Goal: Transaction & Acquisition: Download file/media

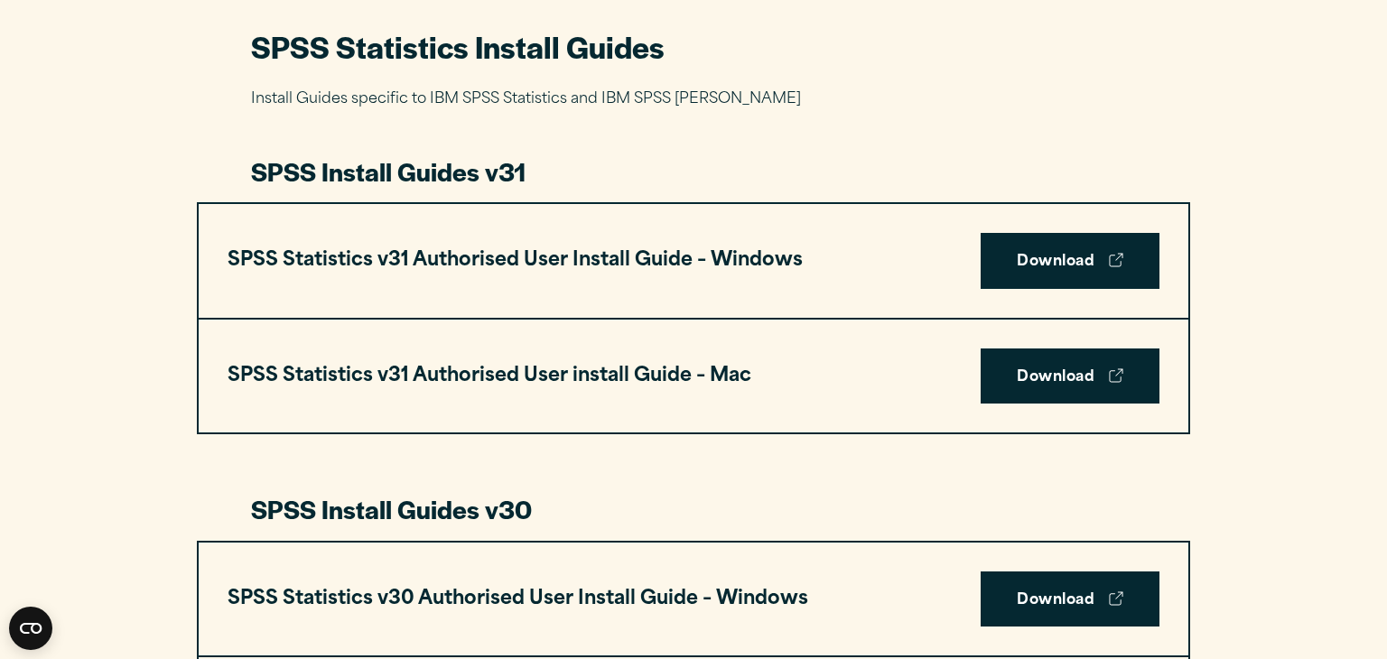
scroll to position [860, 0]
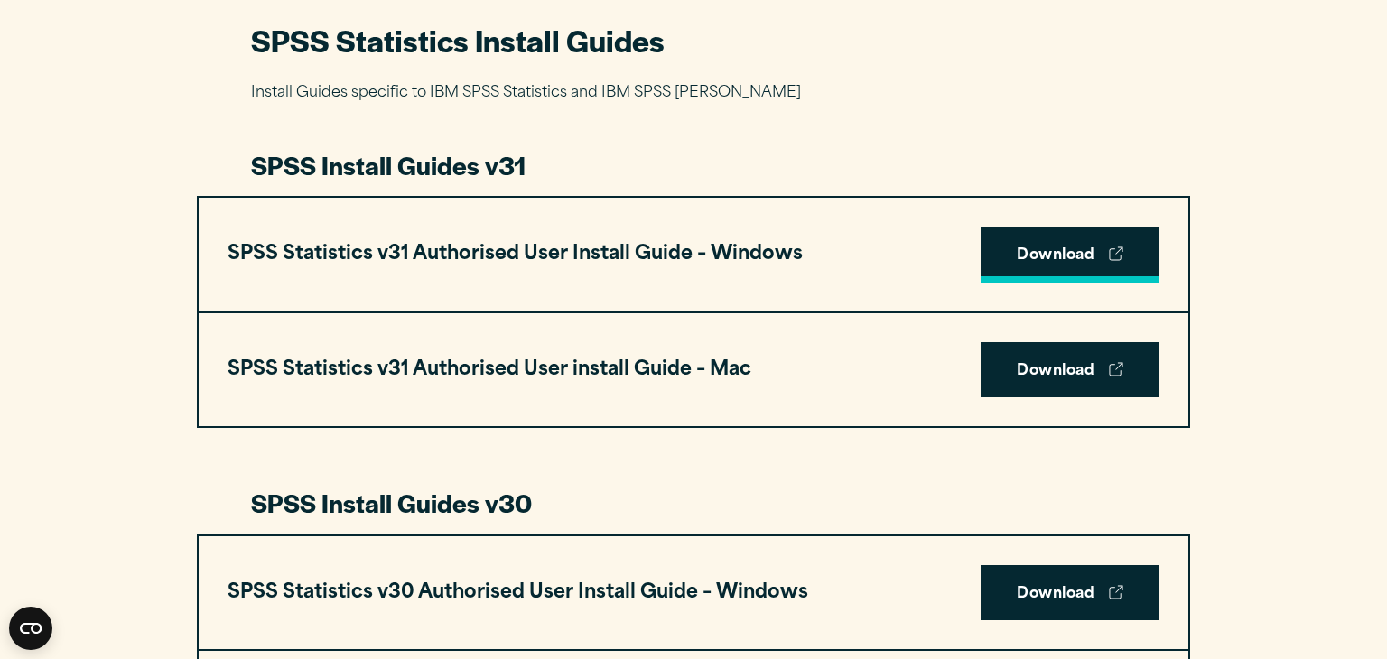
click at [1020, 256] on link "Download" at bounding box center [1070, 255] width 179 height 56
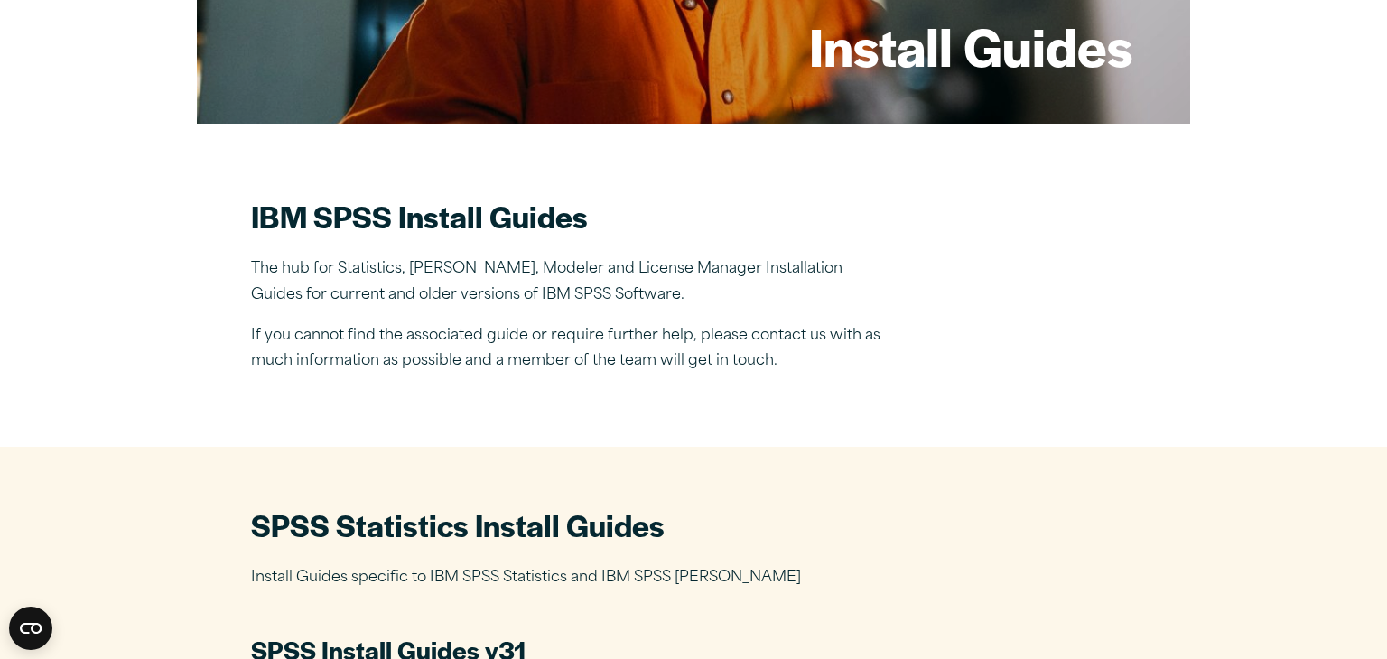
scroll to position [0, 0]
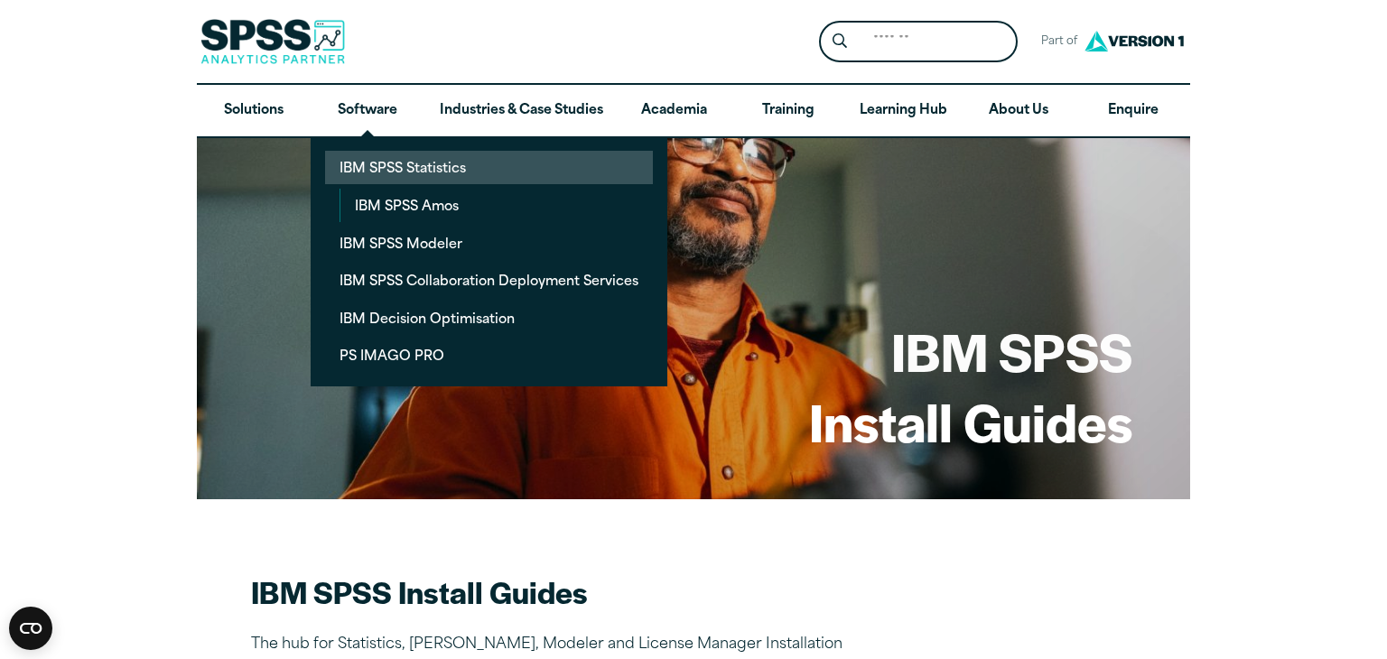
click at [377, 170] on link "IBM SPSS Statistics" at bounding box center [489, 167] width 328 height 33
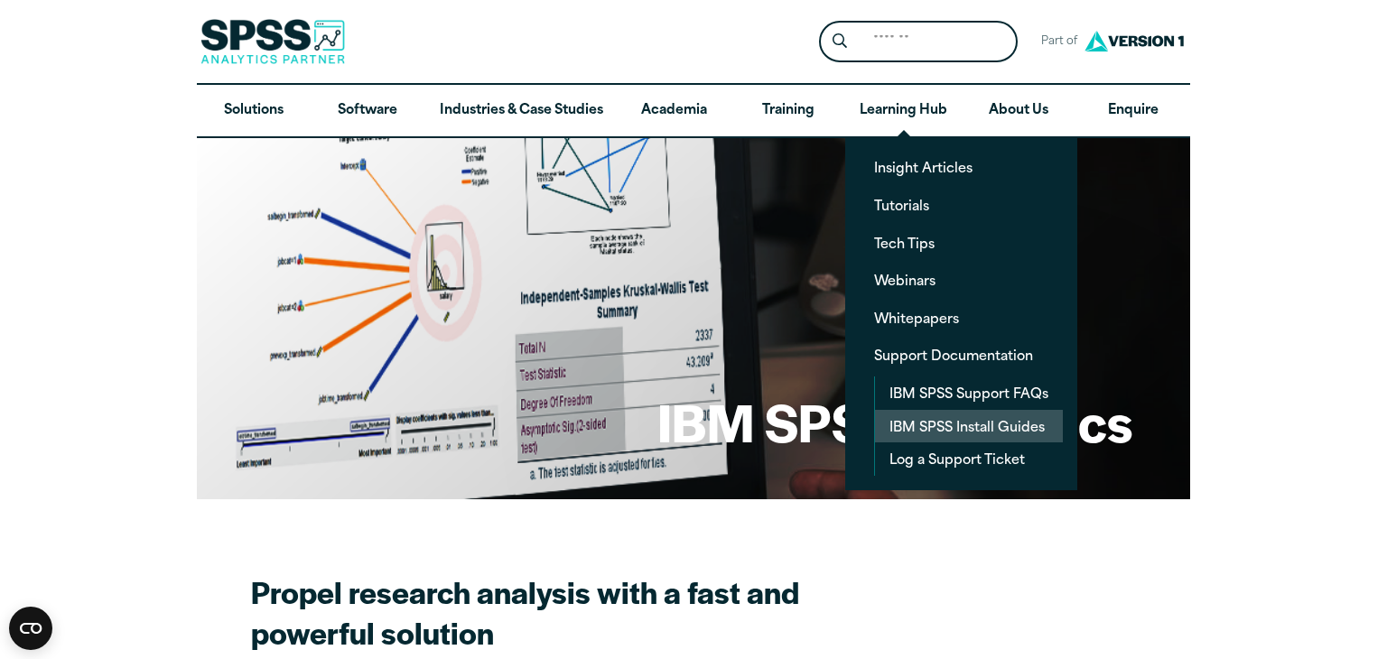
click at [965, 431] on link "IBM SPSS Install Guides" at bounding box center [969, 426] width 188 height 33
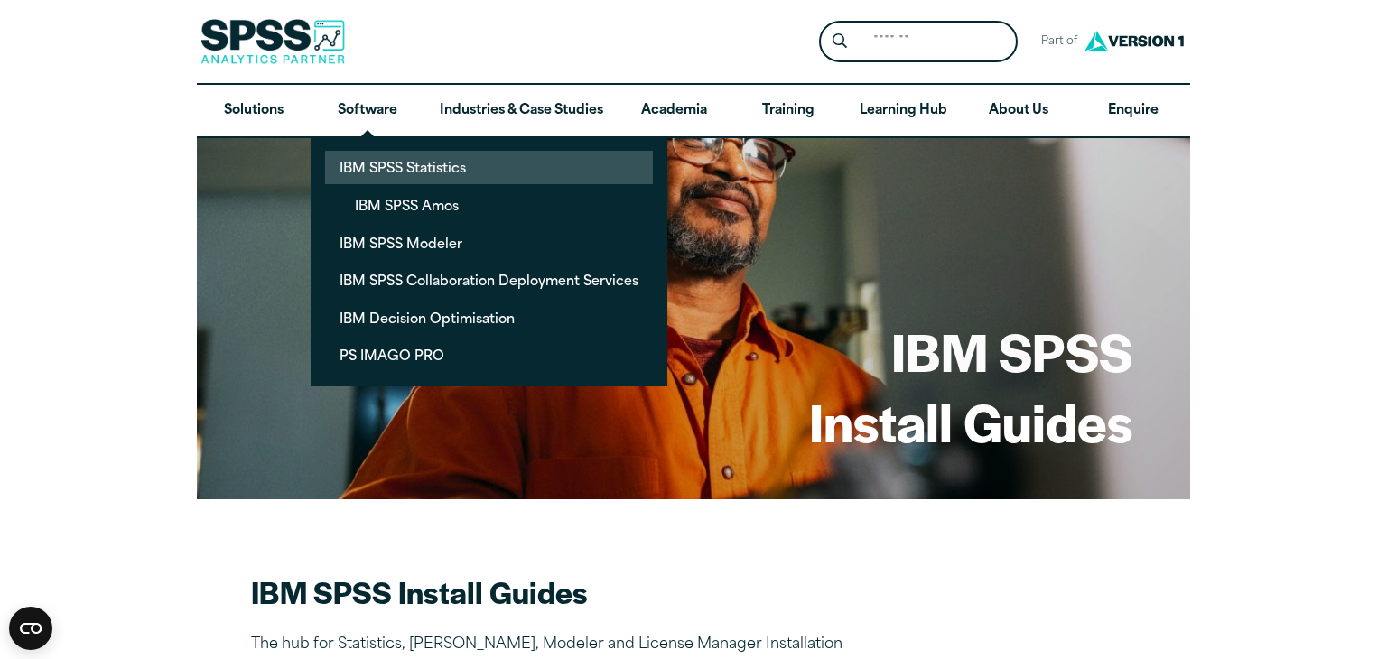
click at [446, 170] on link "IBM SPSS Statistics" at bounding box center [489, 167] width 328 height 33
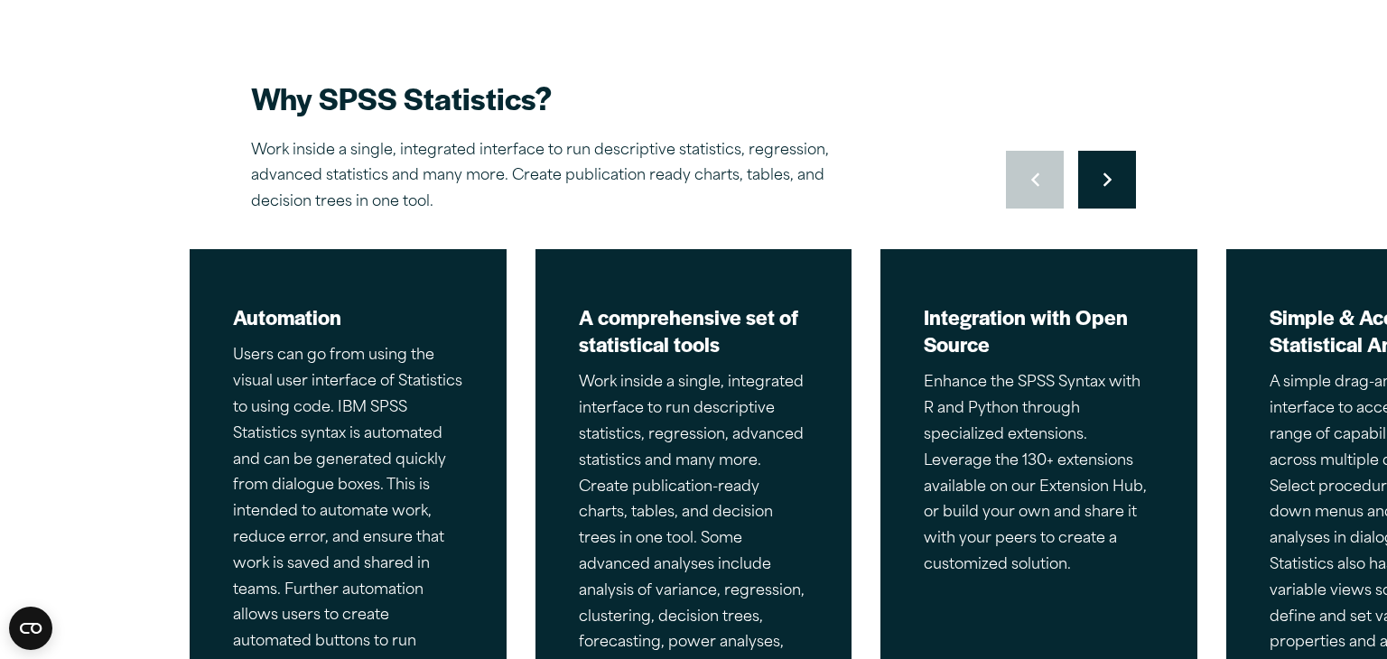
scroll to position [810, 0]
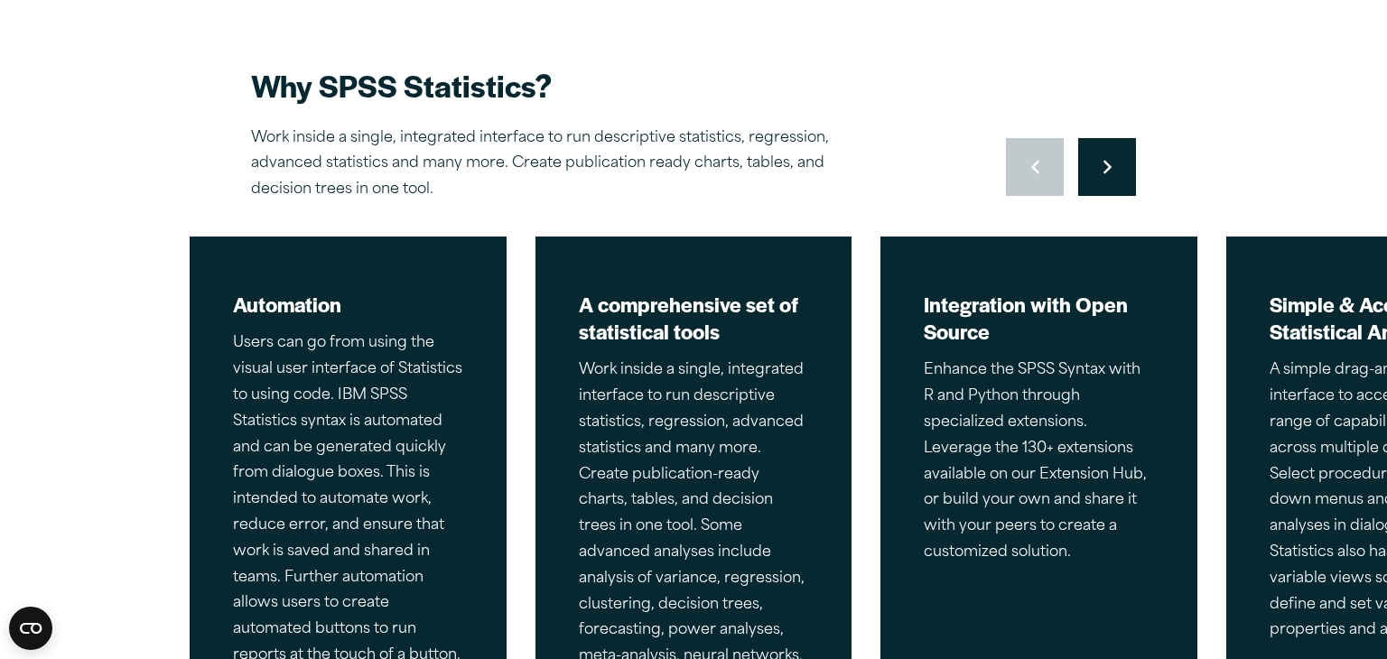
click at [1105, 167] on icon "Right pointing chevron" at bounding box center [1107, 167] width 8 height 14
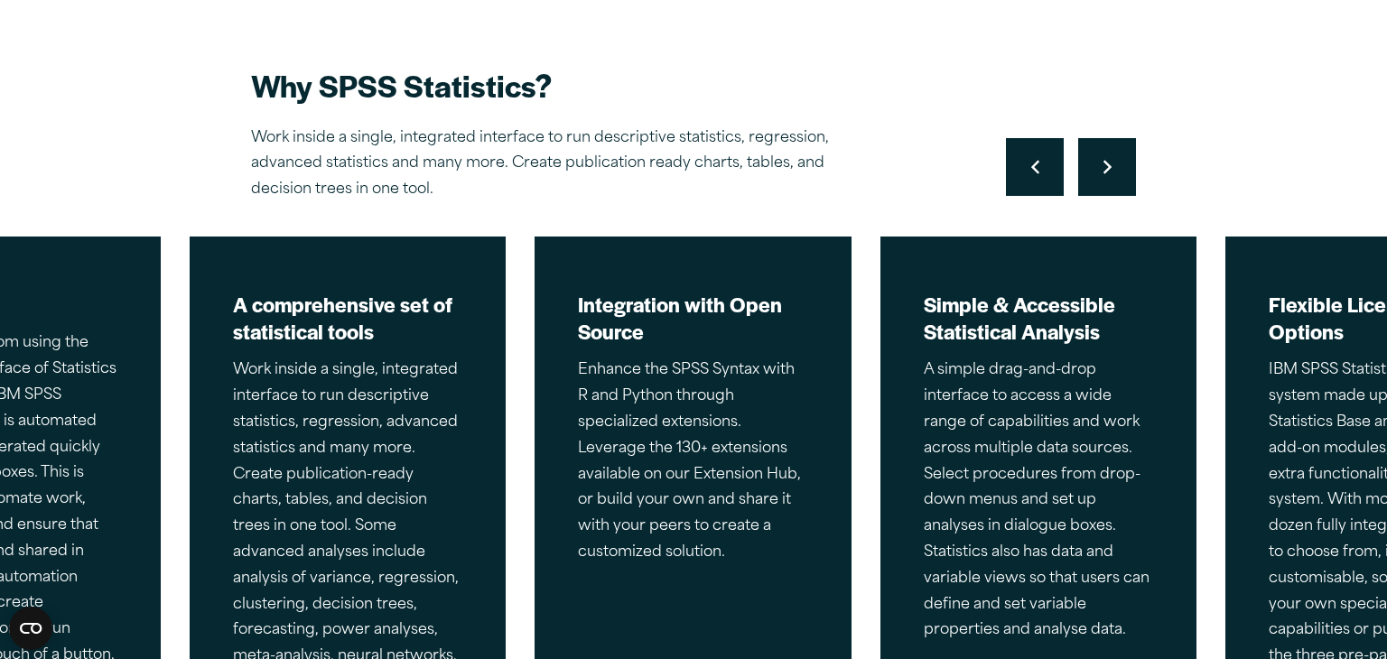
click at [1105, 167] on icon "Right pointing chevron" at bounding box center [1107, 167] width 8 height 14
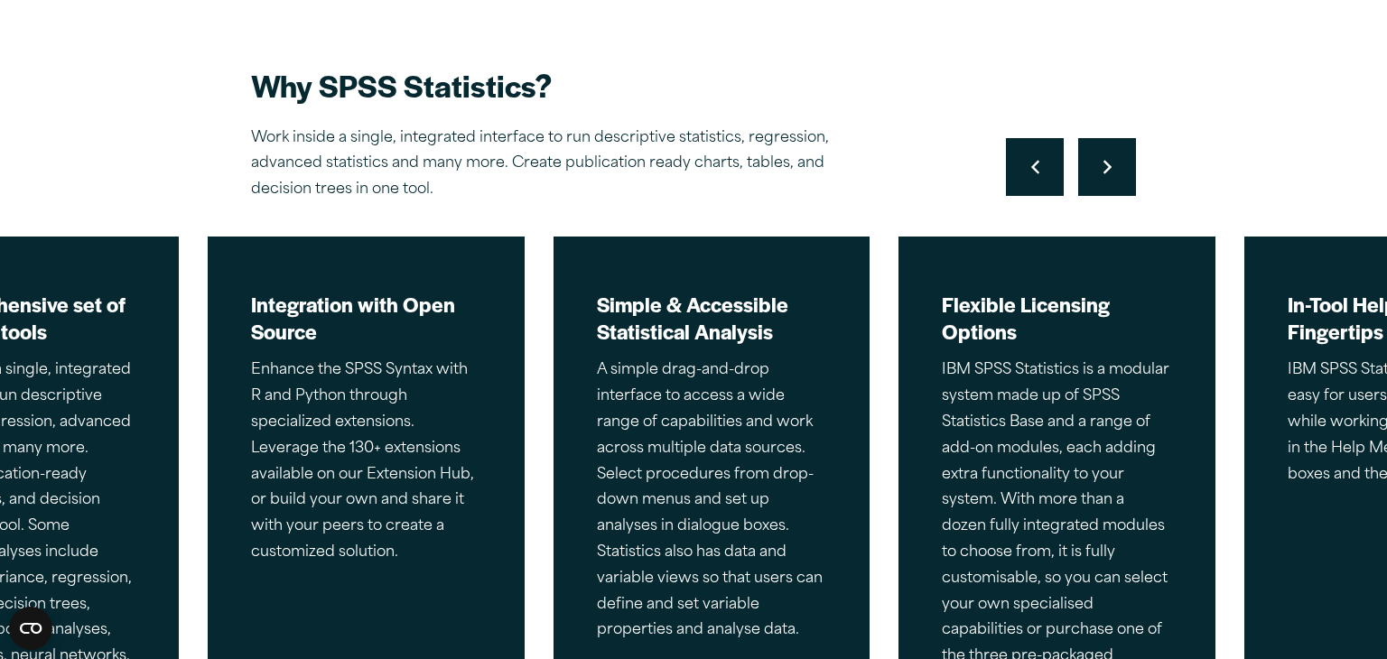
click at [1105, 167] on icon "Right pointing chevron" at bounding box center [1107, 167] width 8 height 14
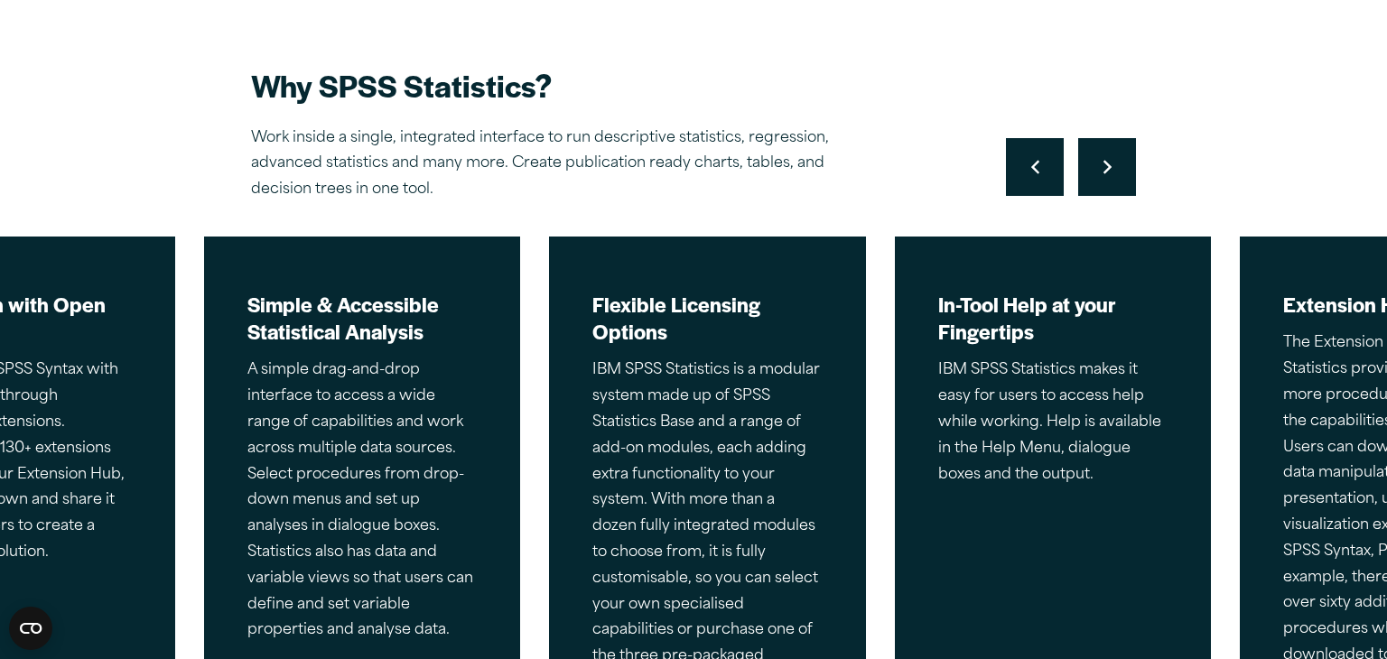
click at [1105, 167] on icon "Right pointing chevron" at bounding box center [1107, 167] width 8 height 14
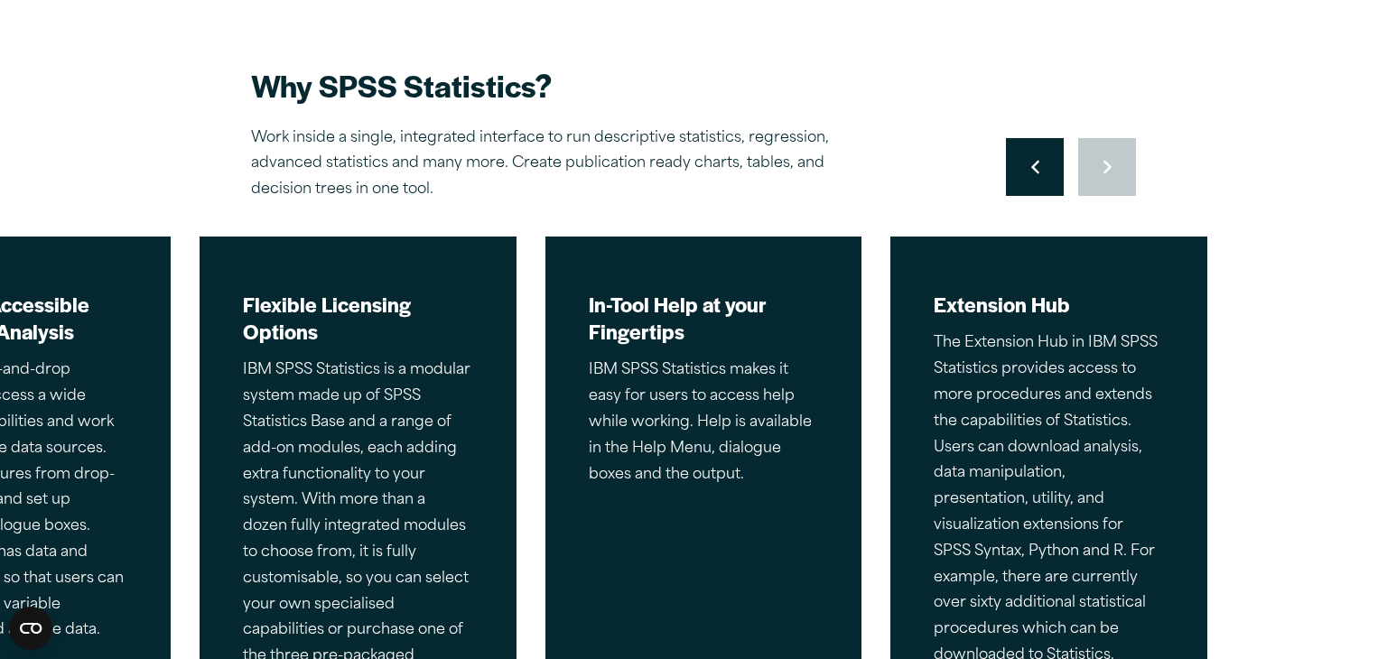
click at [1105, 167] on div "Move to previous slide Move to next slide" at bounding box center [1071, 167] width 130 height 58
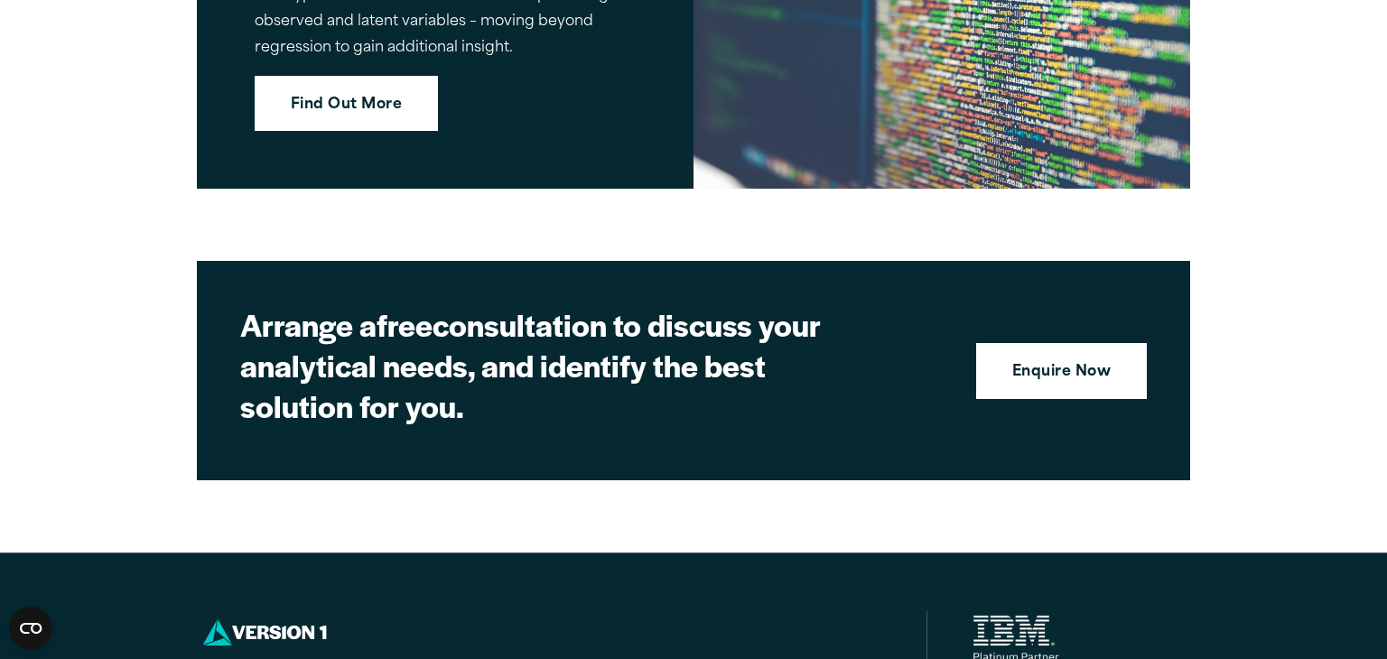
scroll to position [8112, 0]
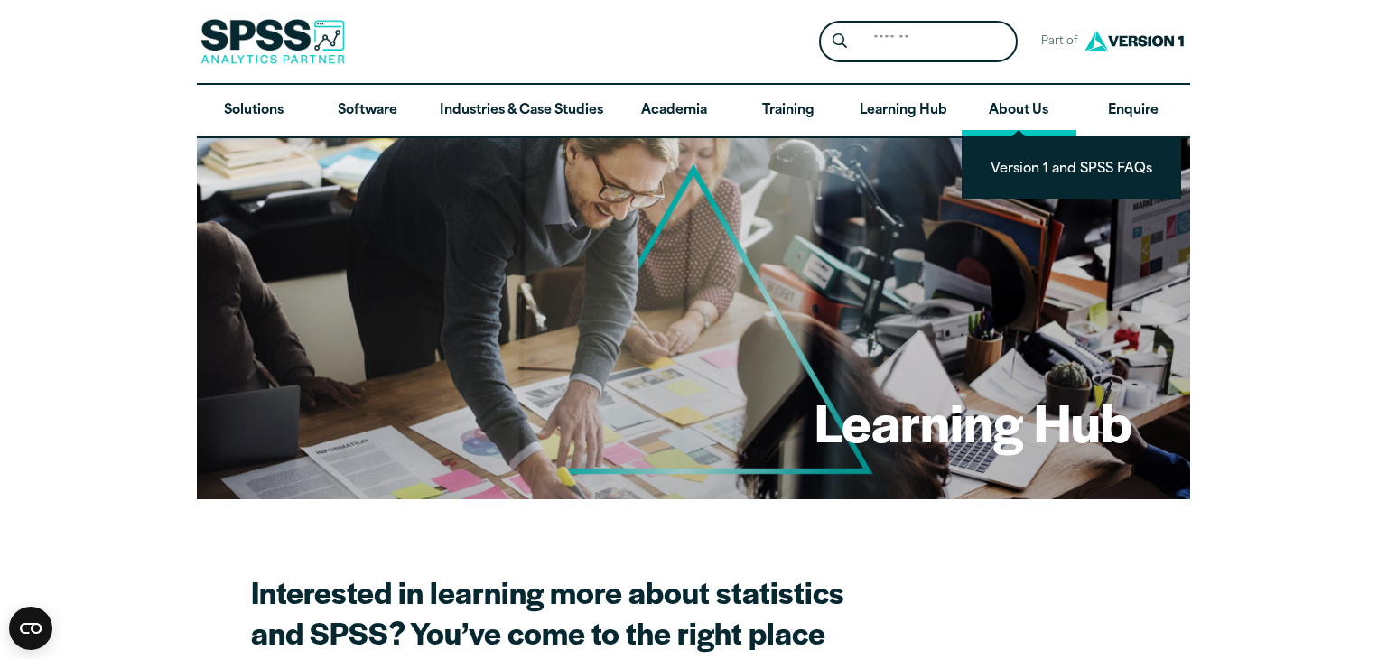
click at [996, 119] on link "About Us" at bounding box center [1019, 111] width 114 height 52
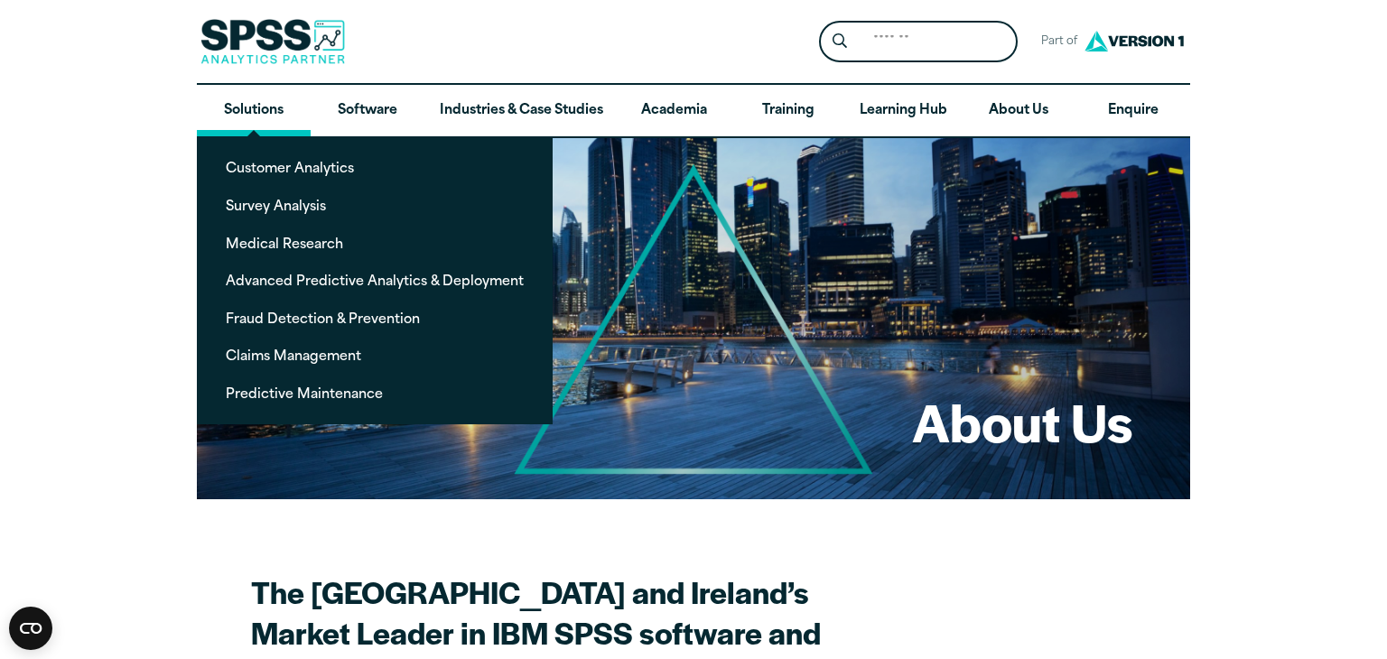
click at [237, 105] on link "Solutions" at bounding box center [254, 111] width 114 height 52
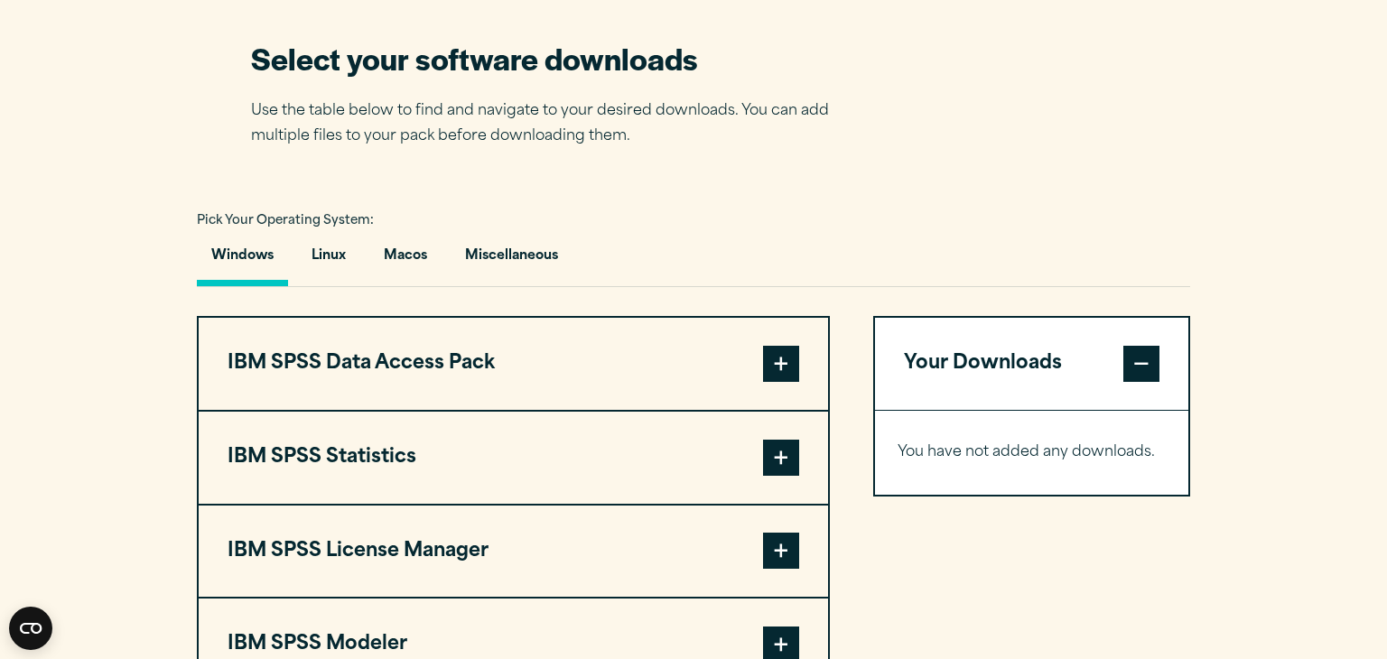
scroll to position [1149, 0]
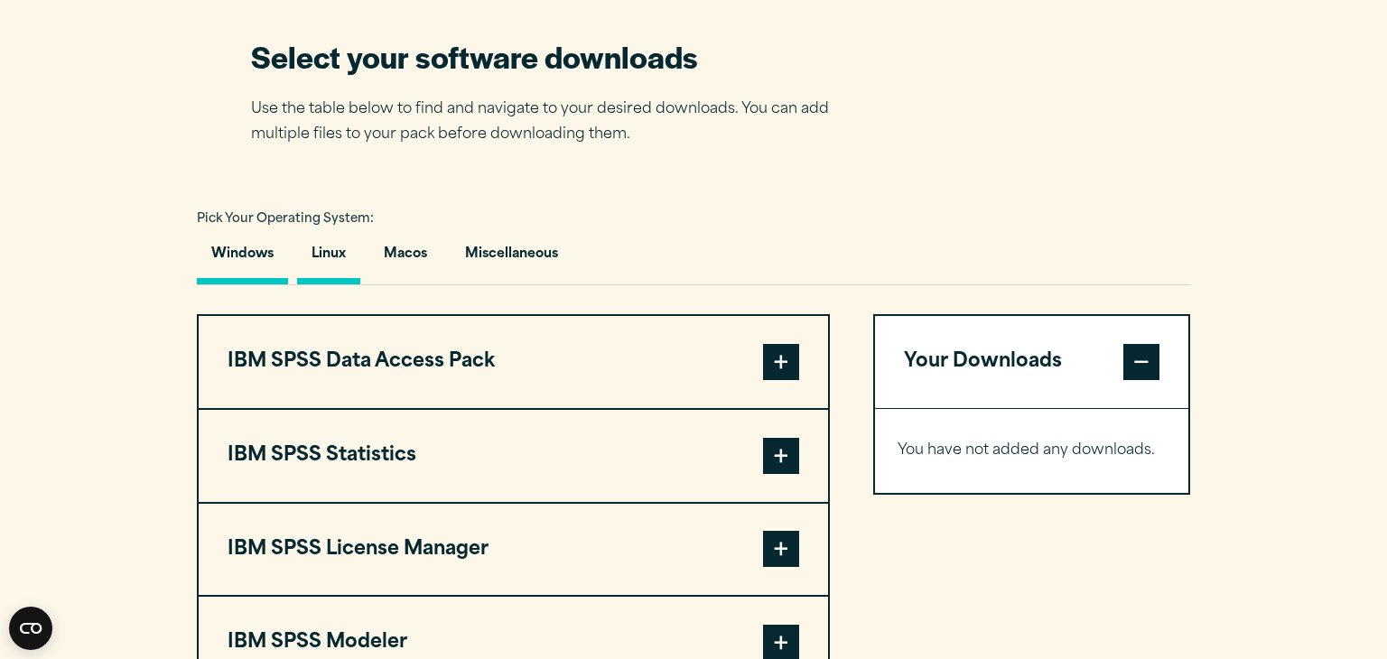
click at [330, 252] on button "Linux" at bounding box center [328, 258] width 63 height 51
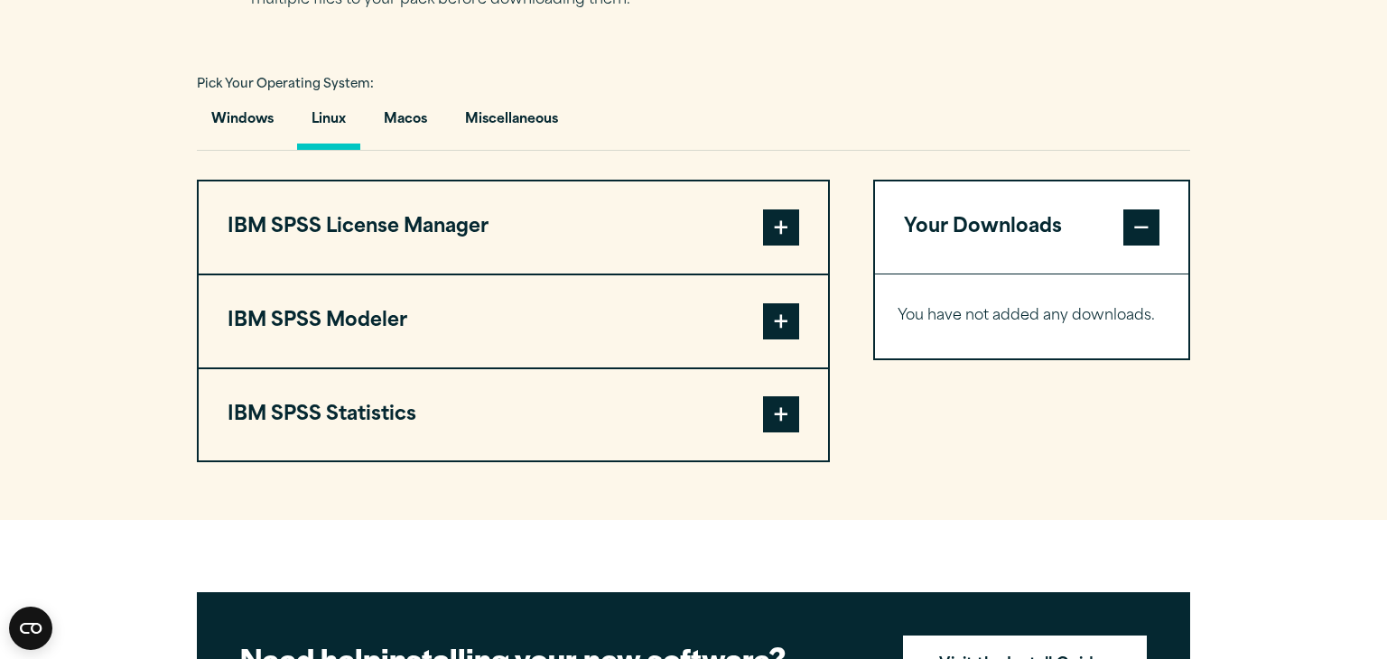
scroll to position [1284, 0]
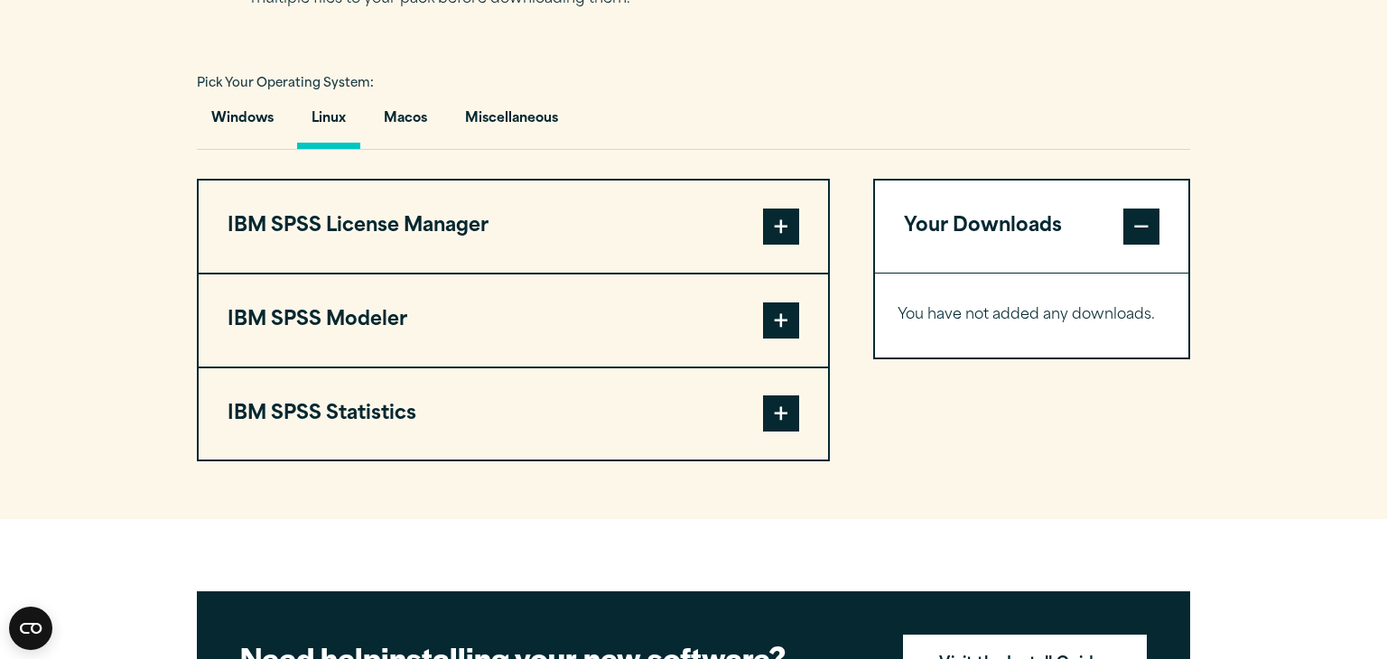
click at [785, 416] on span at bounding box center [781, 413] width 36 height 36
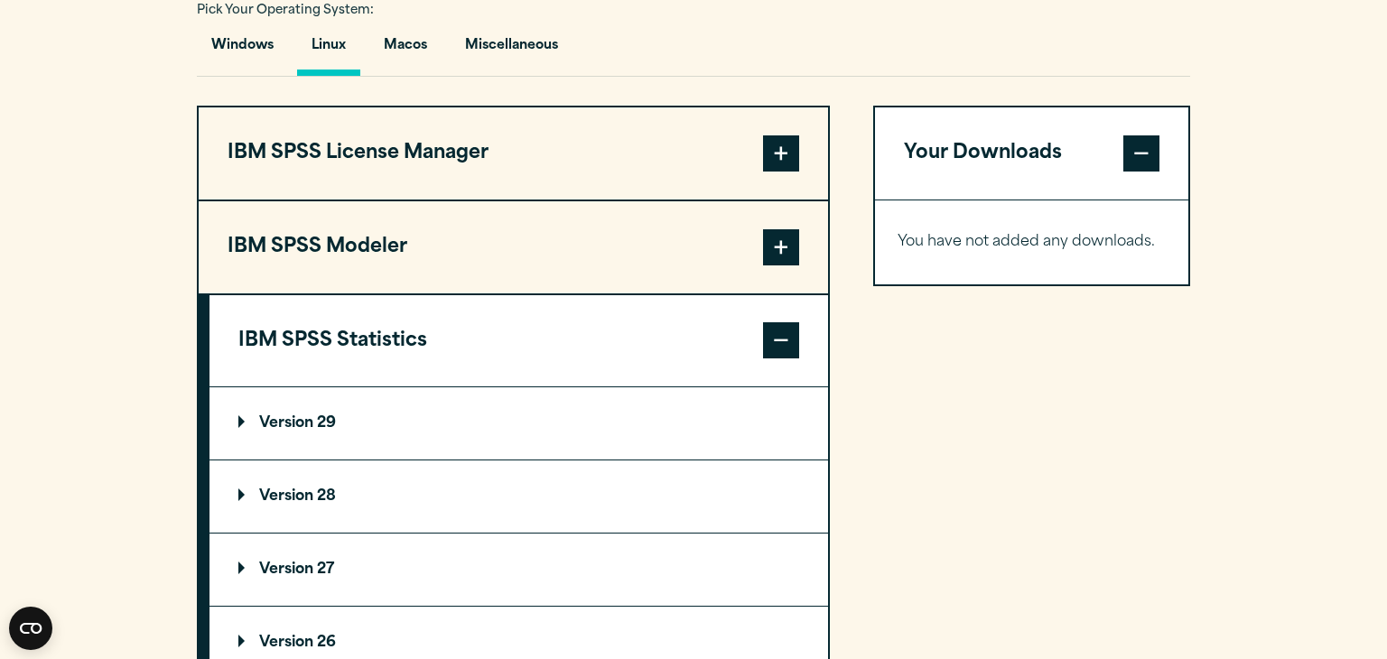
scroll to position [1351, 0]
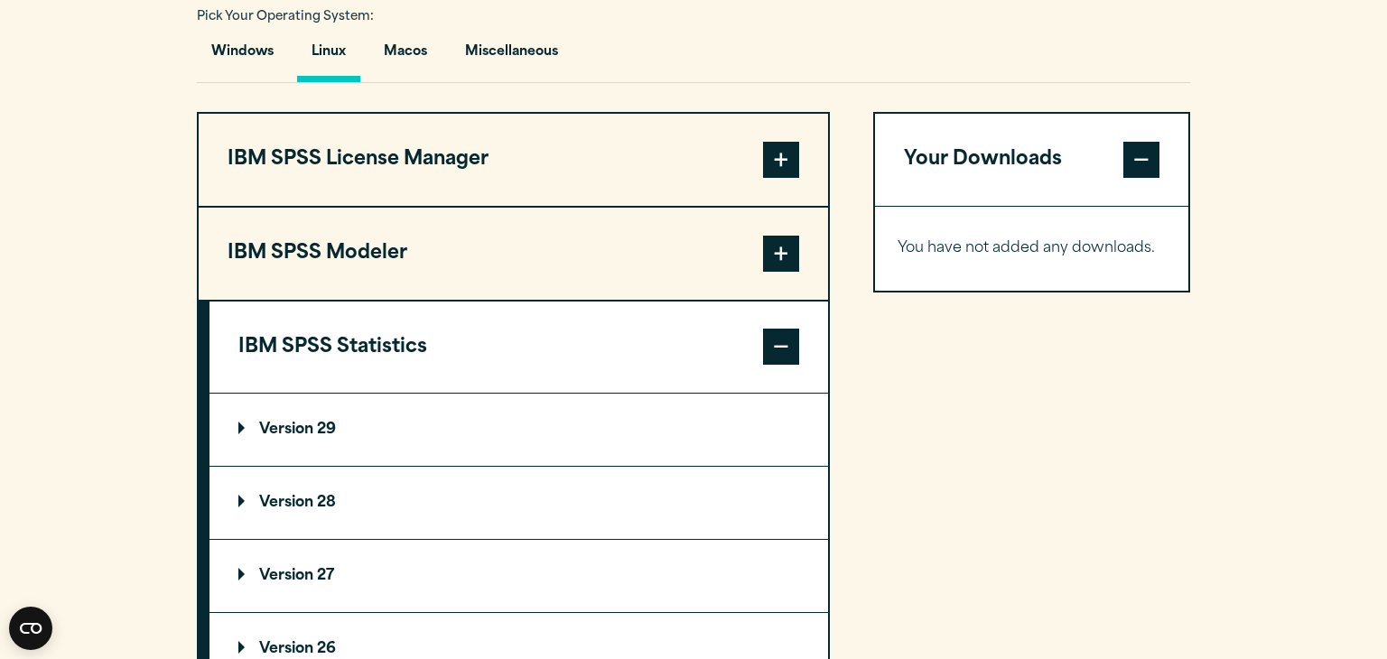
click at [782, 364] on button "IBM SPSS Statistics" at bounding box center [518, 348] width 619 height 92
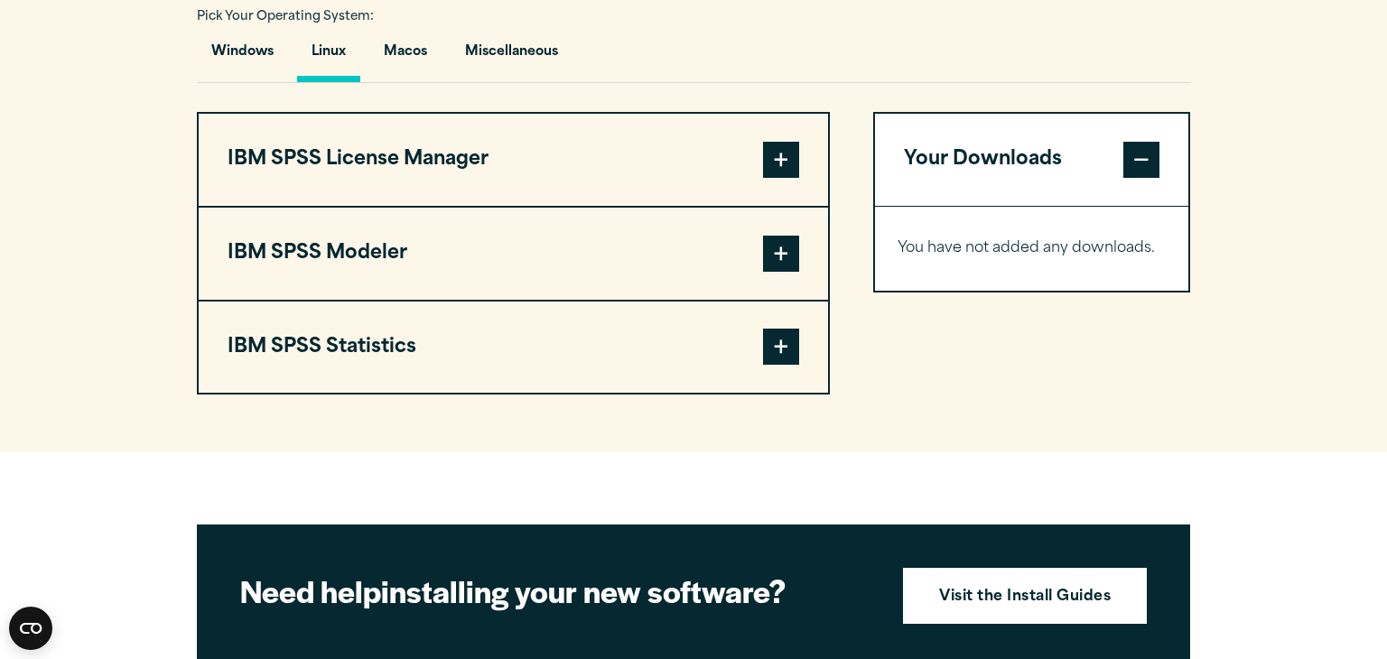
click at [772, 151] on span at bounding box center [781, 160] width 36 height 36
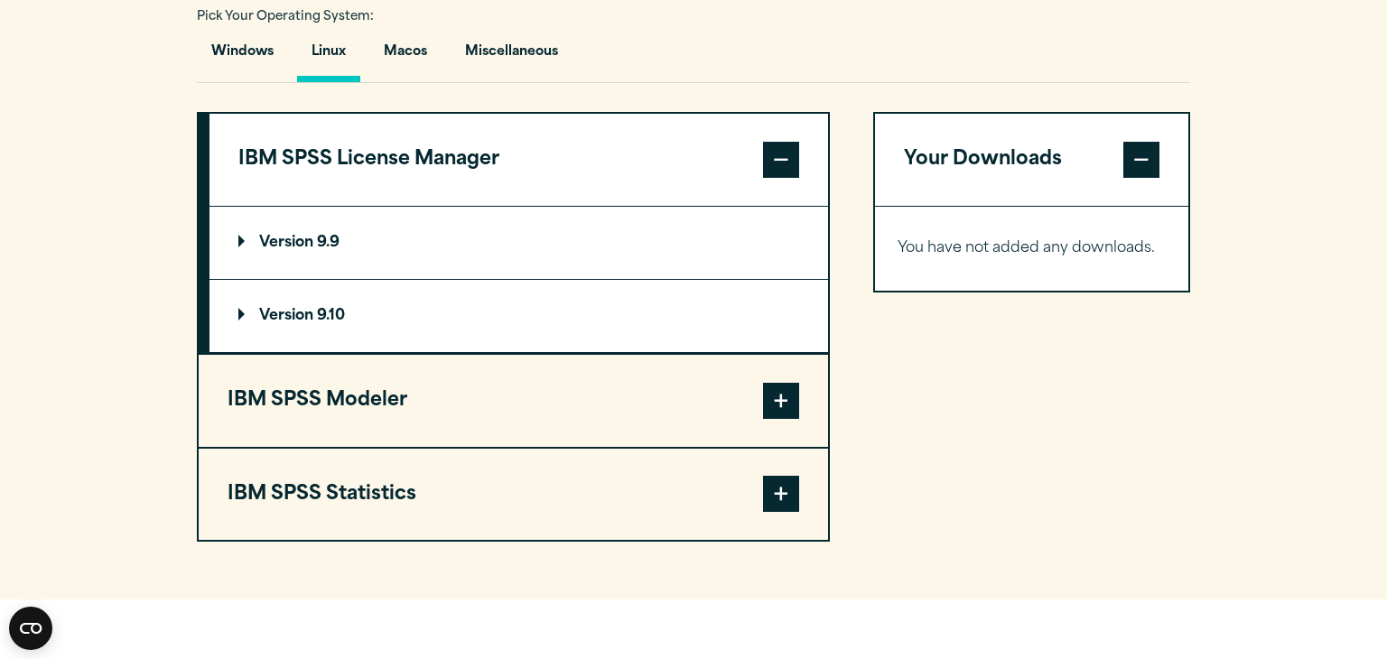
click at [772, 151] on span at bounding box center [781, 160] width 36 height 36
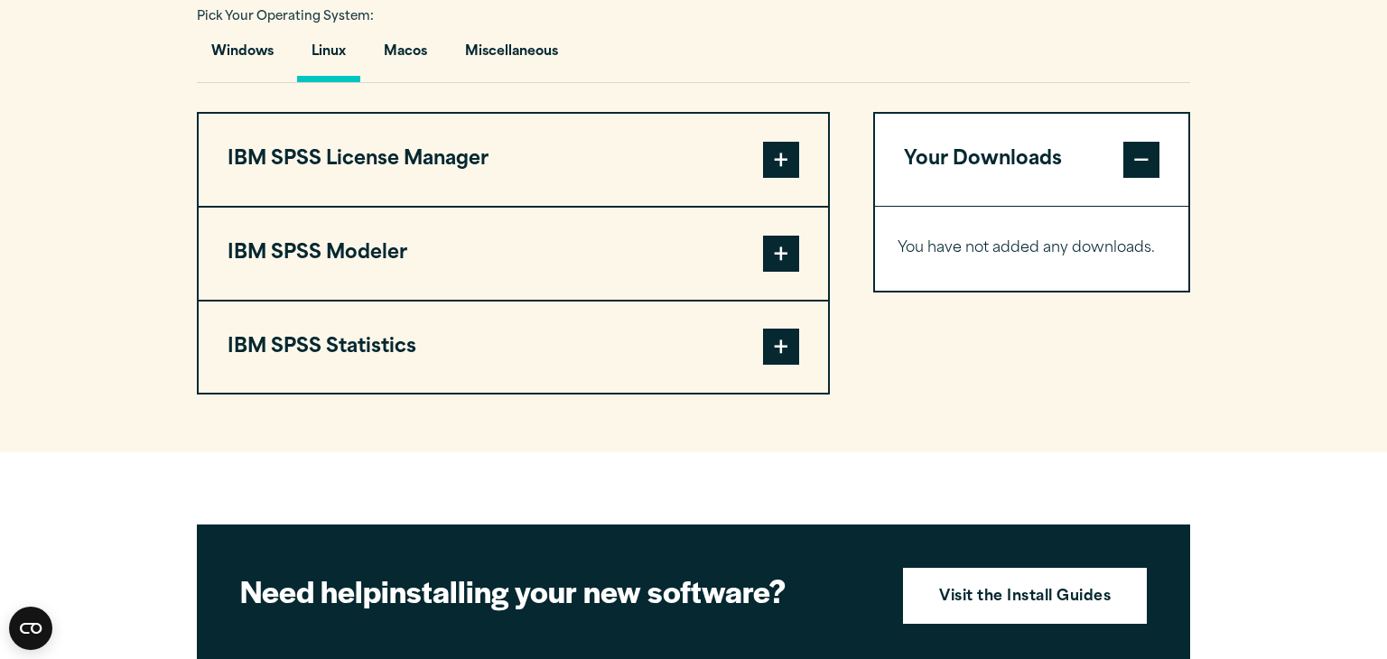
click at [779, 241] on span at bounding box center [781, 254] width 36 height 36
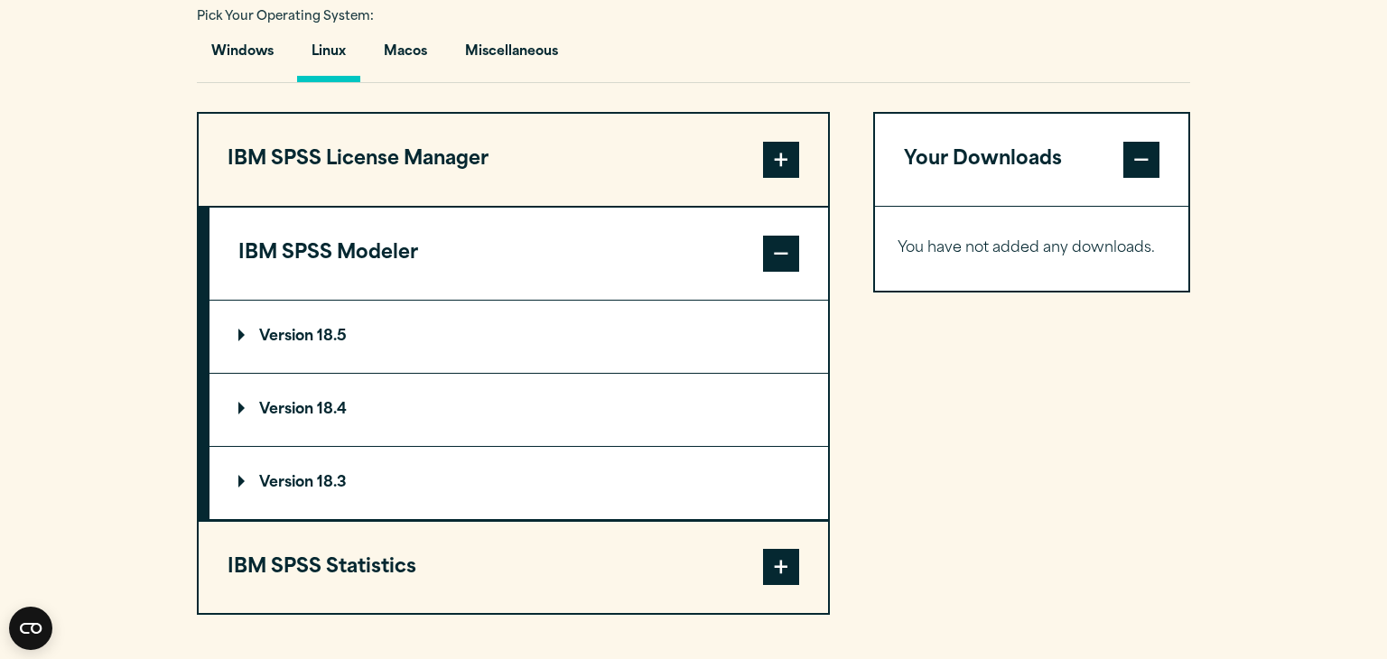
click at [779, 241] on span at bounding box center [781, 254] width 36 height 36
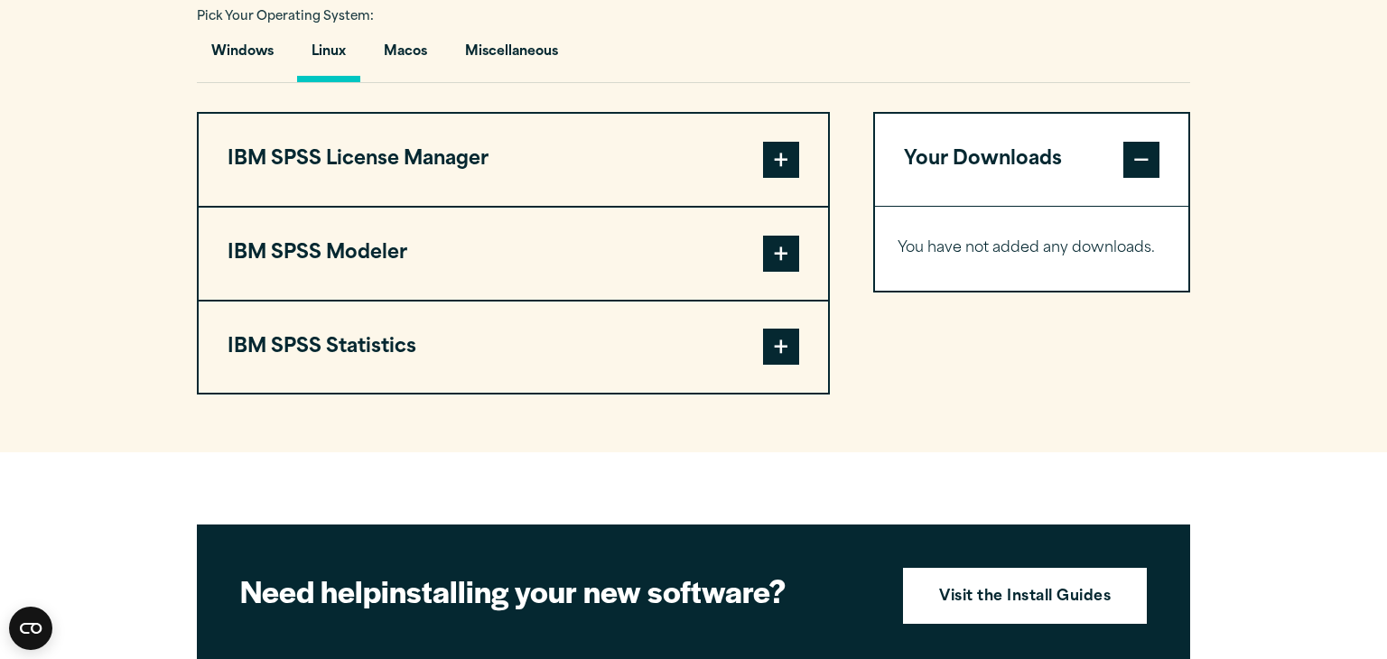
click at [787, 347] on span at bounding box center [781, 347] width 36 height 36
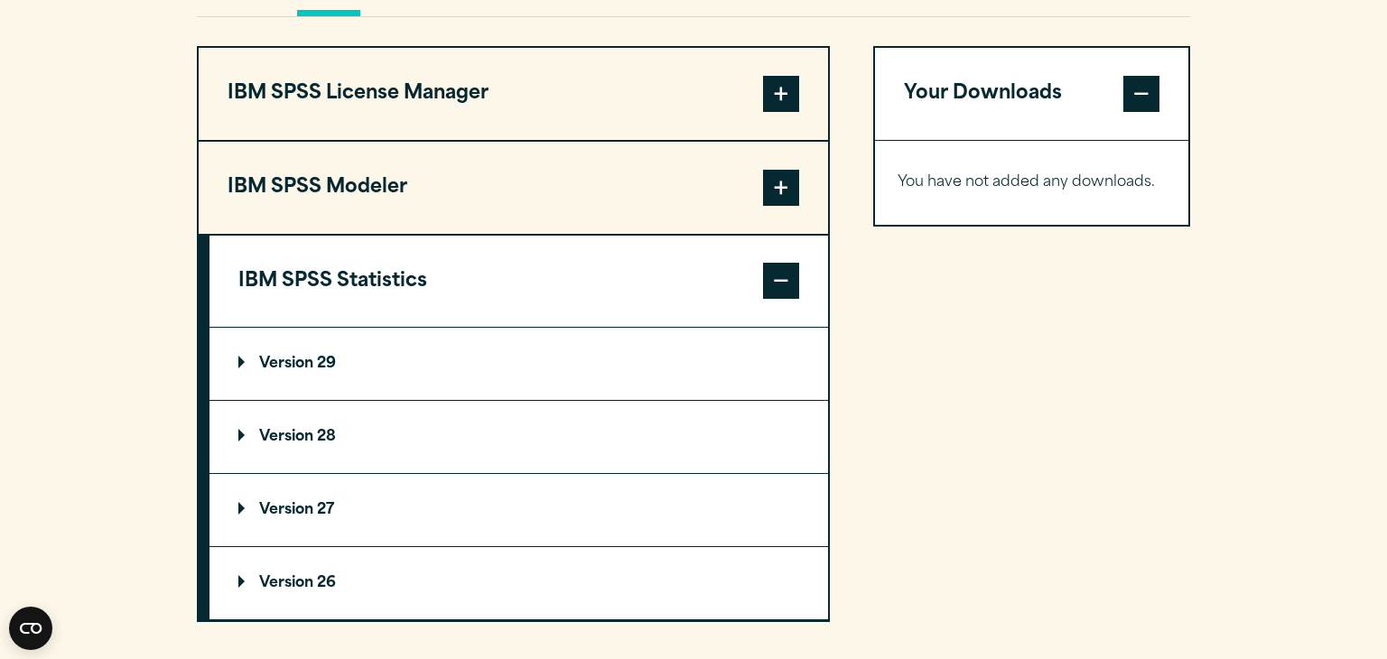
scroll to position [1415, 0]
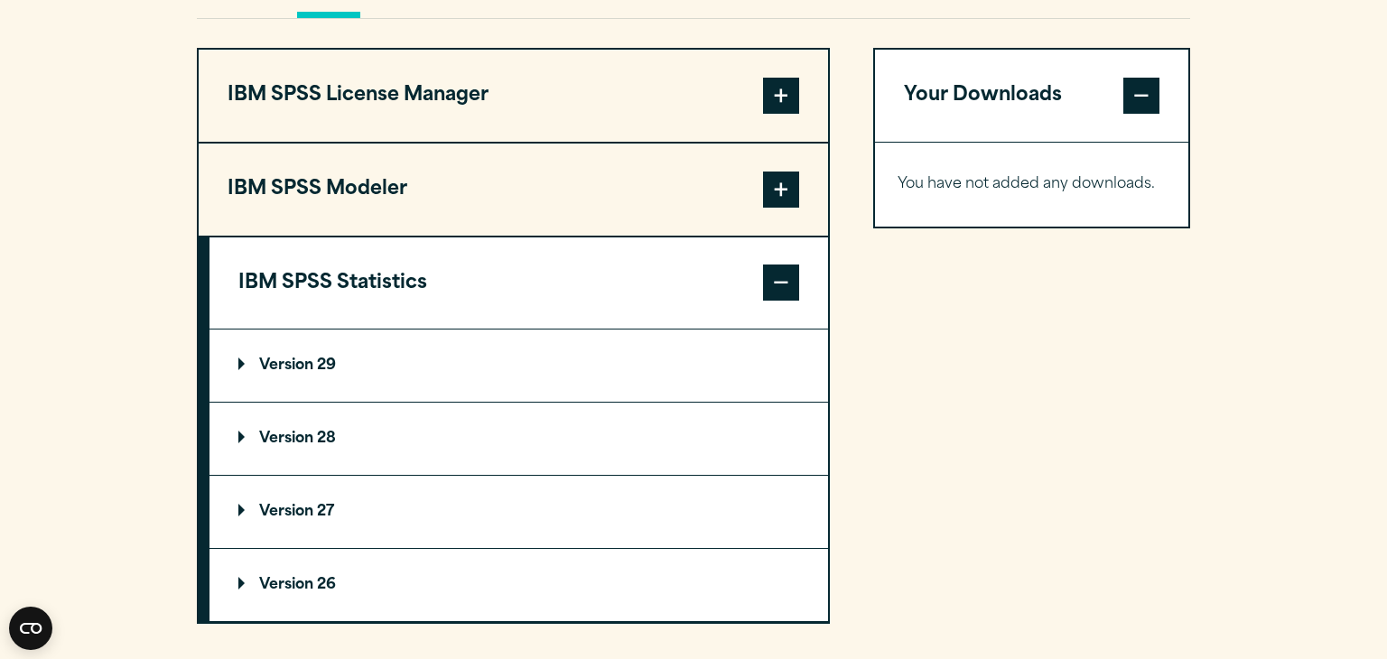
click at [529, 377] on summary "Version 29" at bounding box center [518, 366] width 619 height 72
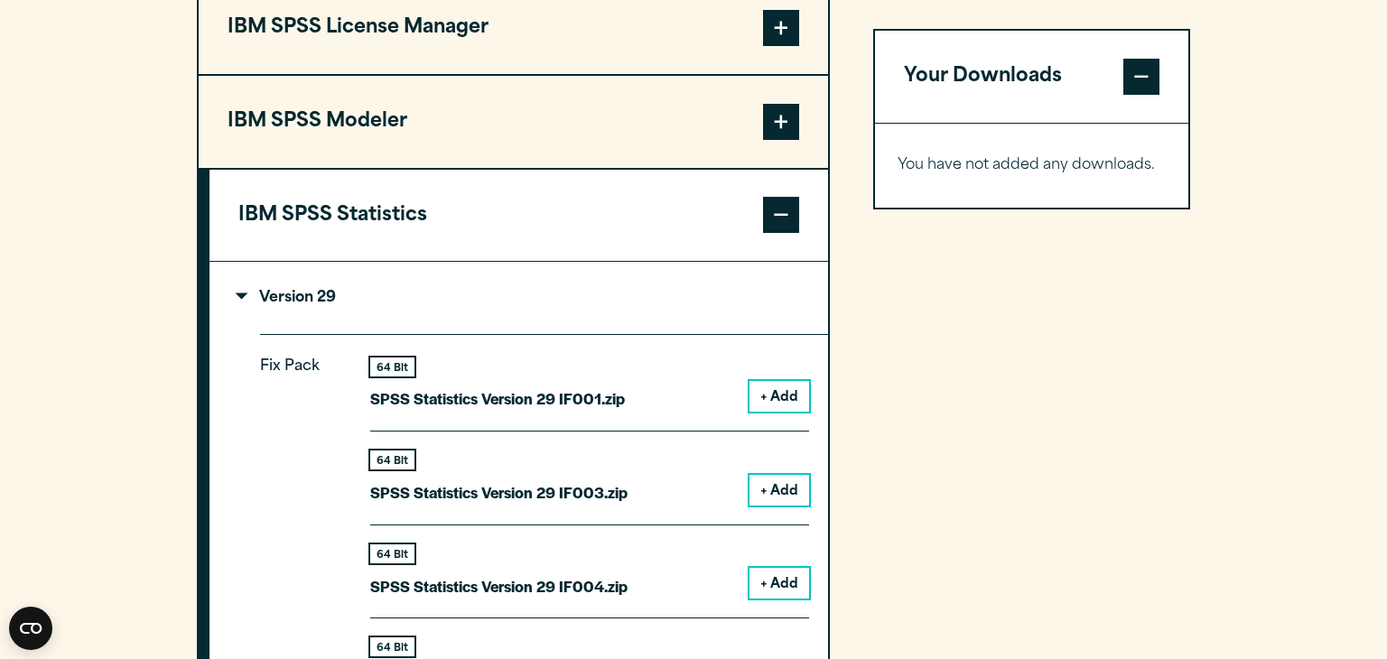
scroll to position [1477, 0]
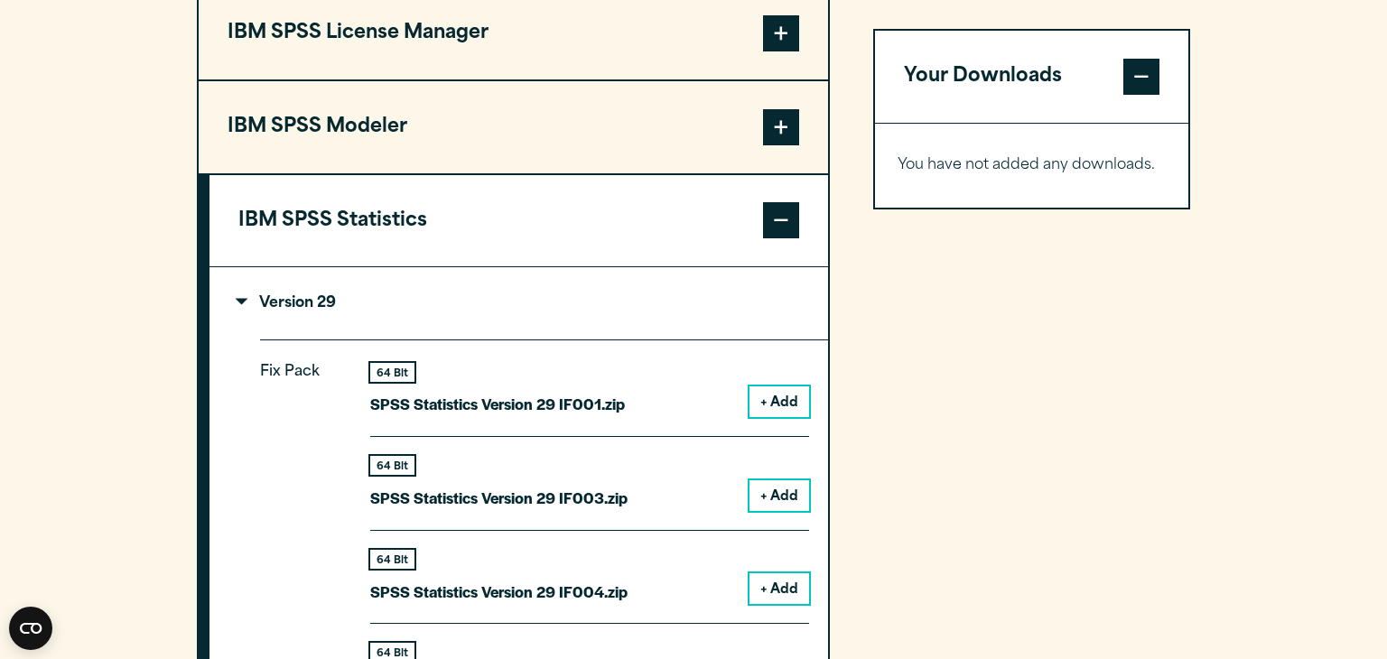
click at [791, 254] on button "IBM SPSS Statistics" at bounding box center [518, 221] width 619 height 92
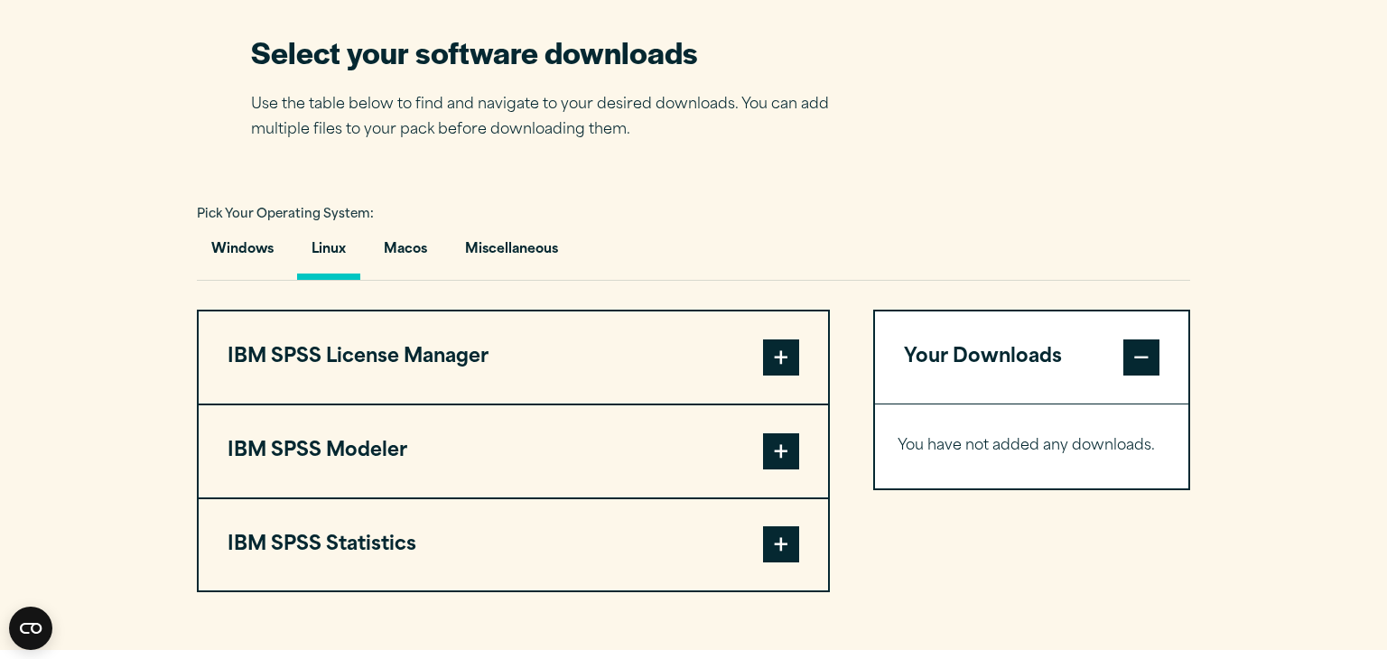
scroll to position [1156, 0]
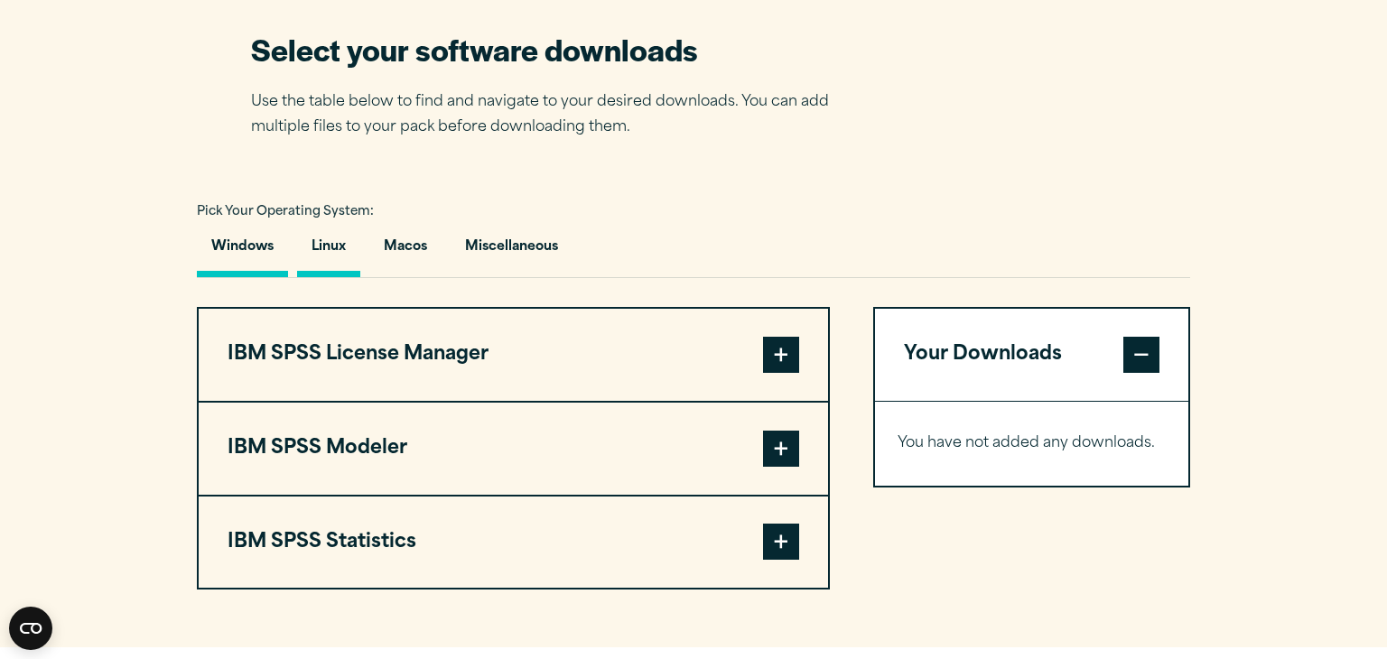
click at [228, 253] on button "Windows" at bounding box center [242, 251] width 91 height 51
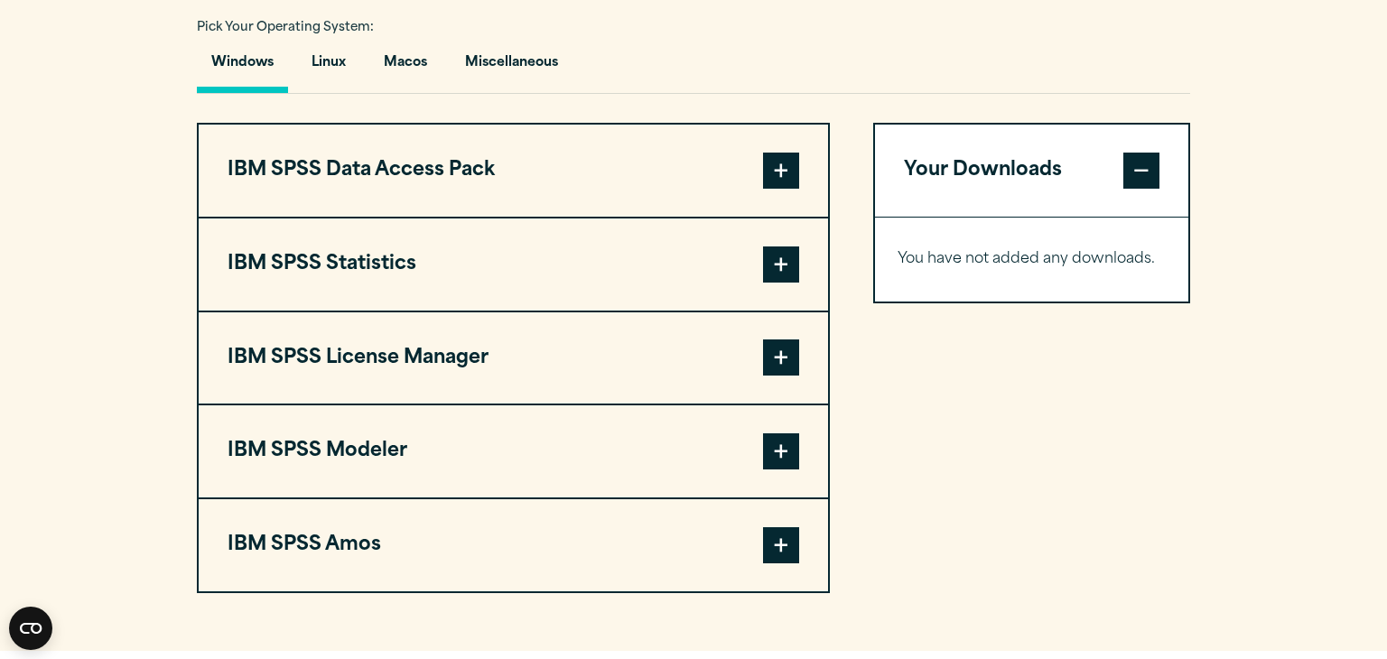
scroll to position [1343, 0]
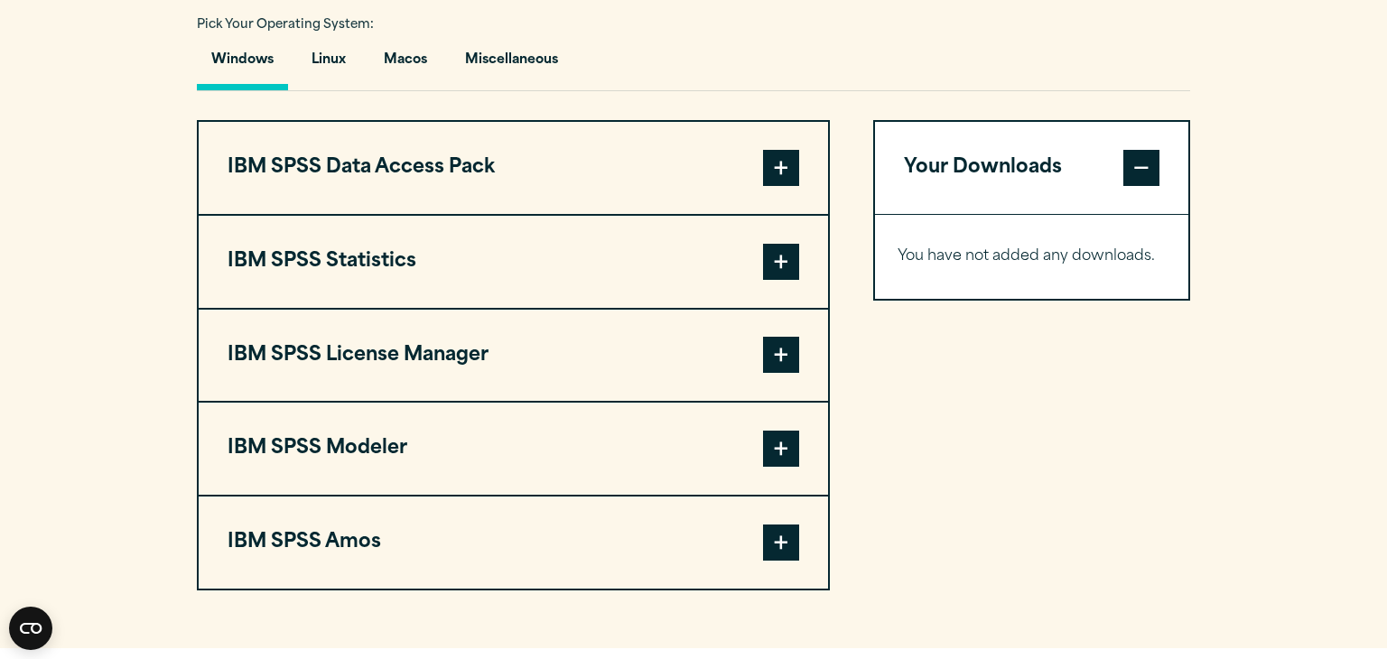
click at [776, 276] on span at bounding box center [781, 262] width 36 height 36
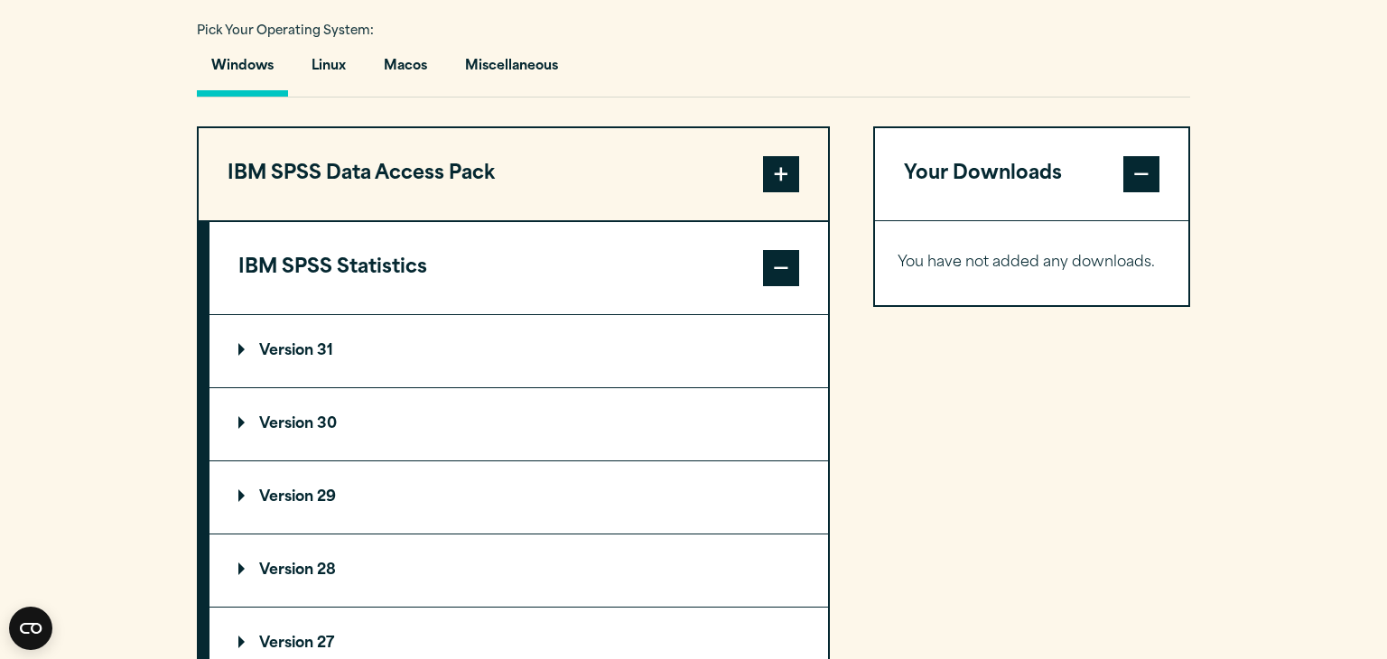
scroll to position [1335, 0]
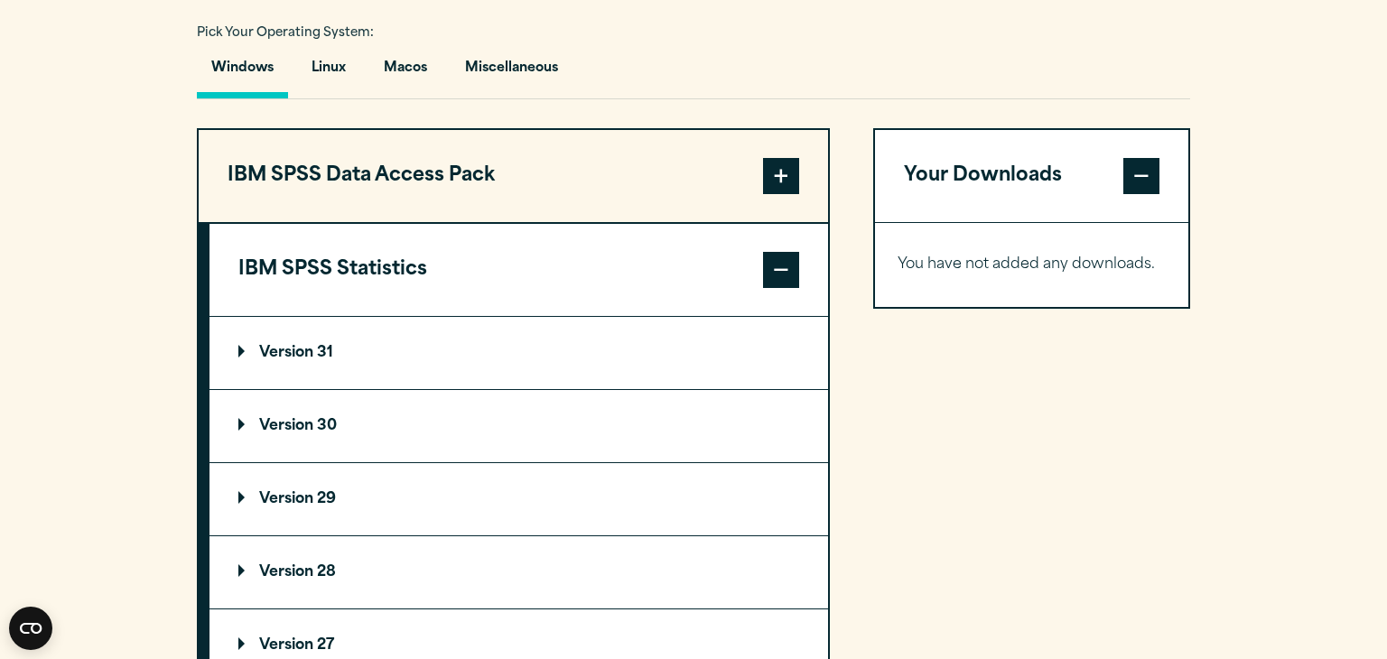
click at [534, 330] on summary "Version 31" at bounding box center [518, 353] width 619 height 72
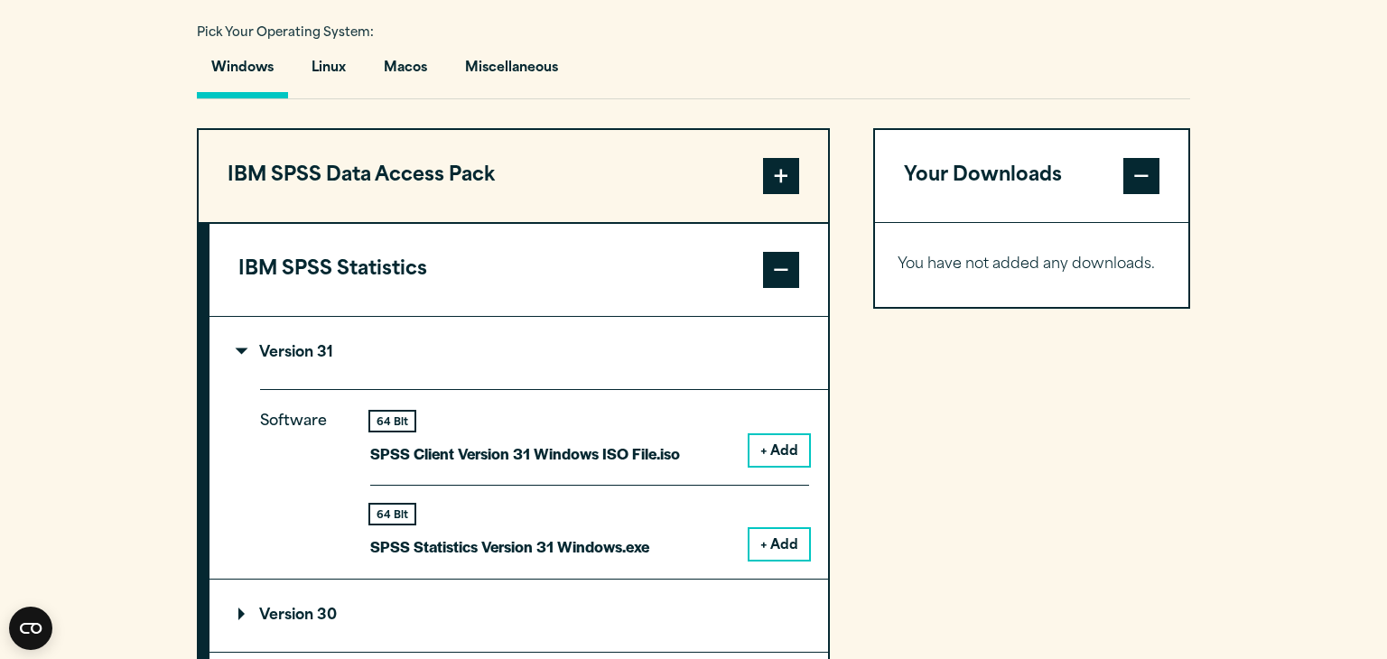
click at [572, 457] on p "SPSS Client Version 31 Windows ISO File.iso" at bounding box center [525, 454] width 310 height 26
click at [786, 542] on button "+ Add" at bounding box center [779, 544] width 60 height 31
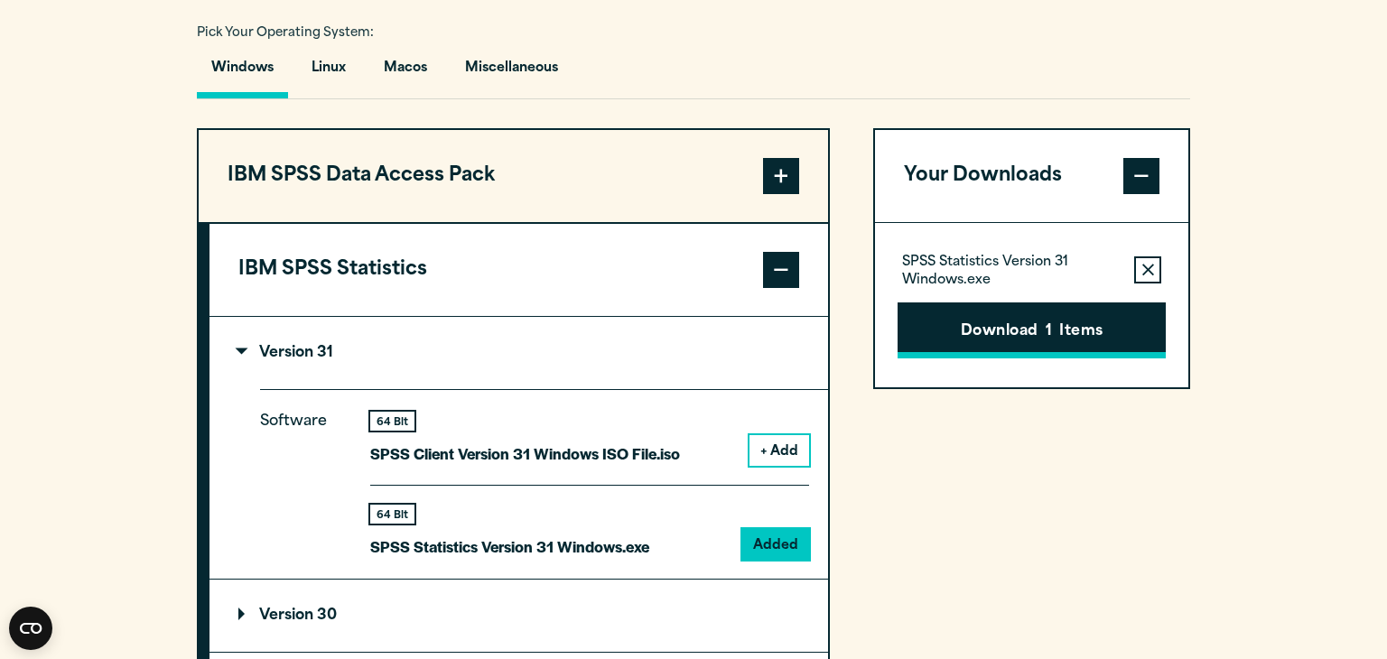
click at [969, 340] on button "Download 1 Items" at bounding box center [1032, 330] width 268 height 56
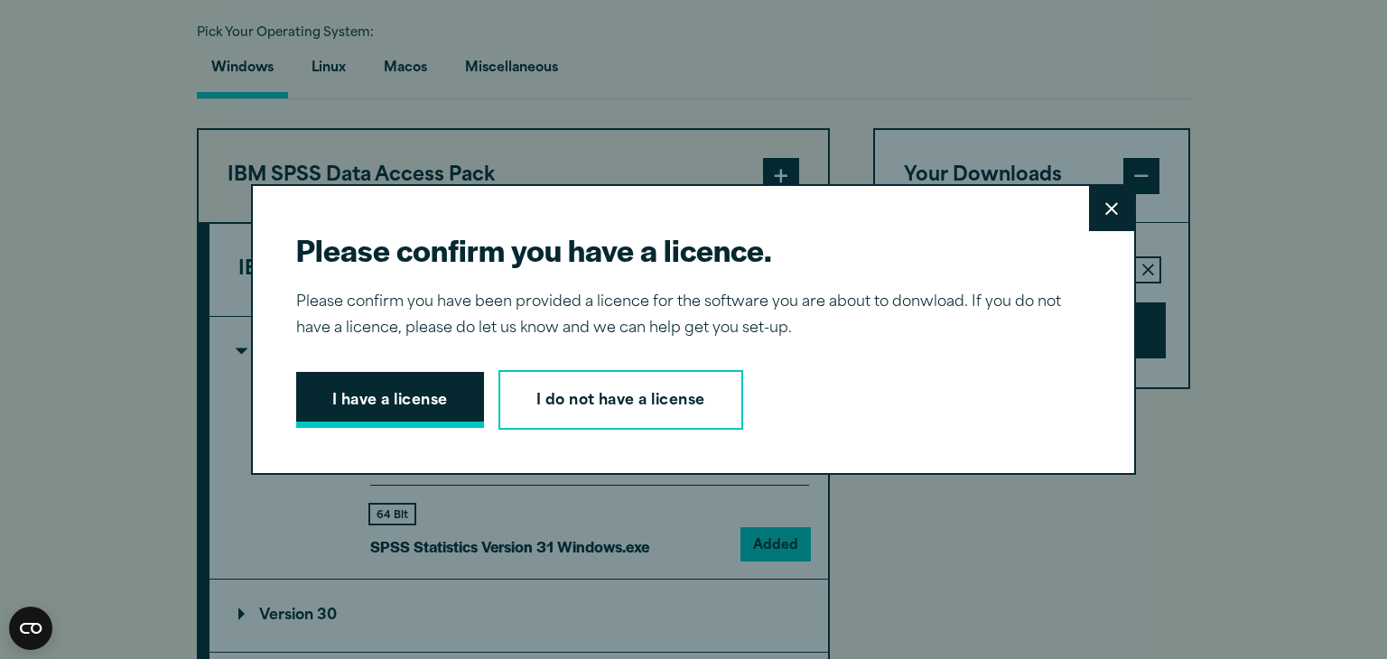
click at [452, 408] on button "I have a license" at bounding box center [390, 400] width 188 height 56
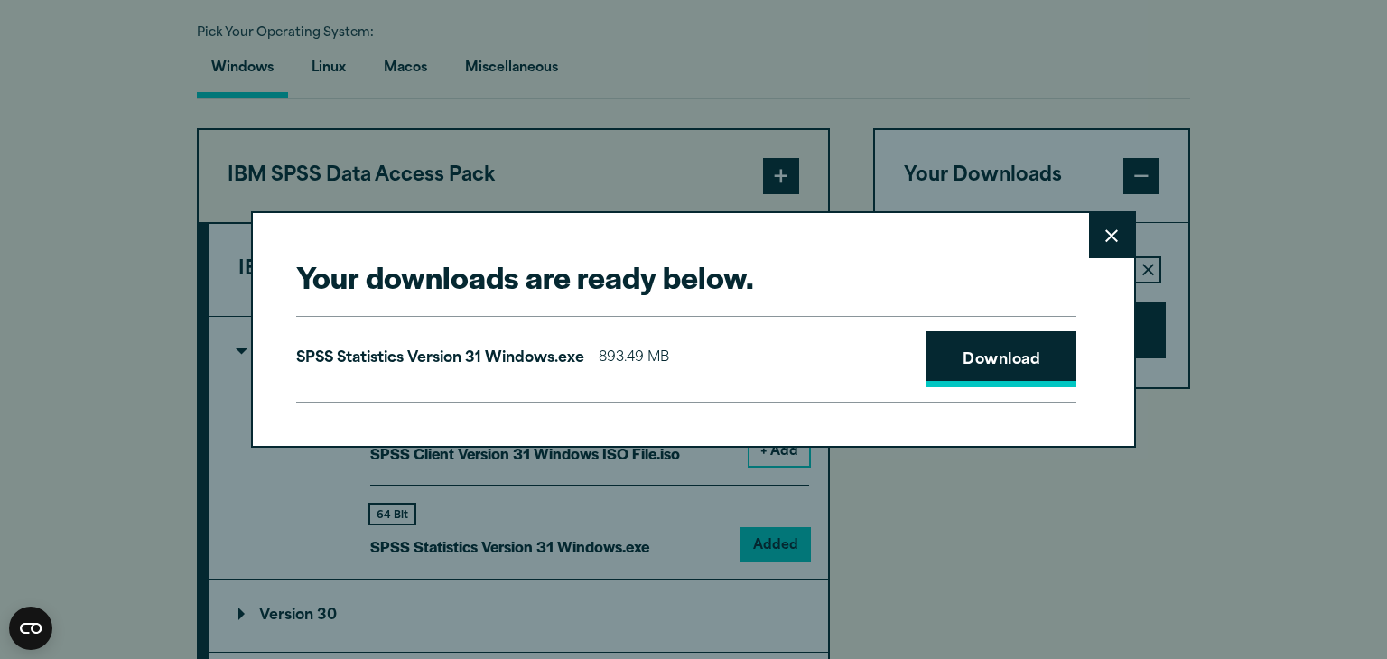
click at [967, 376] on link "Download" at bounding box center [1001, 359] width 150 height 56
click at [1106, 244] on button "Close" at bounding box center [1111, 235] width 45 height 45
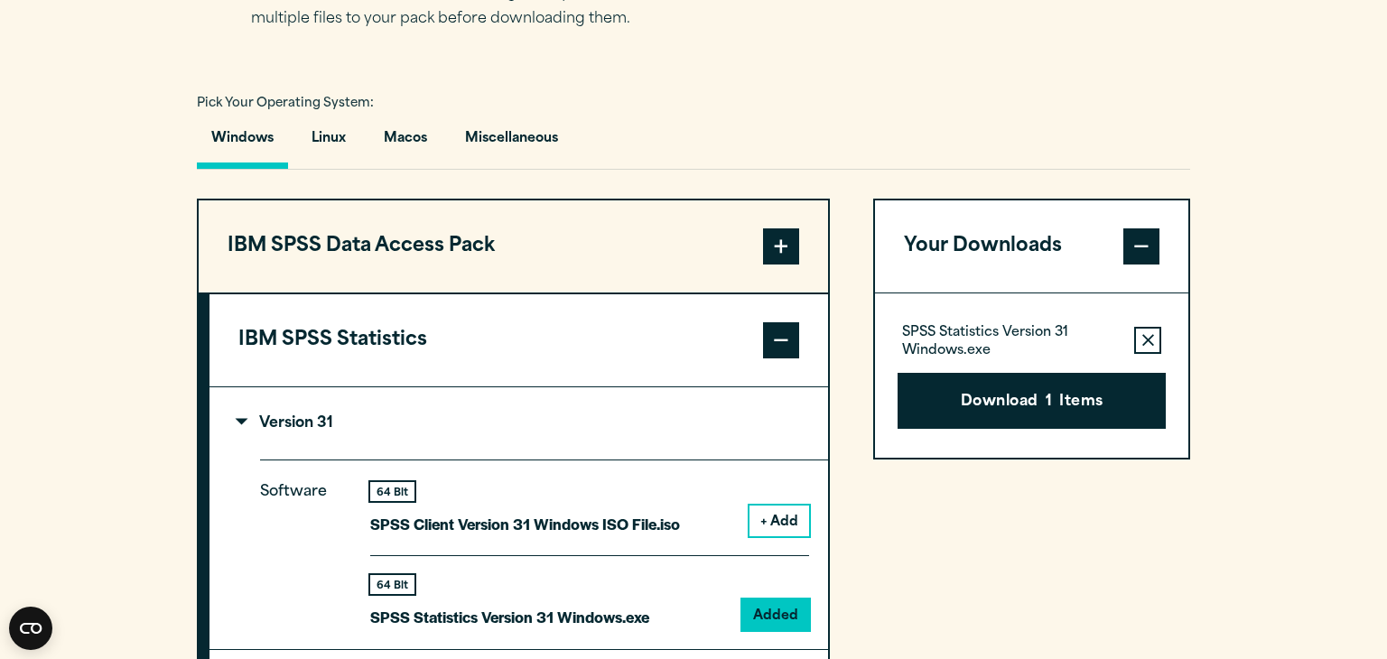
scroll to position [1261, 0]
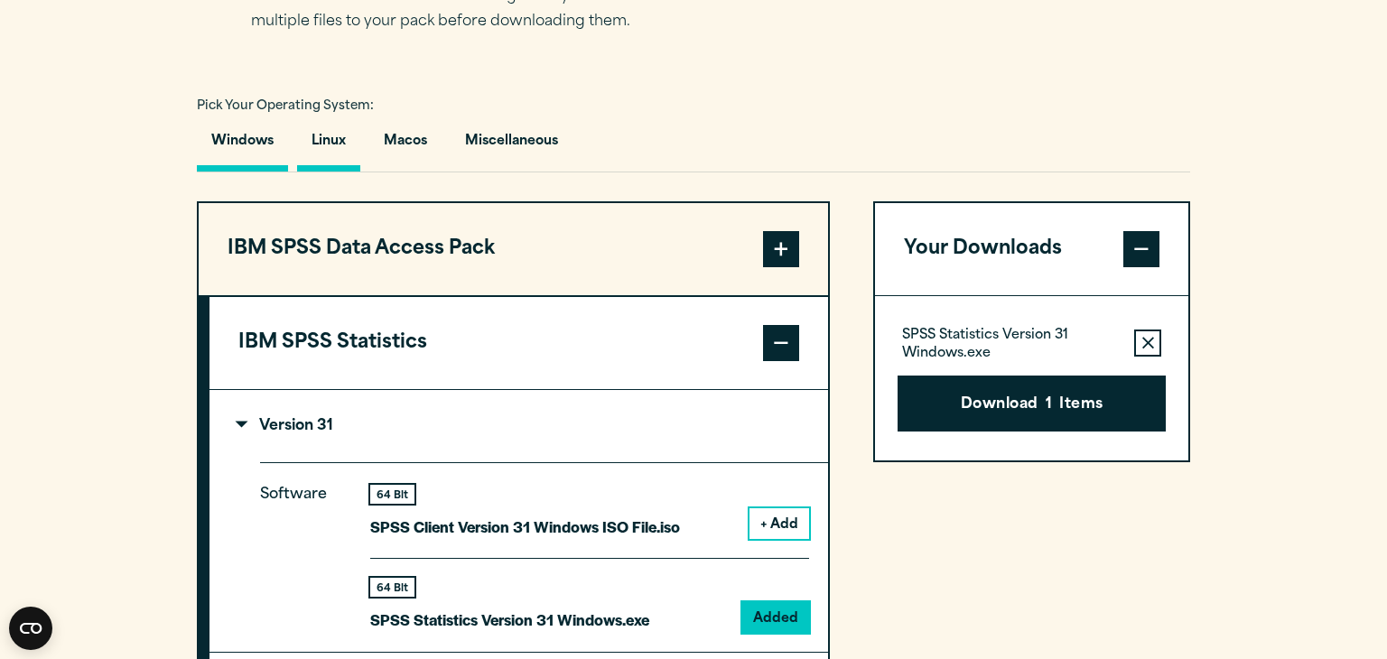
click at [336, 147] on button "Linux" at bounding box center [328, 145] width 63 height 51
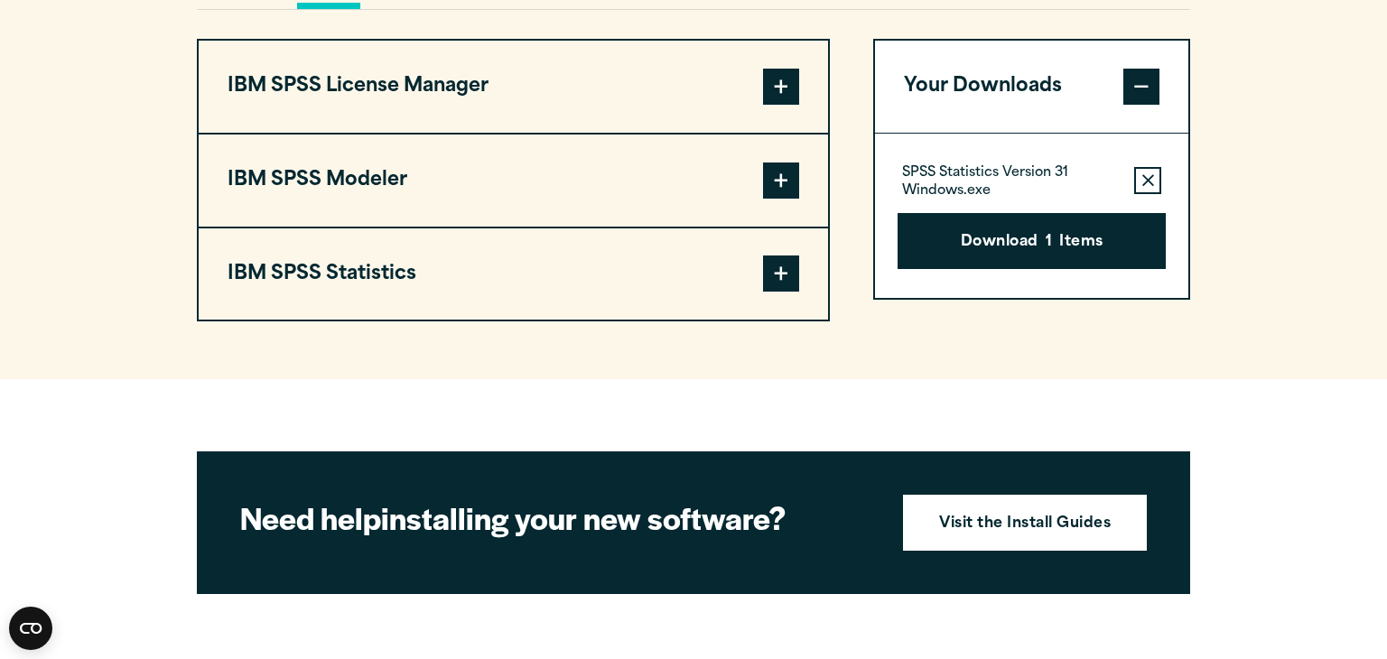
scroll to position [1428, 0]
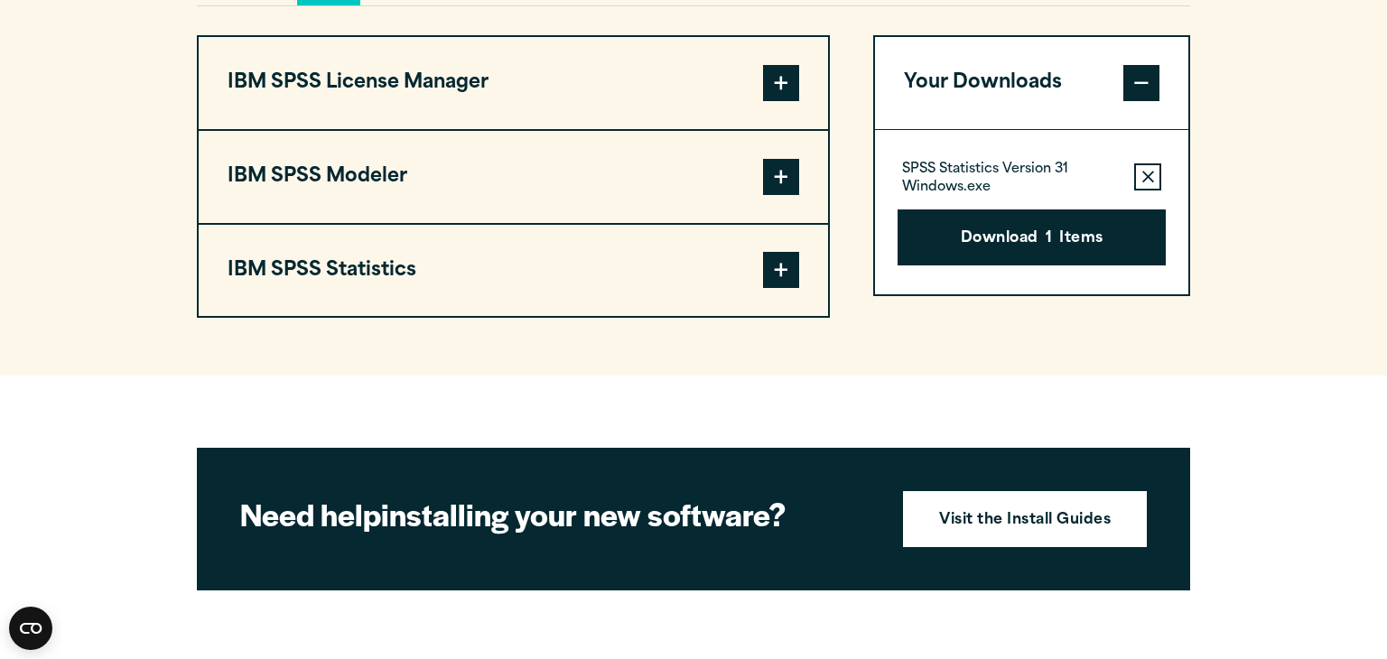
click at [776, 269] on span at bounding box center [781, 270] width 36 height 36
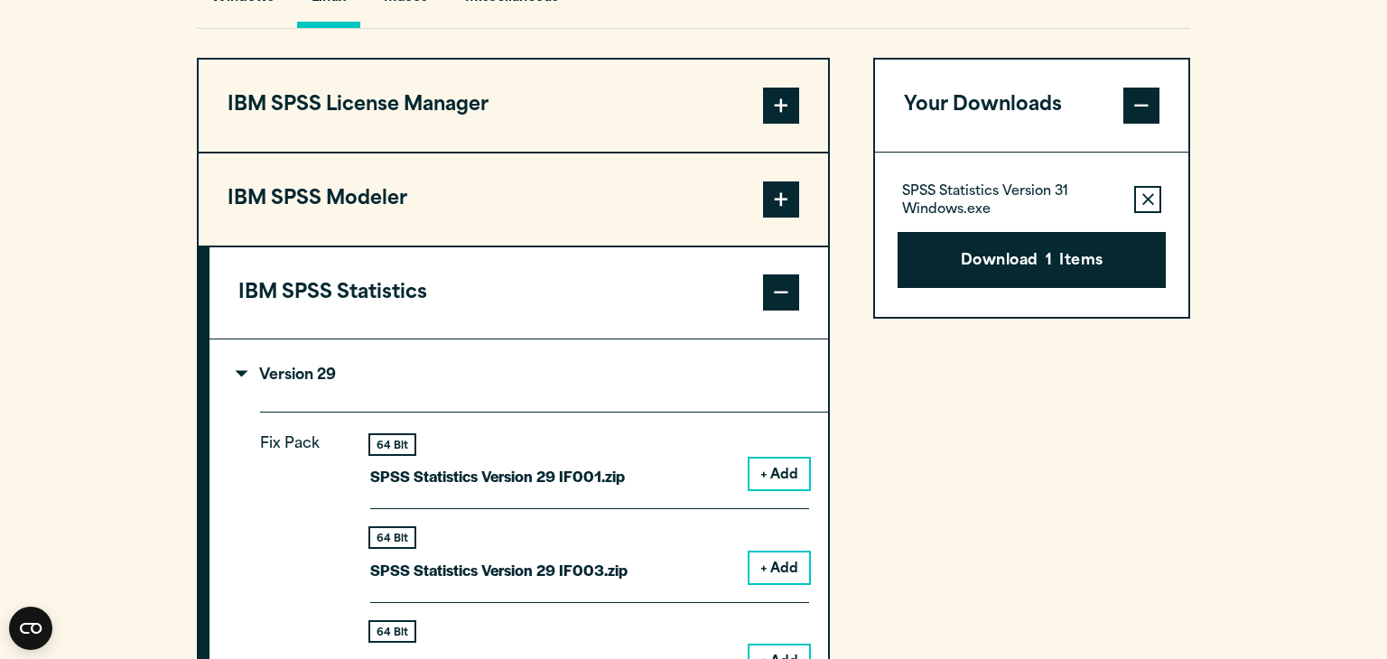
scroll to position [1403, 0]
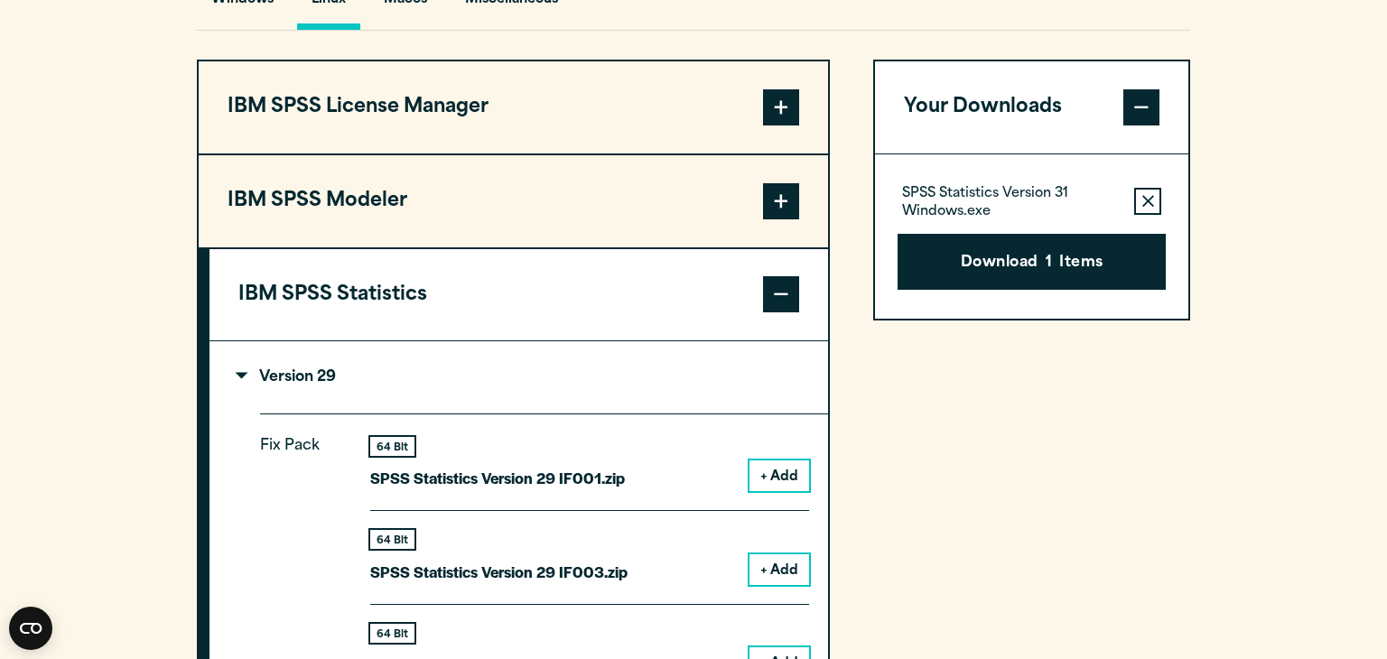
click at [781, 469] on button "+ Add" at bounding box center [779, 475] width 60 height 31
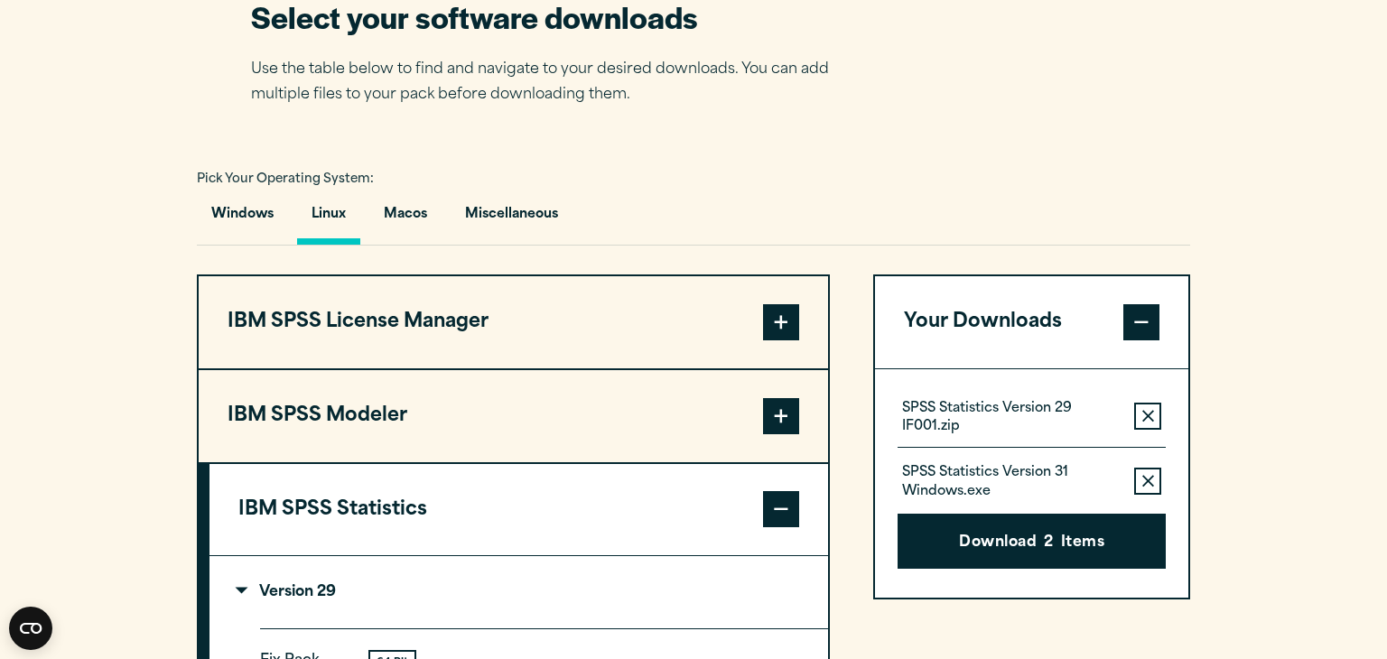
scroll to position [1198, 0]
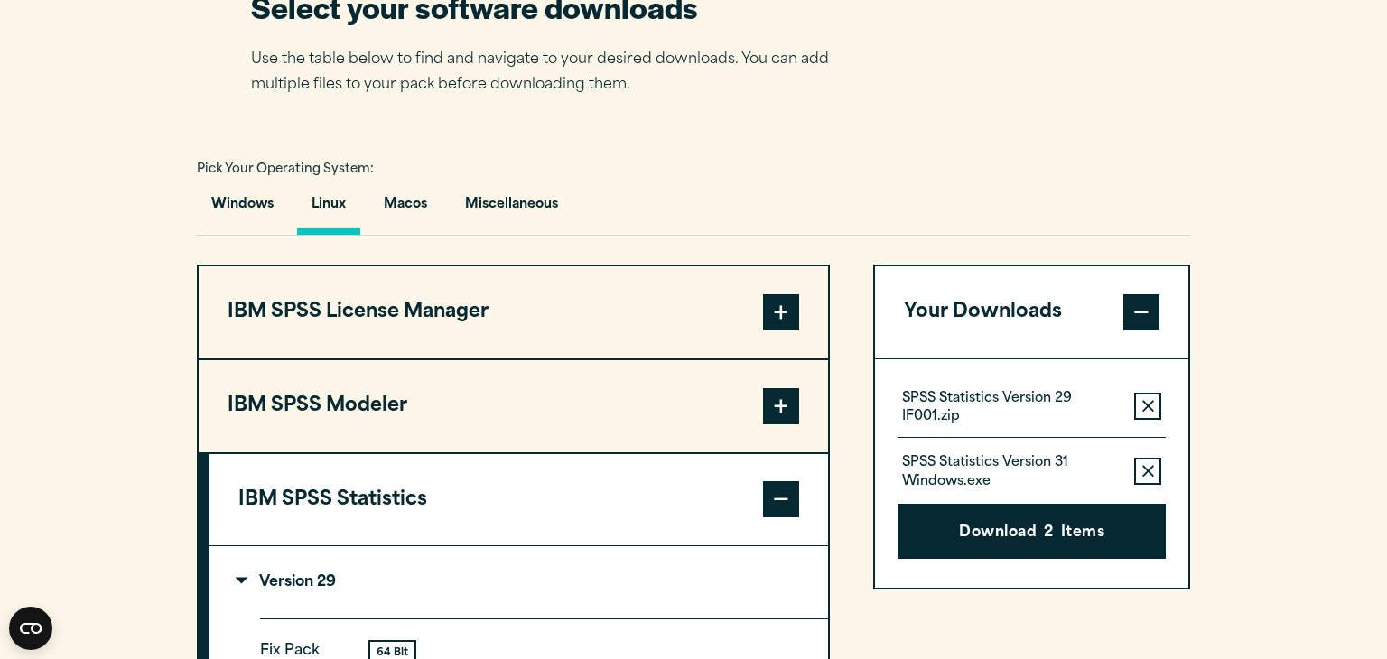
click at [1018, 407] on p "SPSS Statistics Version 29 IF001.zip" at bounding box center [1011, 408] width 218 height 36
type textarea "**********"
click at [1018, 407] on p "SPSS Statistics Version 29 IF001.zip" at bounding box center [1011, 408] width 218 height 36
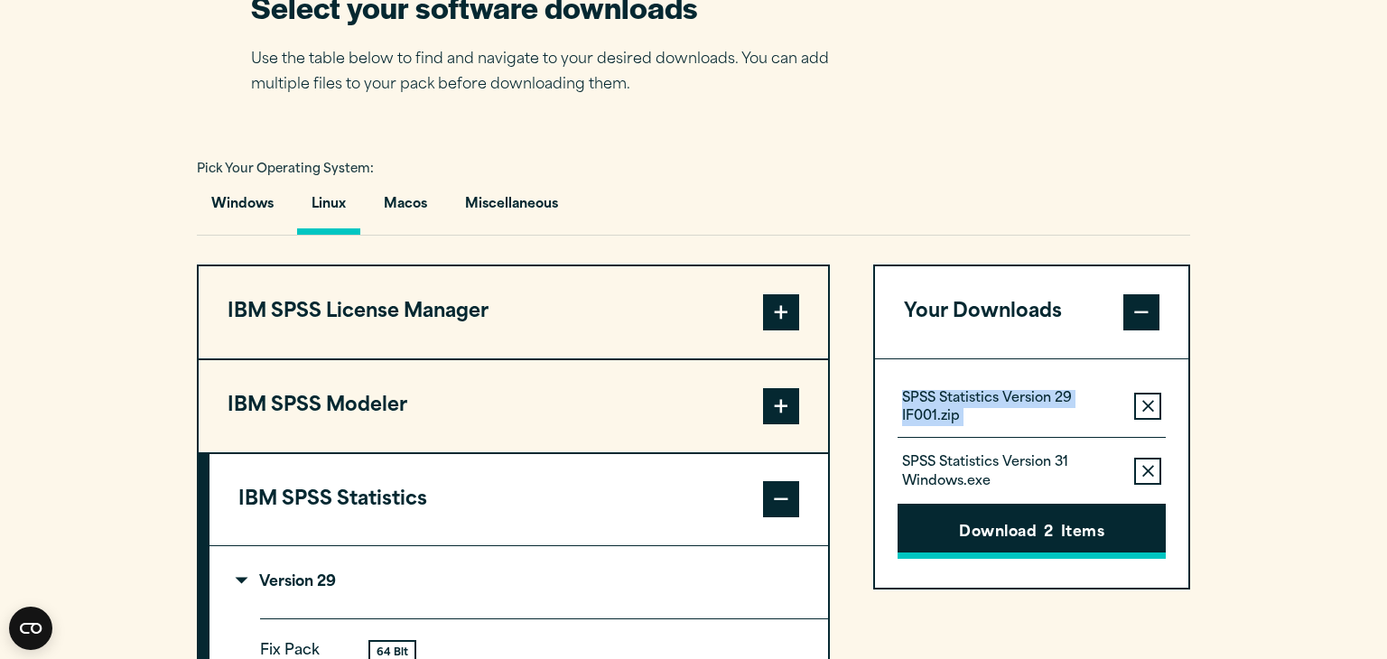
click at [1000, 530] on button "Download 2 Items" at bounding box center [1032, 532] width 268 height 56
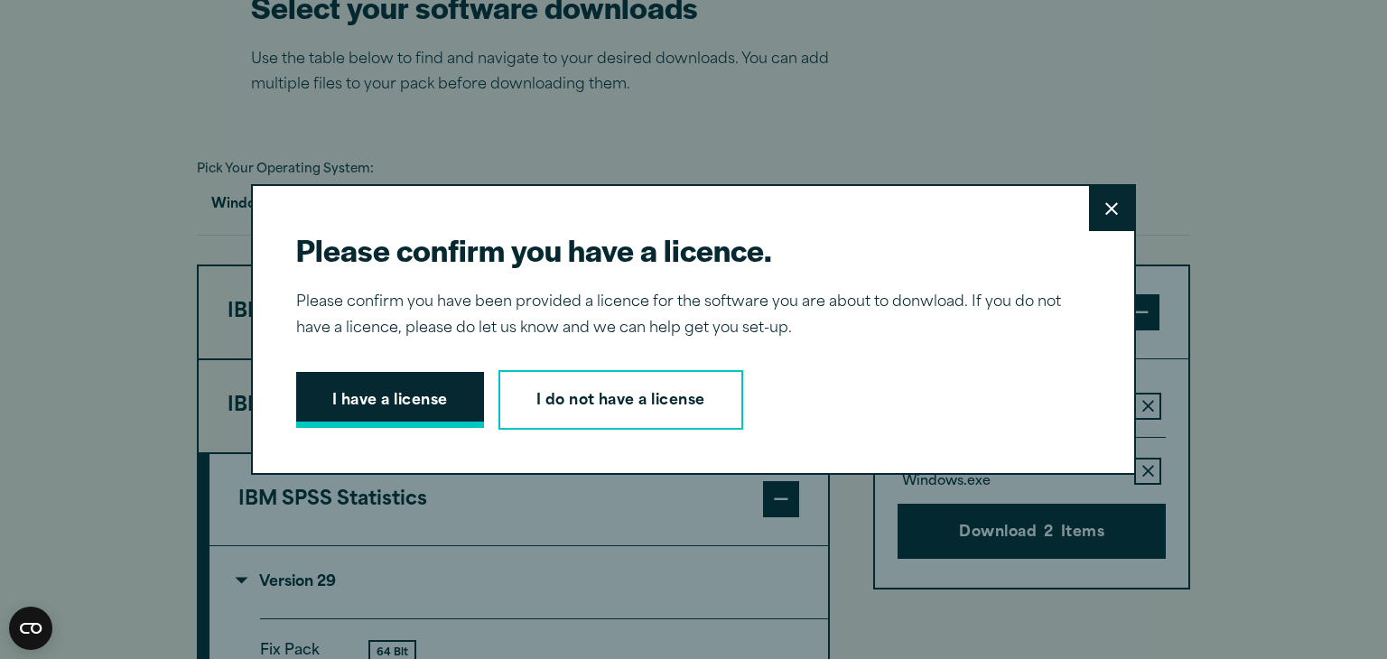
click at [444, 410] on button "I have a license" at bounding box center [390, 400] width 188 height 56
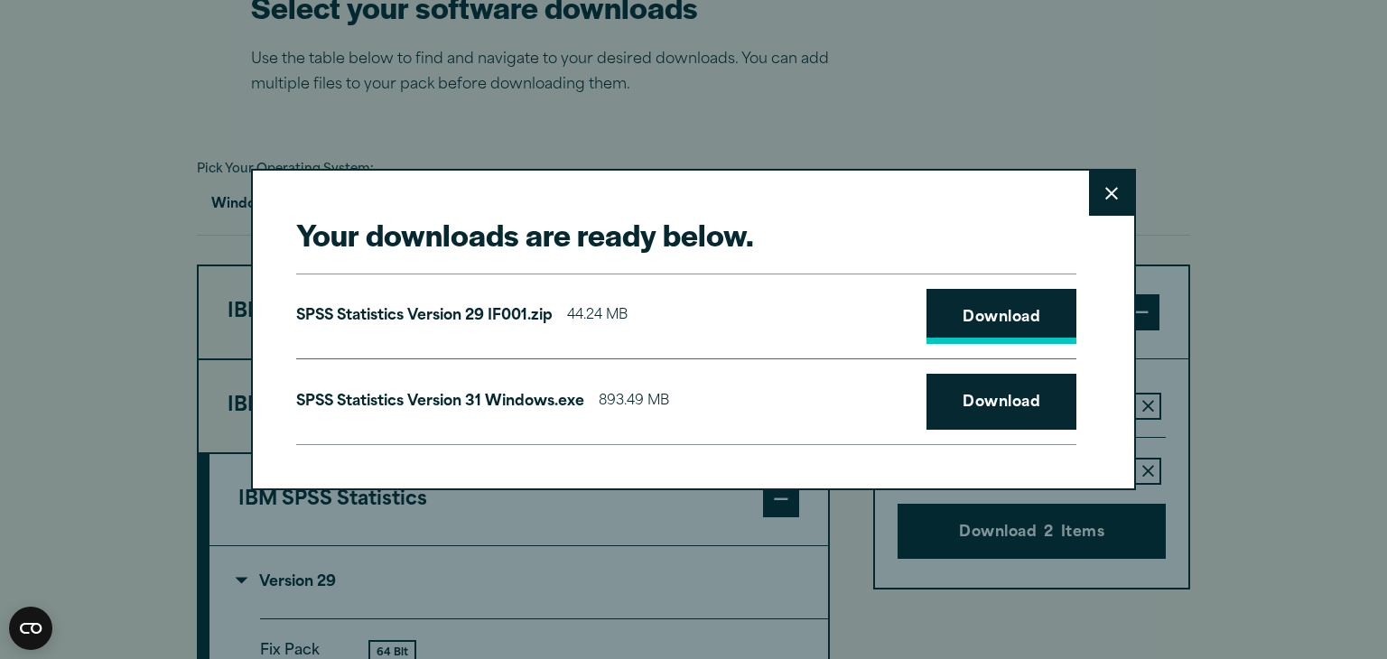
click at [977, 319] on link "Download" at bounding box center [1001, 317] width 150 height 56
click at [89, 350] on div "Your downloads are ready below. Close SPSS Statistics Version 29 IF001.zip 44.2…" at bounding box center [693, 329] width 1387 height 659
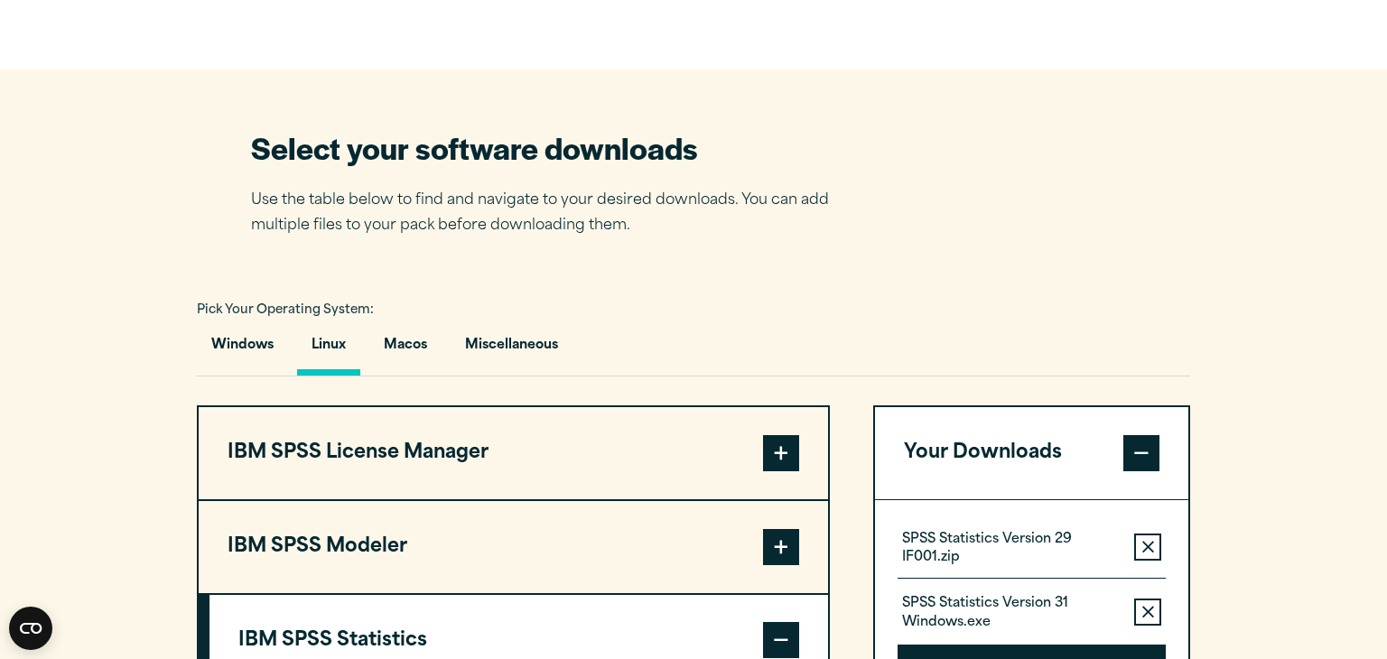
scroll to position [1049, 0]
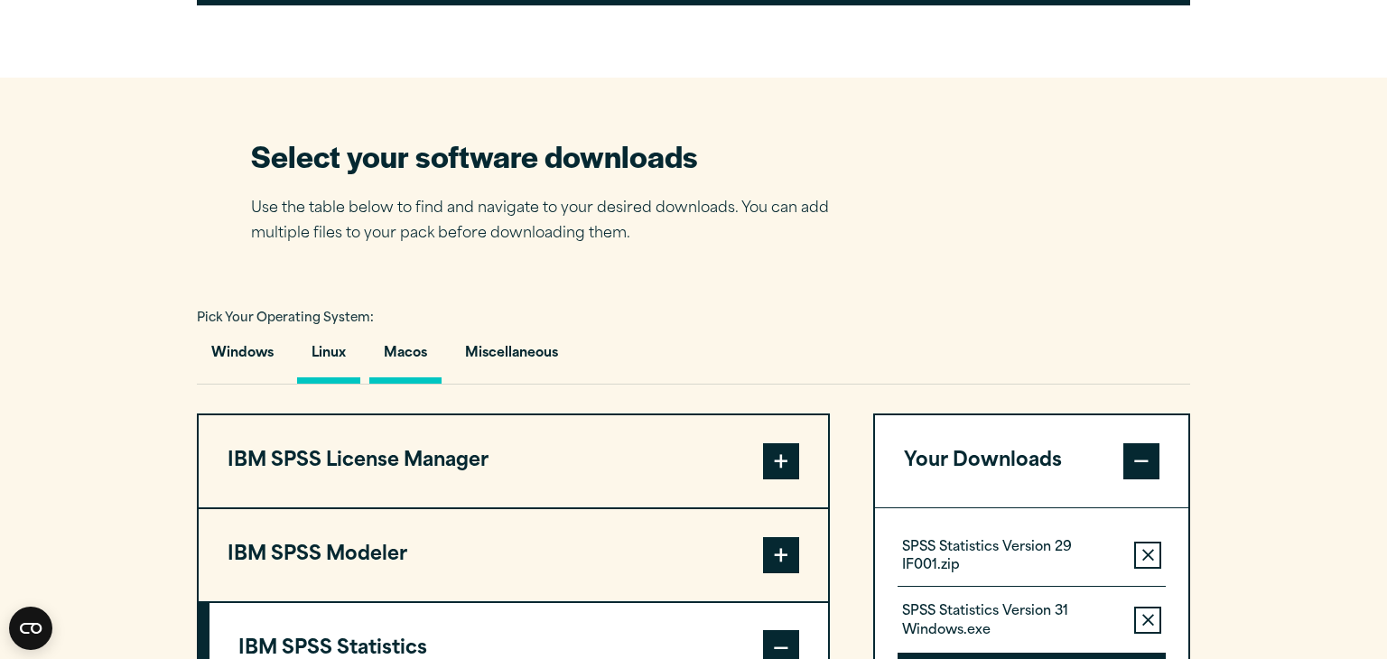
click at [397, 352] on button "Macos" at bounding box center [405, 357] width 72 height 51
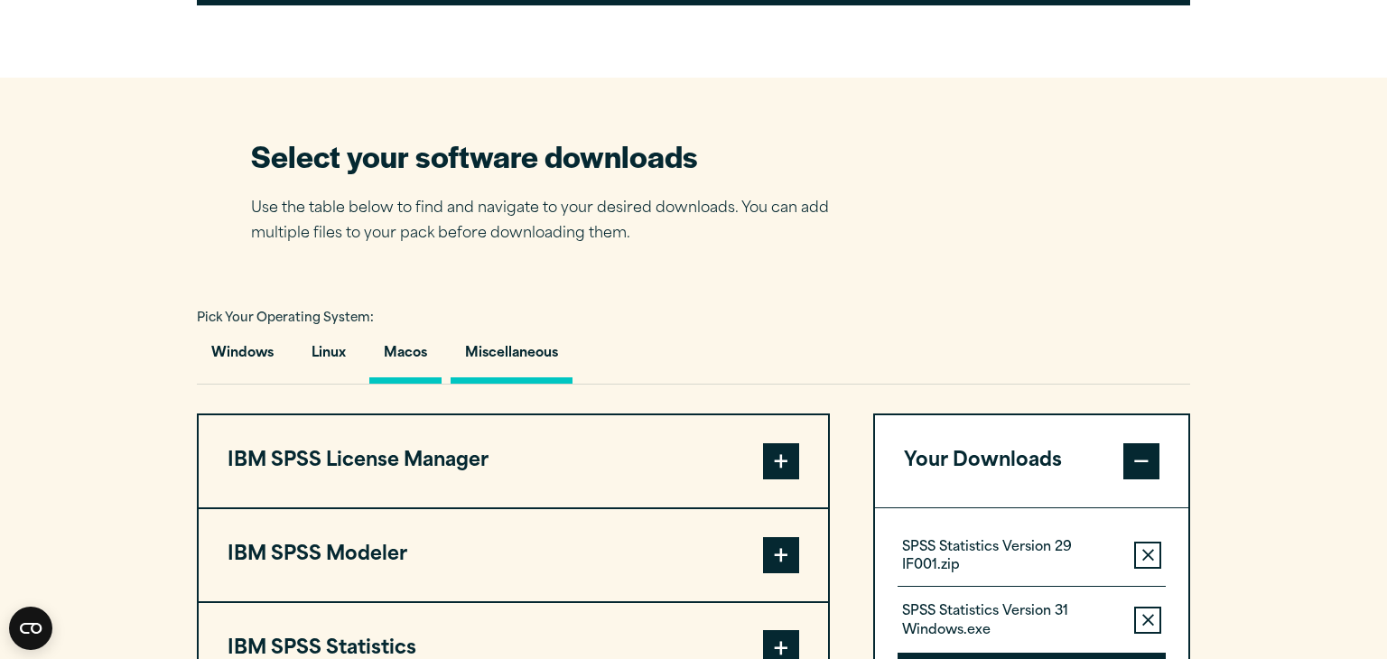
click at [504, 351] on button "Miscellaneous" at bounding box center [512, 357] width 122 height 51
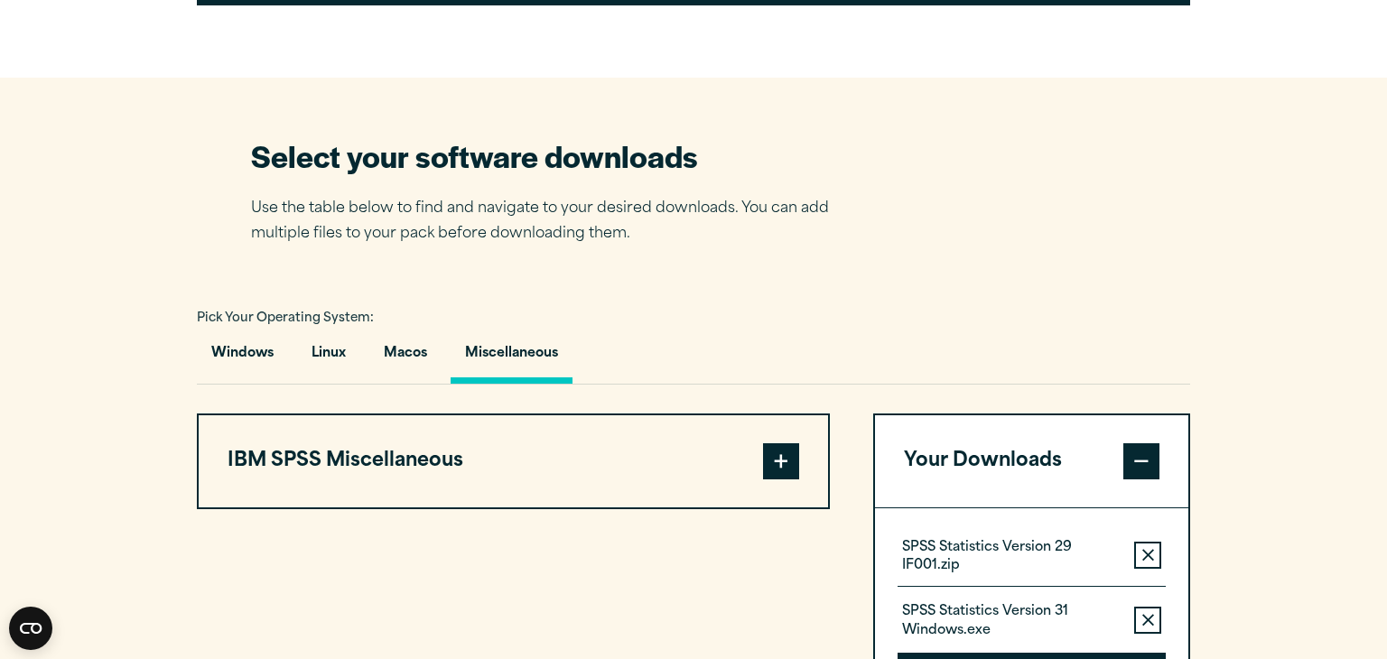
click at [775, 460] on span at bounding box center [781, 461] width 36 height 36
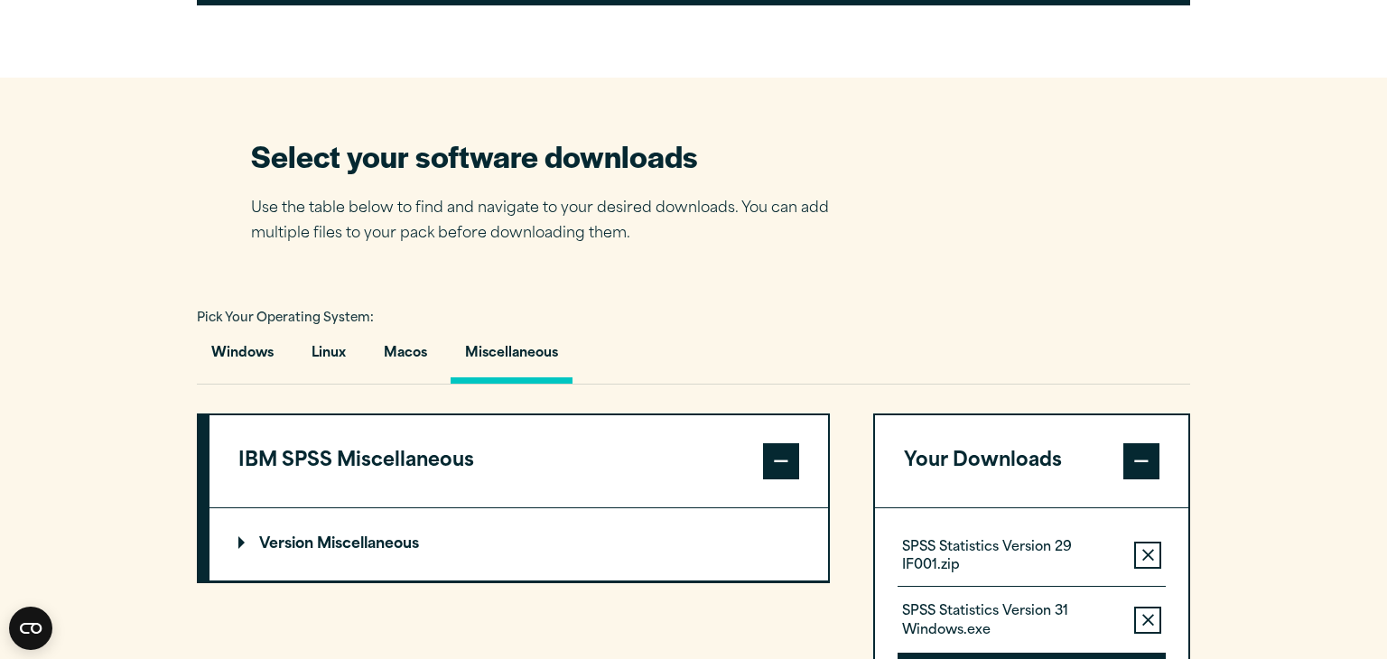
click at [375, 543] on p "Version Miscellaneous" at bounding box center [328, 544] width 181 height 14
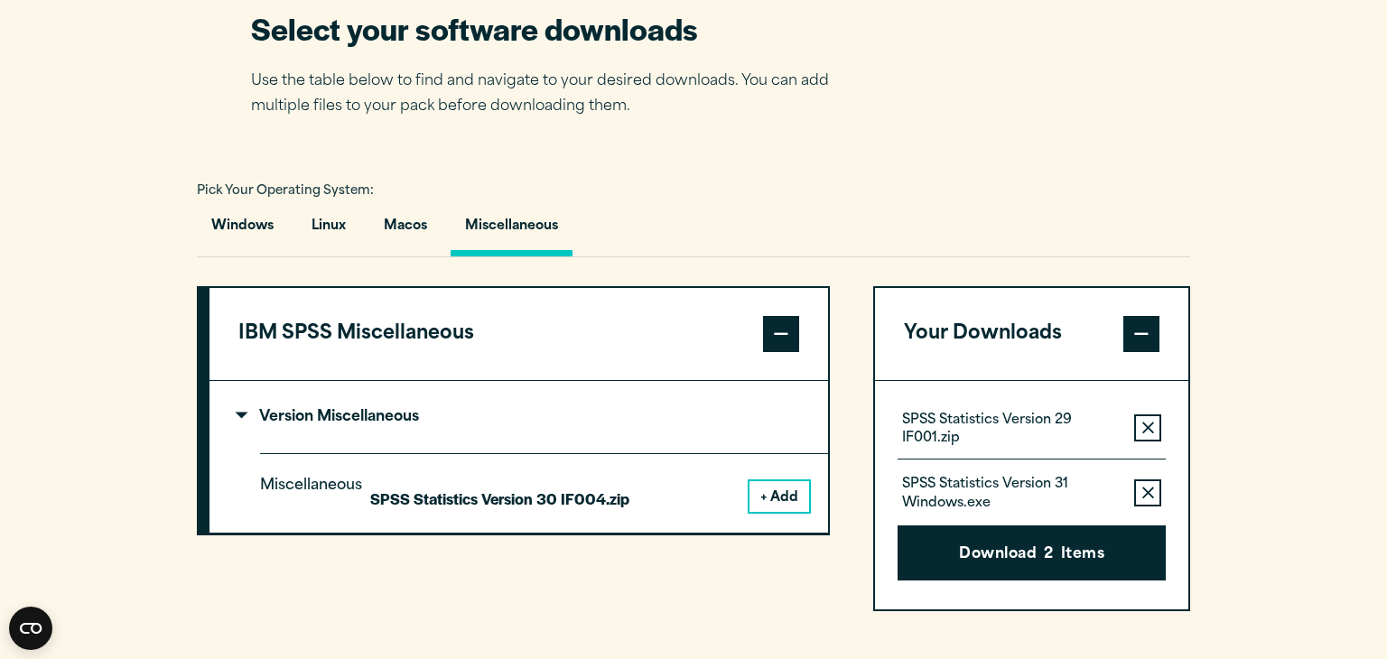
scroll to position [1190, 0]
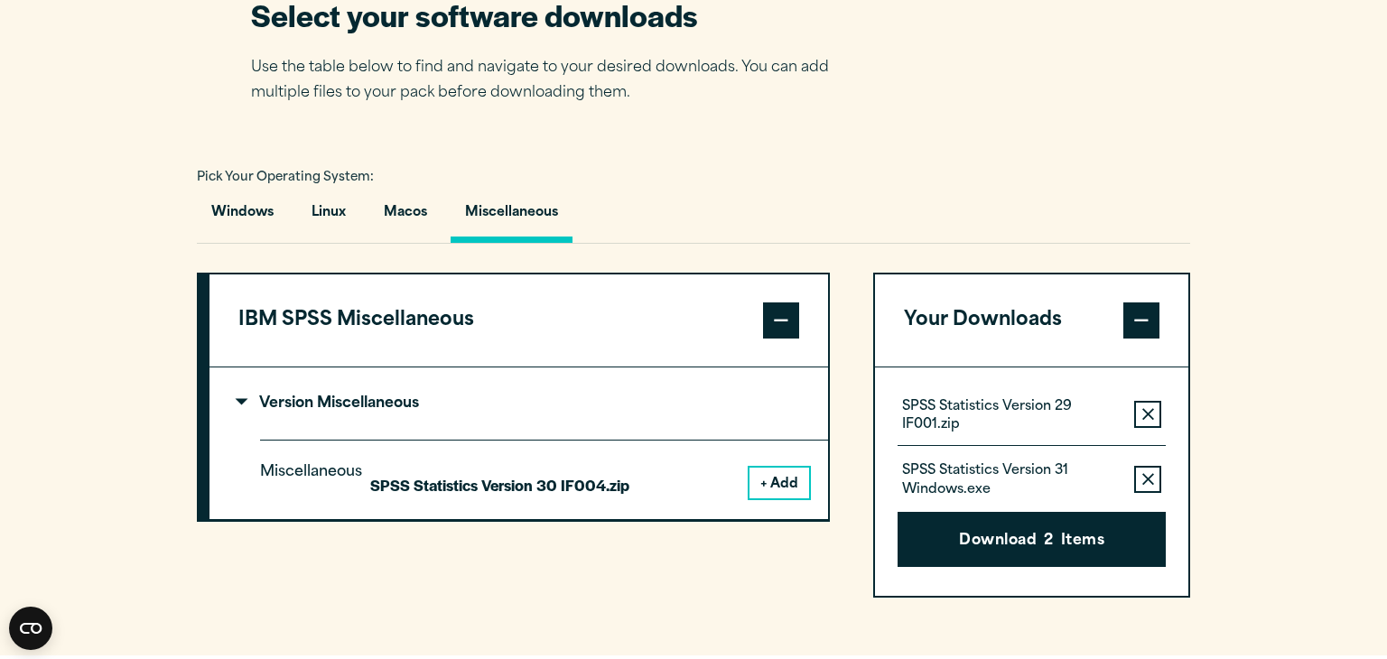
click at [498, 488] on p "SPSS Statistics Version 30 IF004.zip" at bounding box center [499, 485] width 259 height 26
click at [803, 487] on button "+ Add" at bounding box center [779, 483] width 60 height 31
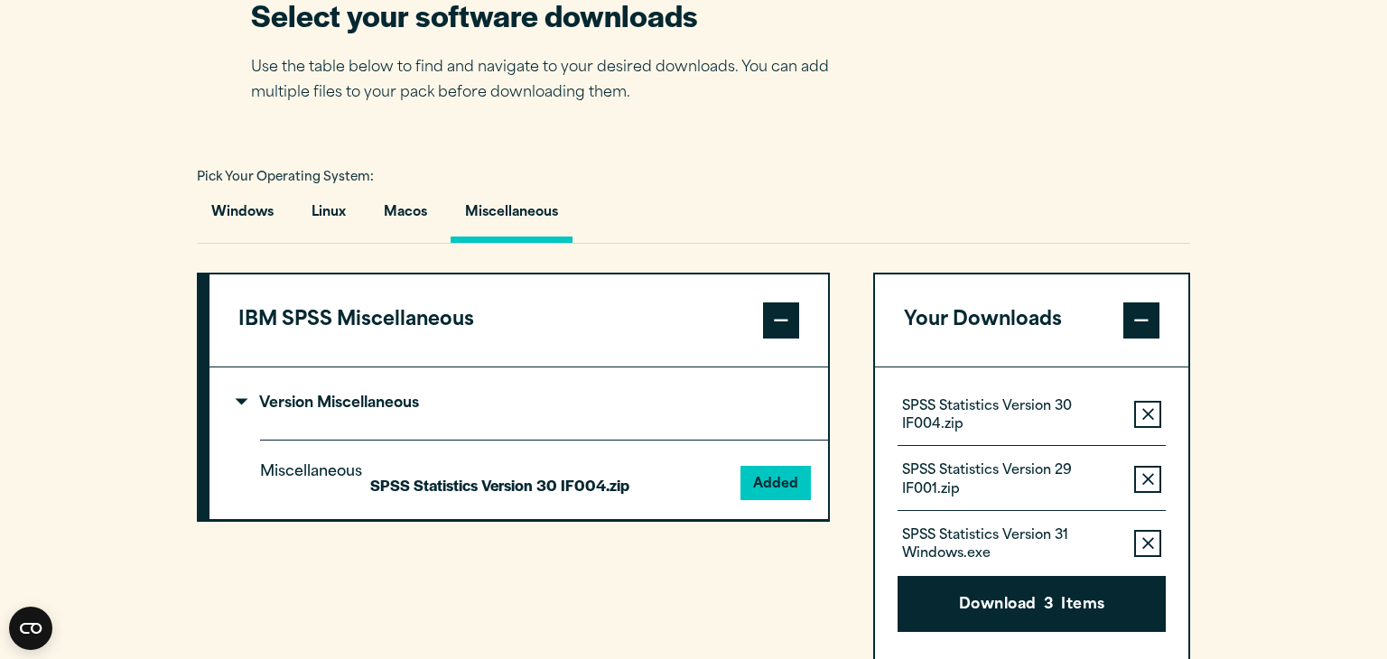
click at [1003, 418] on p "SPSS Statistics Version 30 IF004.zip" at bounding box center [1011, 416] width 218 height 36
click at [993, 617] on button "Download 3 Items" at bounding box center [1032, 604] width 268 height 56
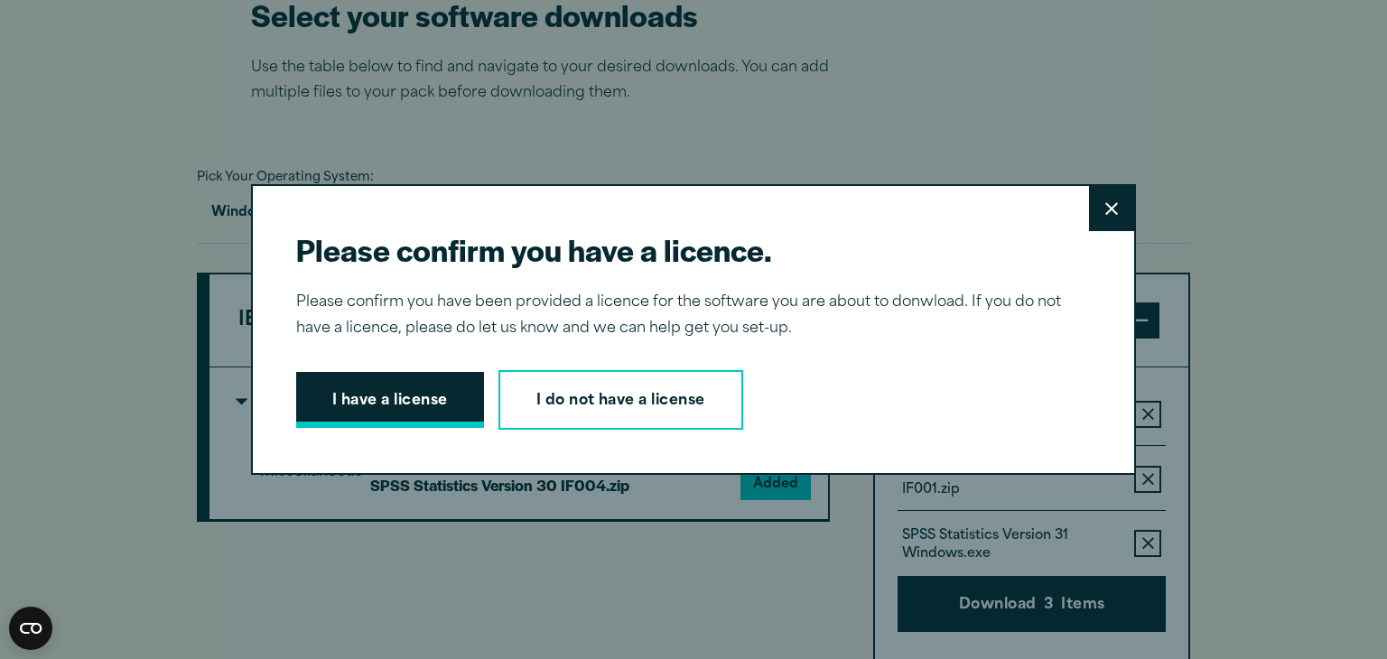
click at [447, 414] on button "I have a license" at bounding box center [390, 400] width 188 height 56
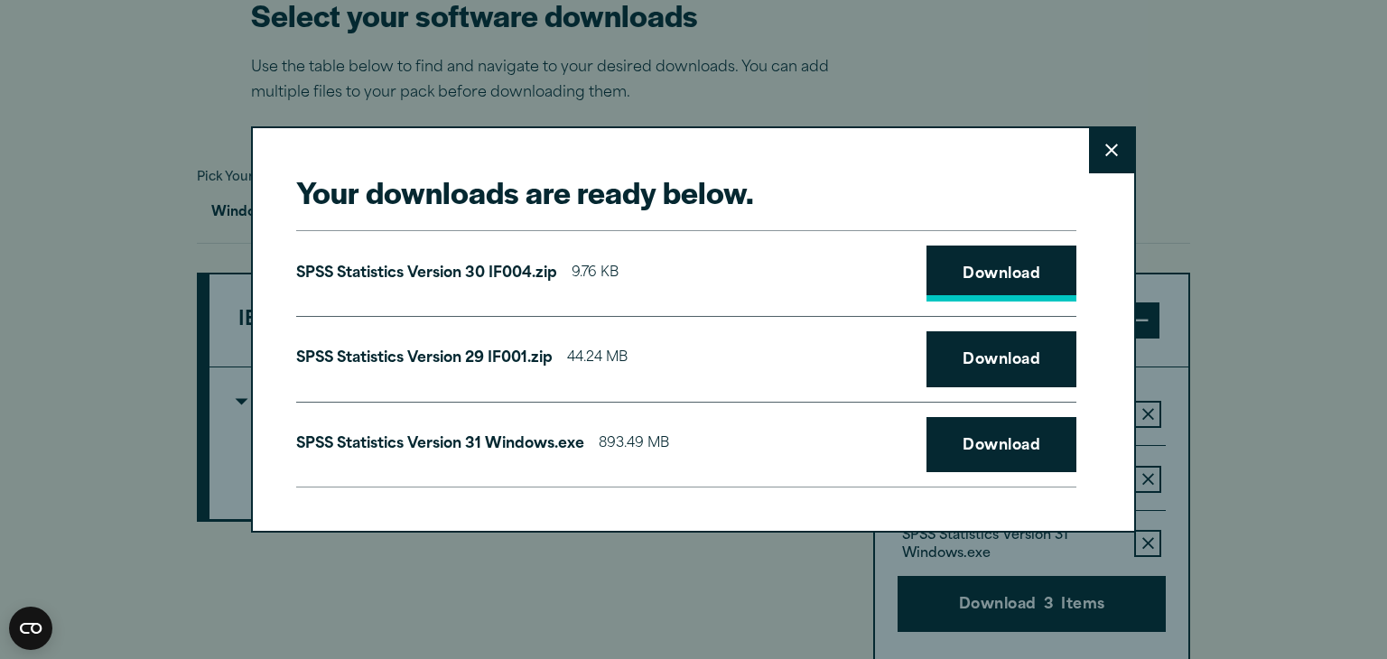
click at [1013, 288] on link "Download" at bounding box center [1001, 274] width 150 height 56
click at [1110, 169] on button "Close" at bounding box center [1111, 150] width 45 height 45
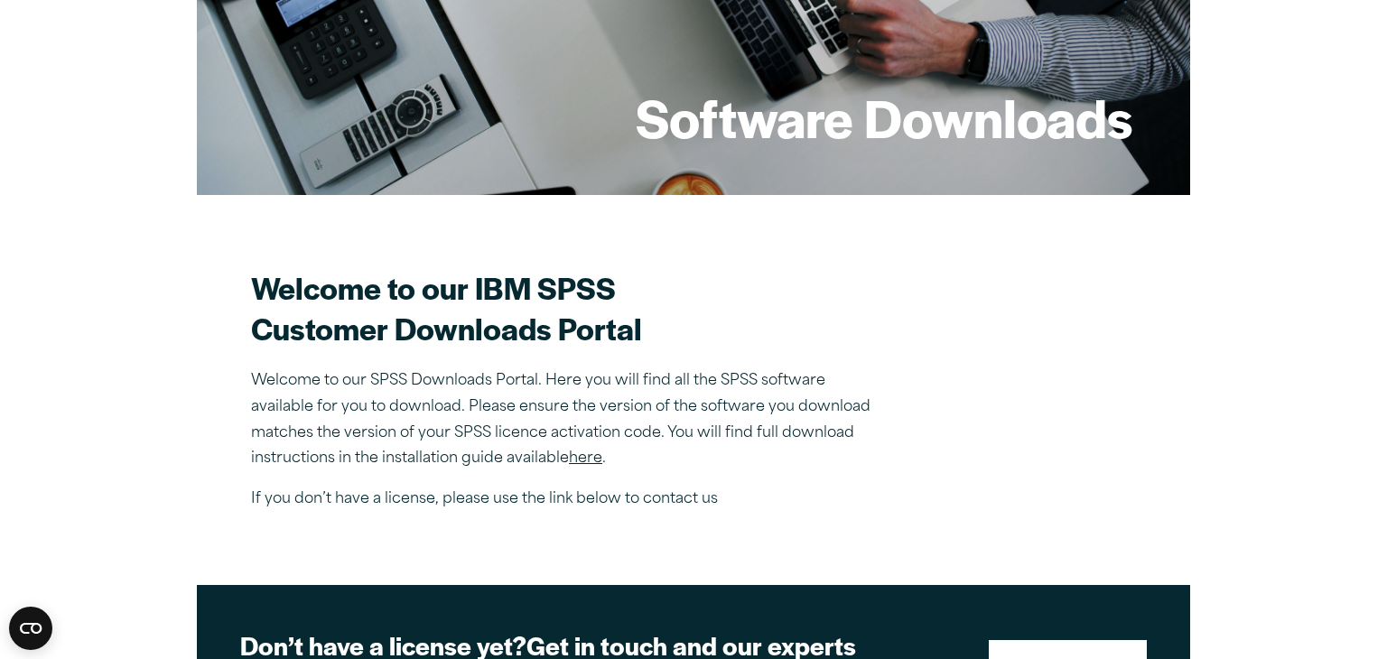
scroll to position [0, 0]
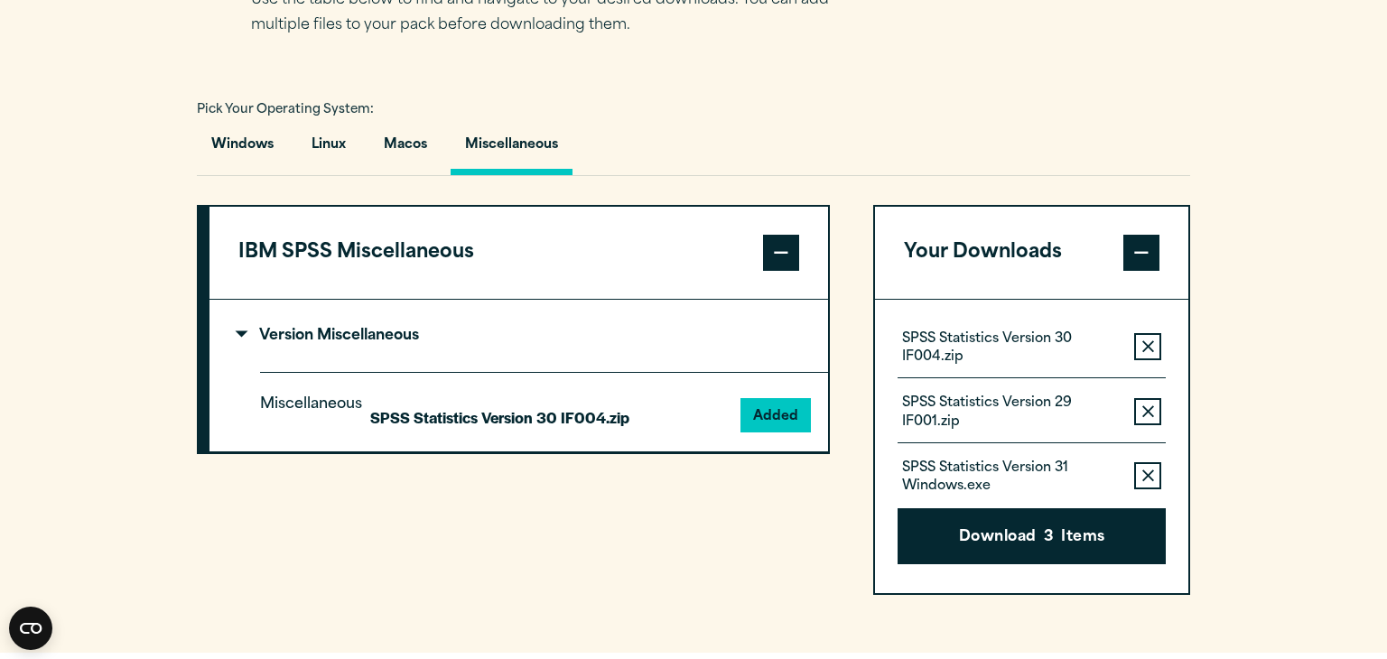
scroll to position [1262, 0]
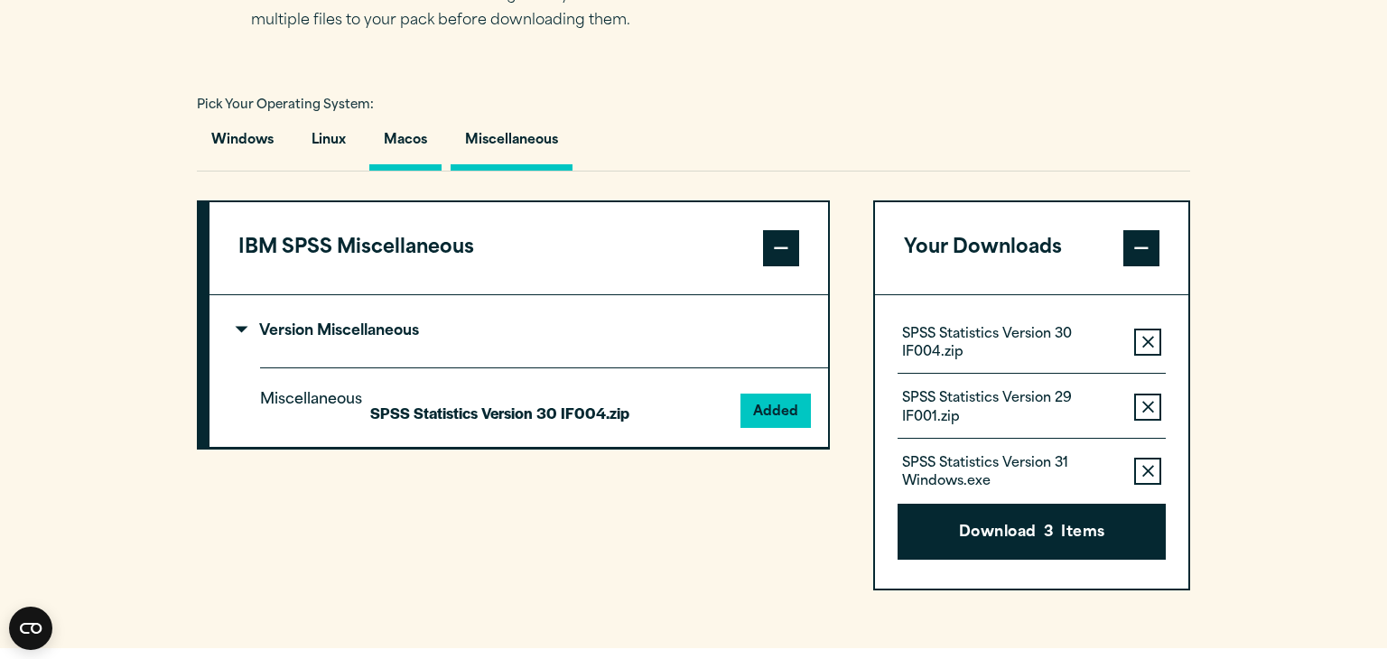
click at [406, 143] on button "Macos" at bounding box center [405, 144] width 72 height 51
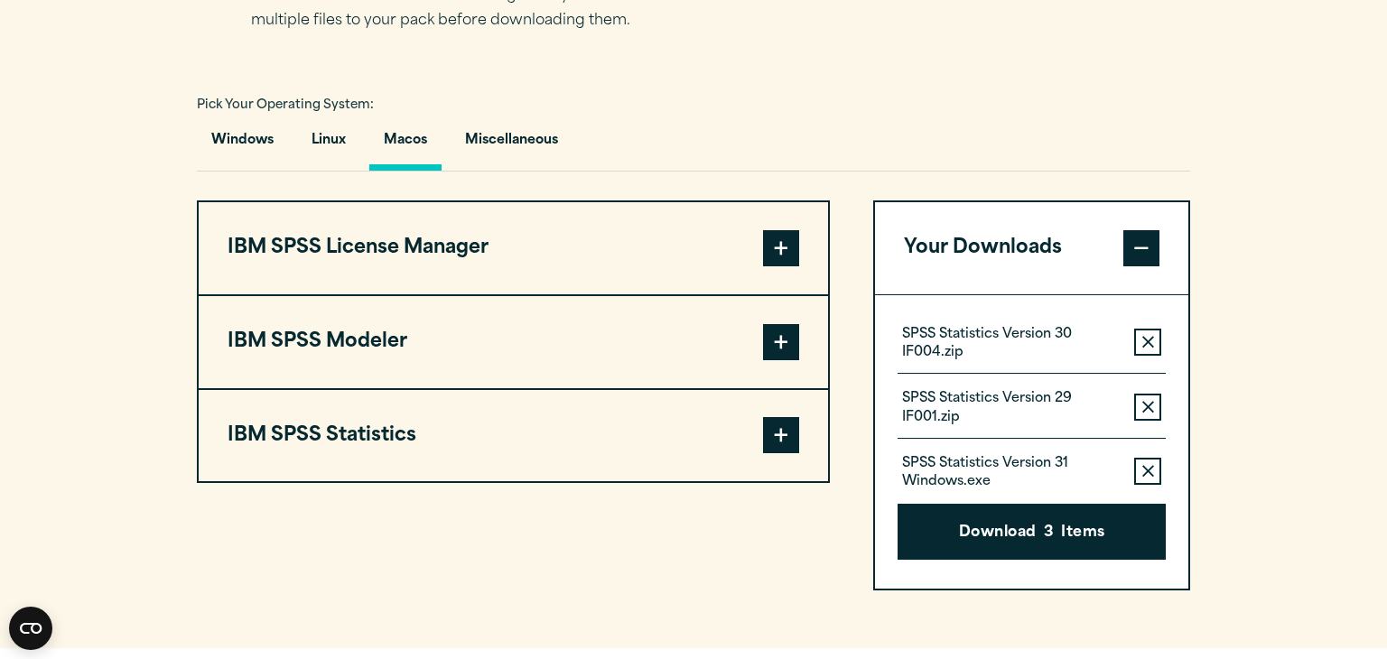
click at [791, 433] on span at bounding box center [781, 435] width 36 height 36
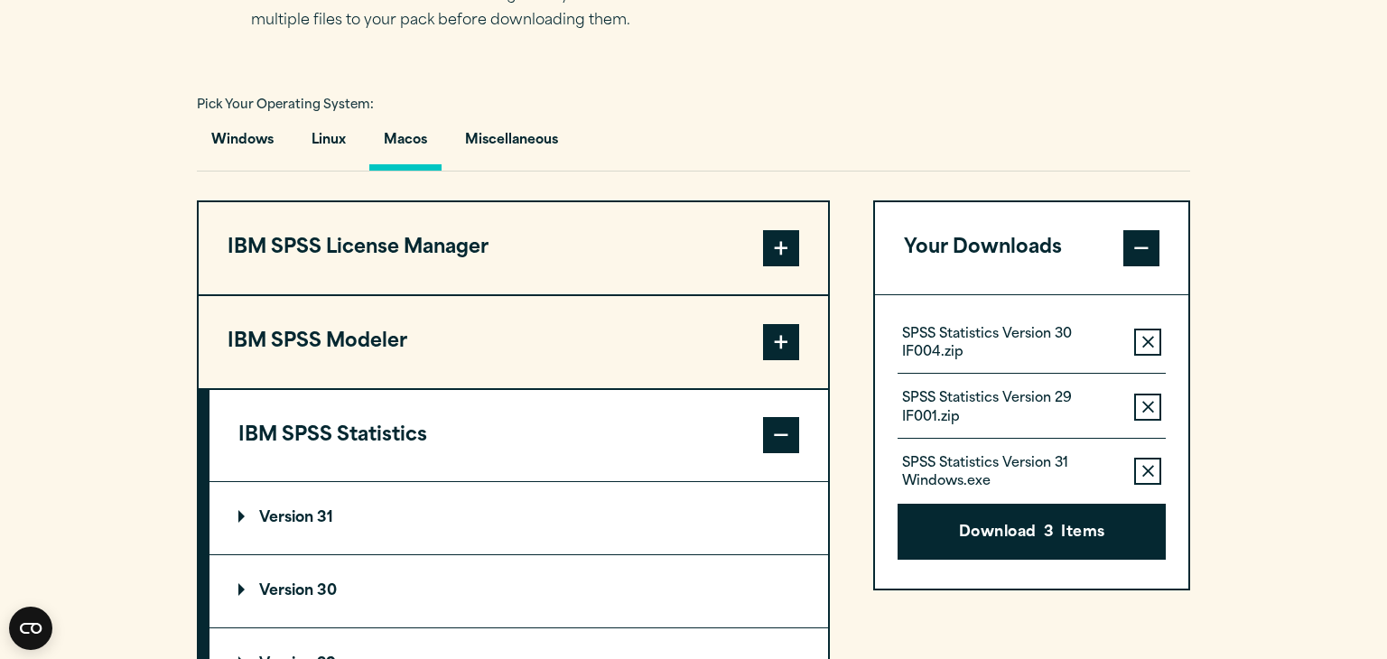
click at [437, 534] on summary "Version 31" at bounding box center [518, 518] width 619 height 72
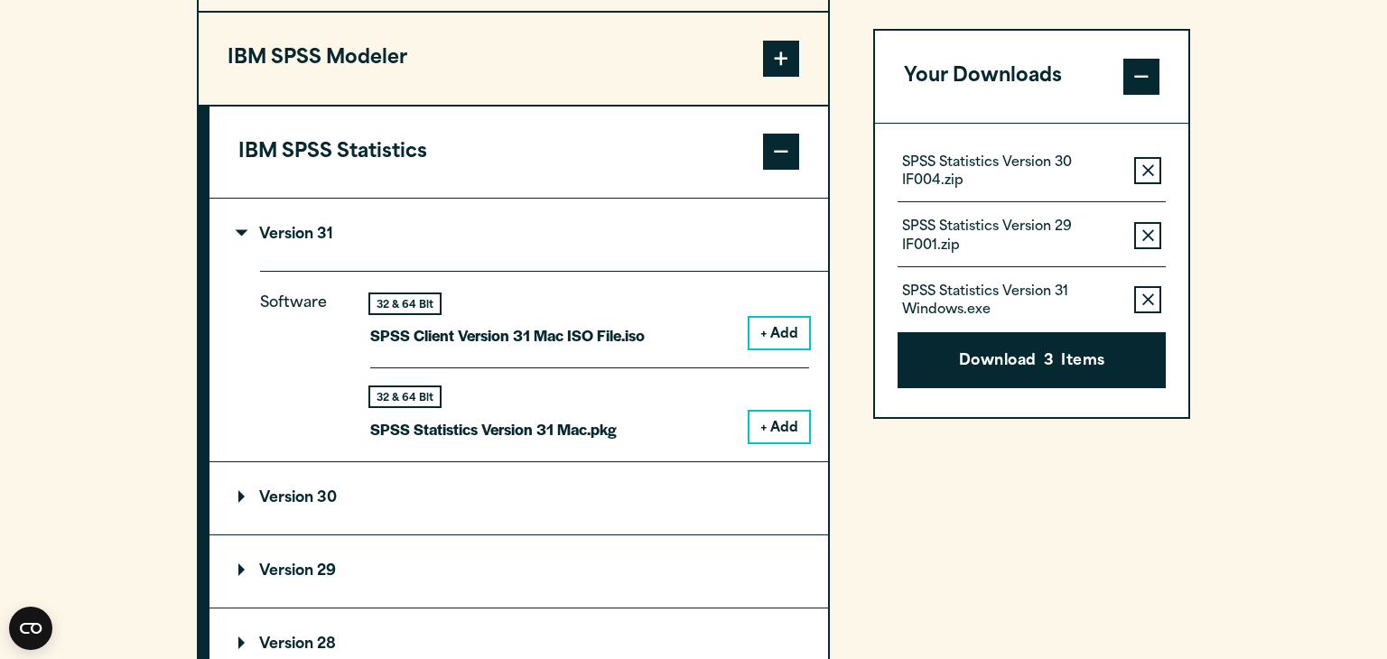
scroll to position [1546, 0]
click at [243, 233] on p "Version 31" at bounding box center [285, 235] width 95 height 14
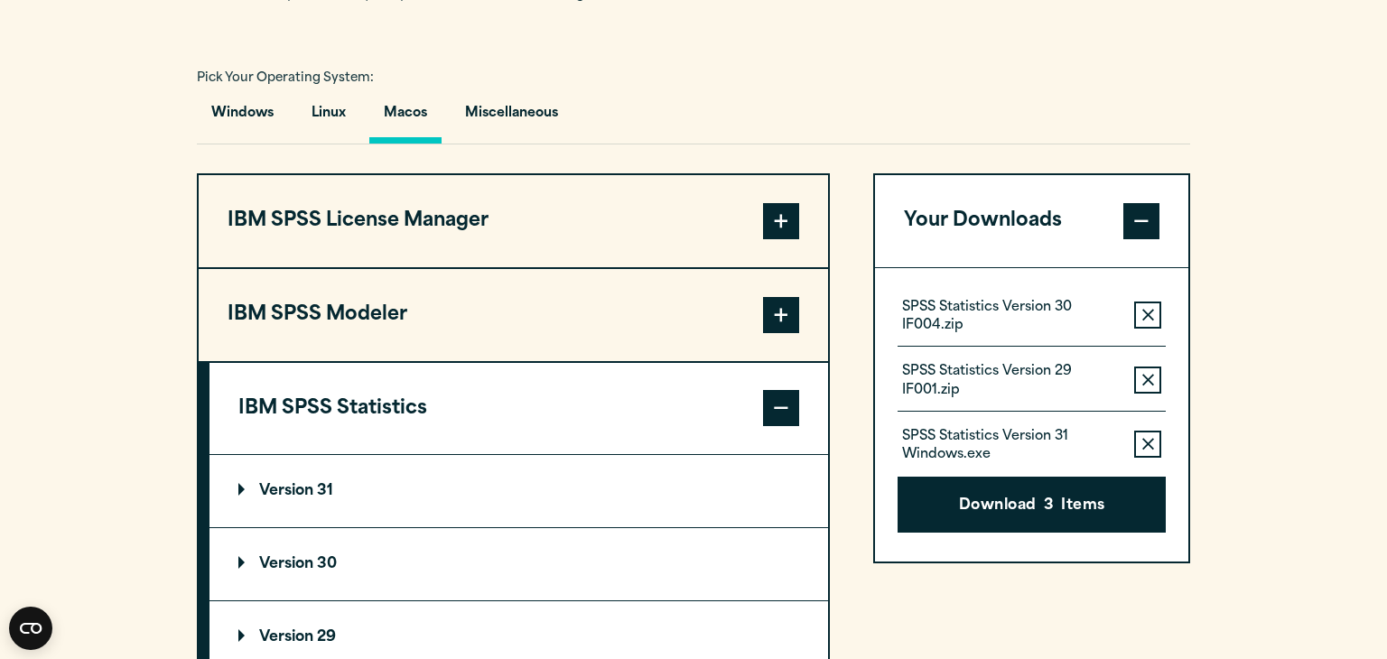
scroll to position [1283, 0]
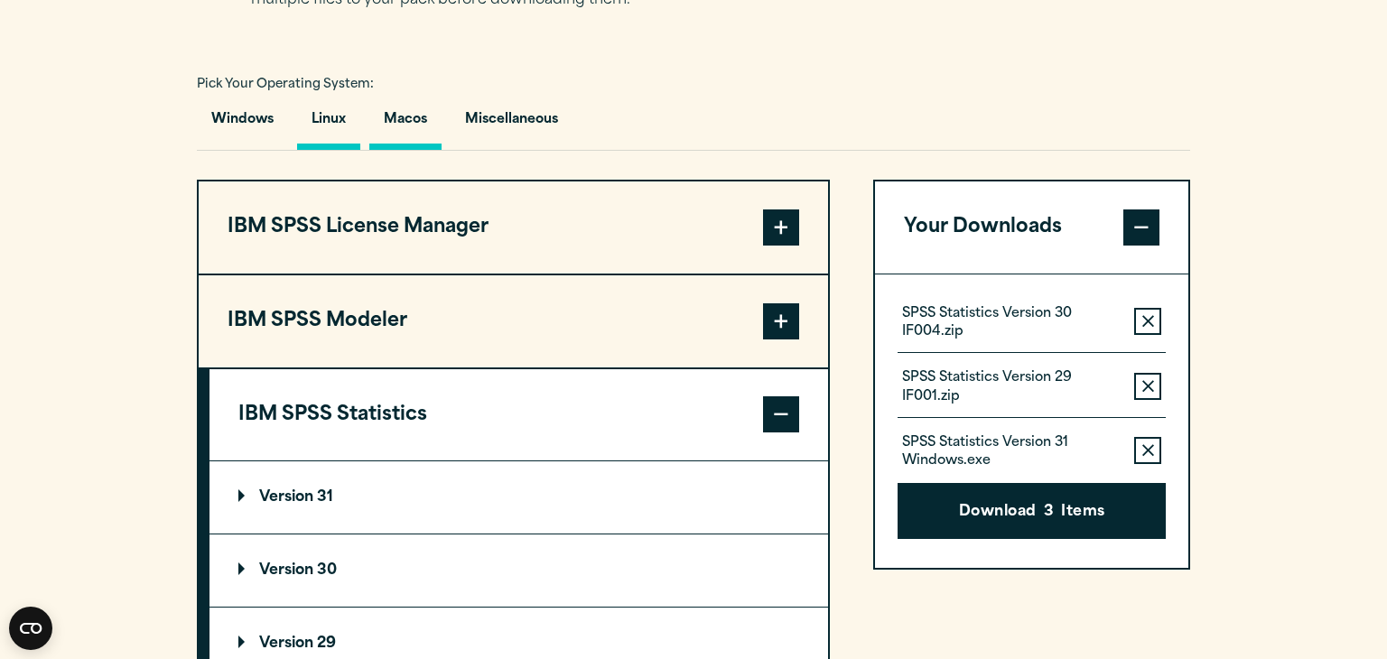
click at [334, 115] on button "Linux" at bounding box center [328, 123] width 63 height 51
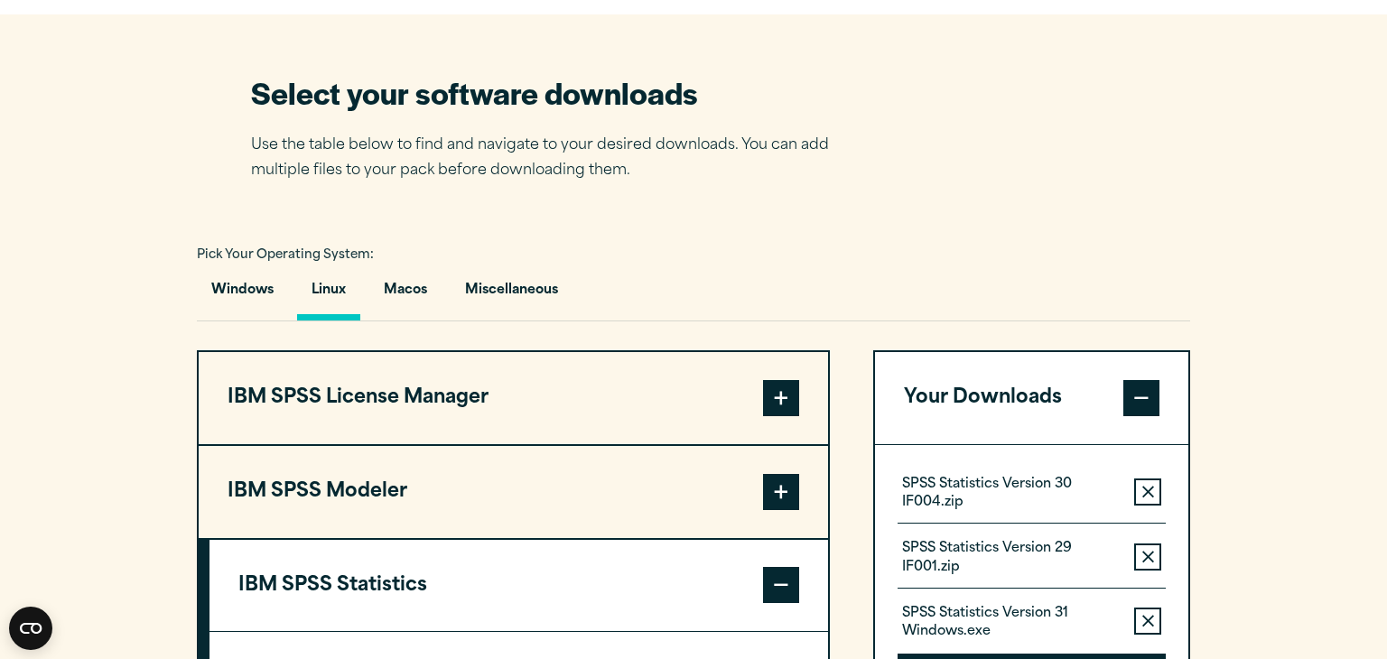
scroll to position [1119, 0]
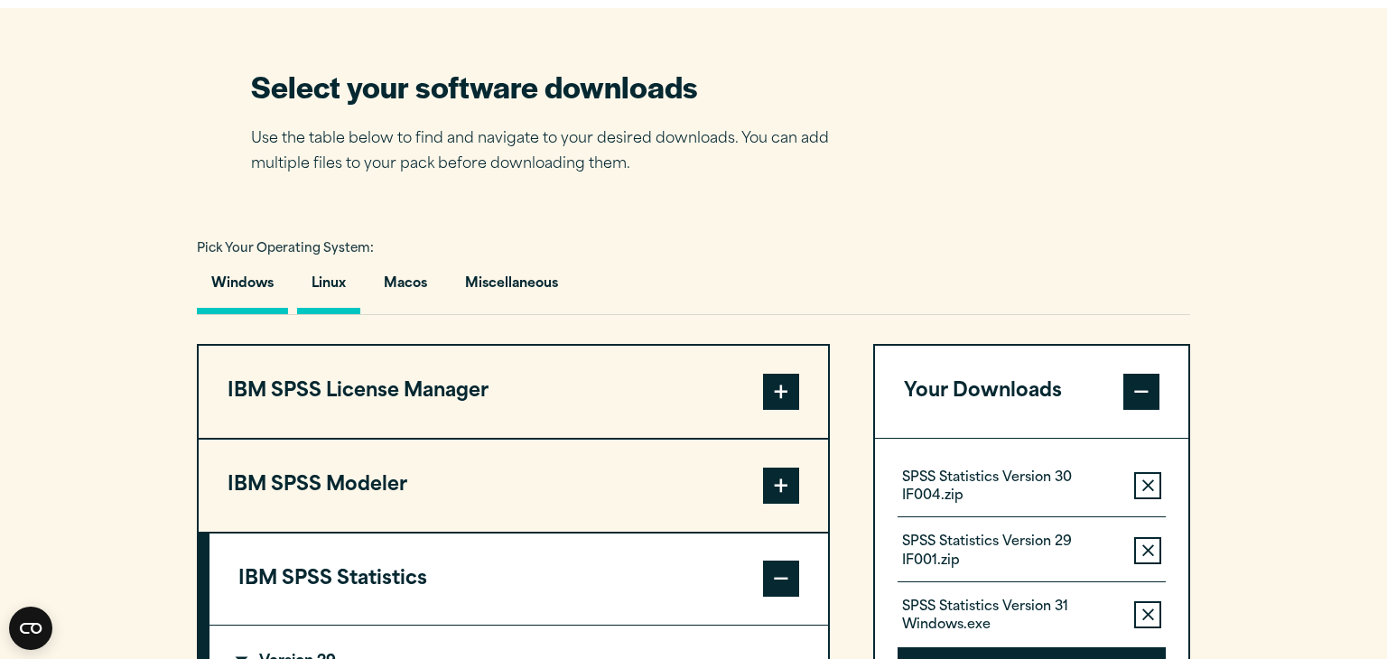
click at [264, 278] on button "Windows" at bounding box center [242, 288] width 91 height 51
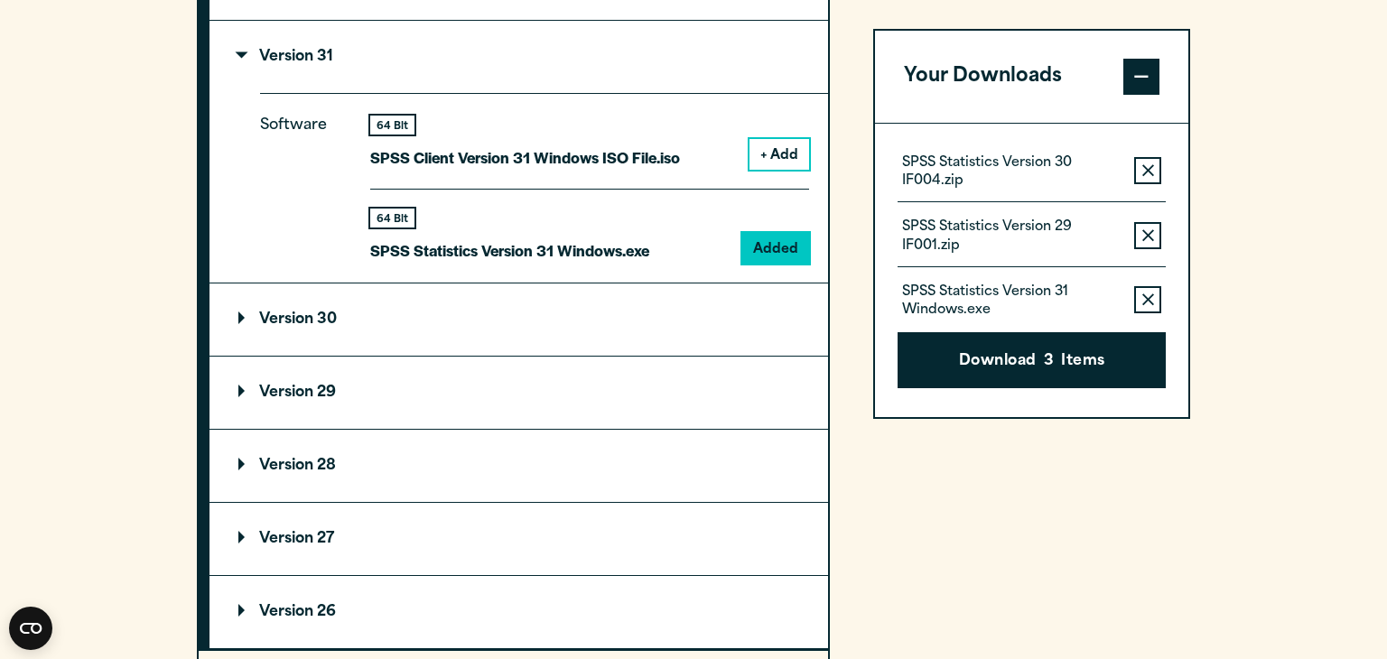
scroll to position [1632, 0]
click at [316, 314] on p "Version 30" at bounding box center [287, 319] width 98 height 14
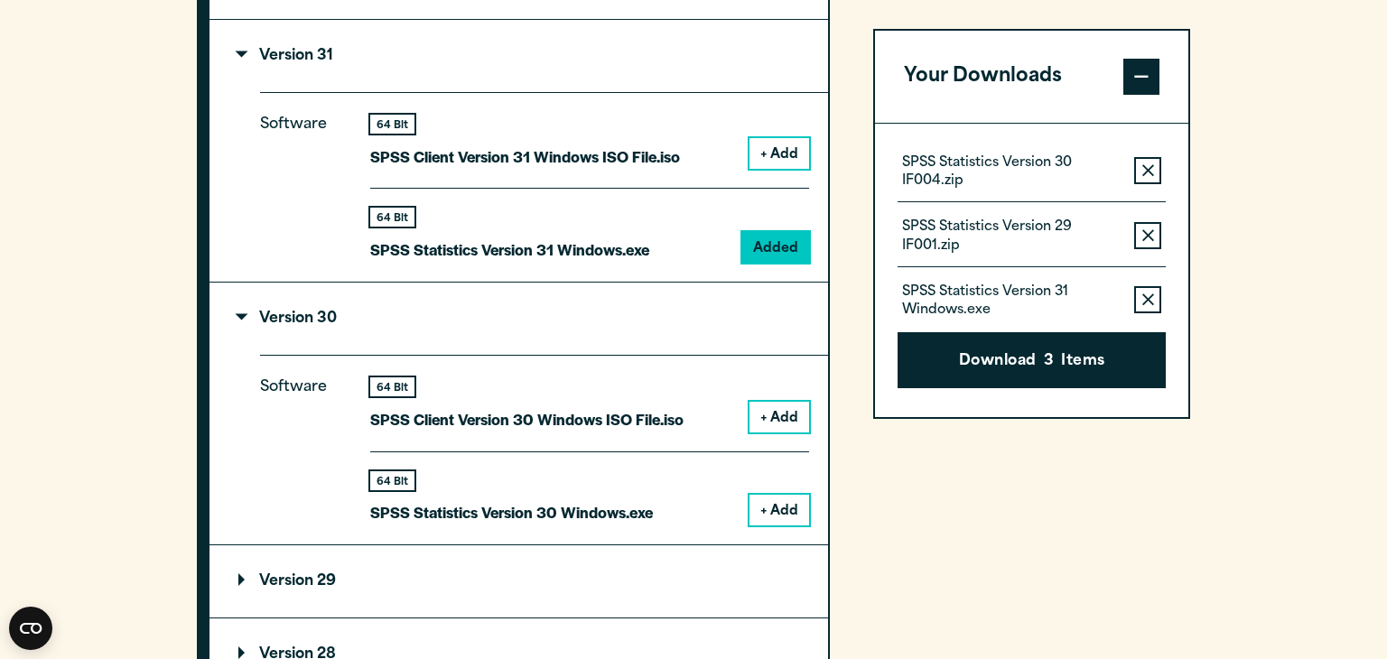
click at [781, 514] on button "+ Add" at bounding box center [779, 510] width 60 height 31
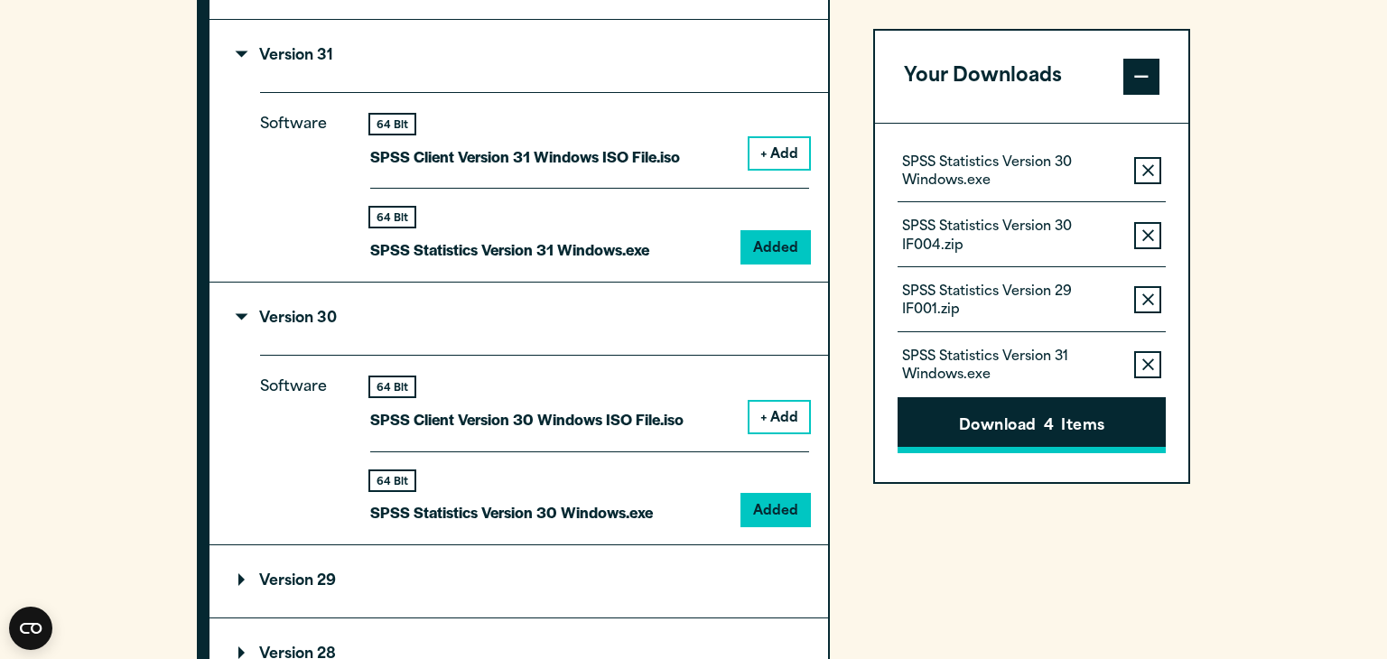
click at [1009, 415] on button "Download 4 Items" at bounding box center [1032, 425] width 268 height 56
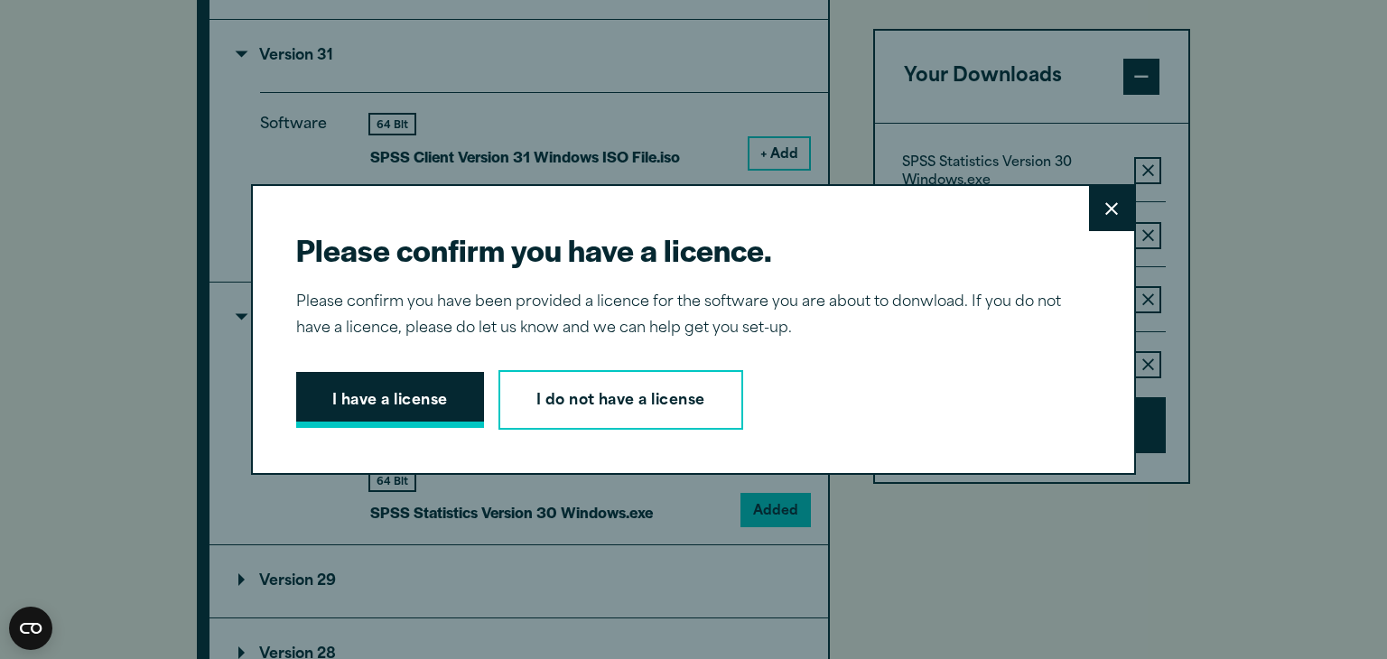
click at [413, 406] on button "I have a license" at bounding box center [390, 400] width 188 height 56
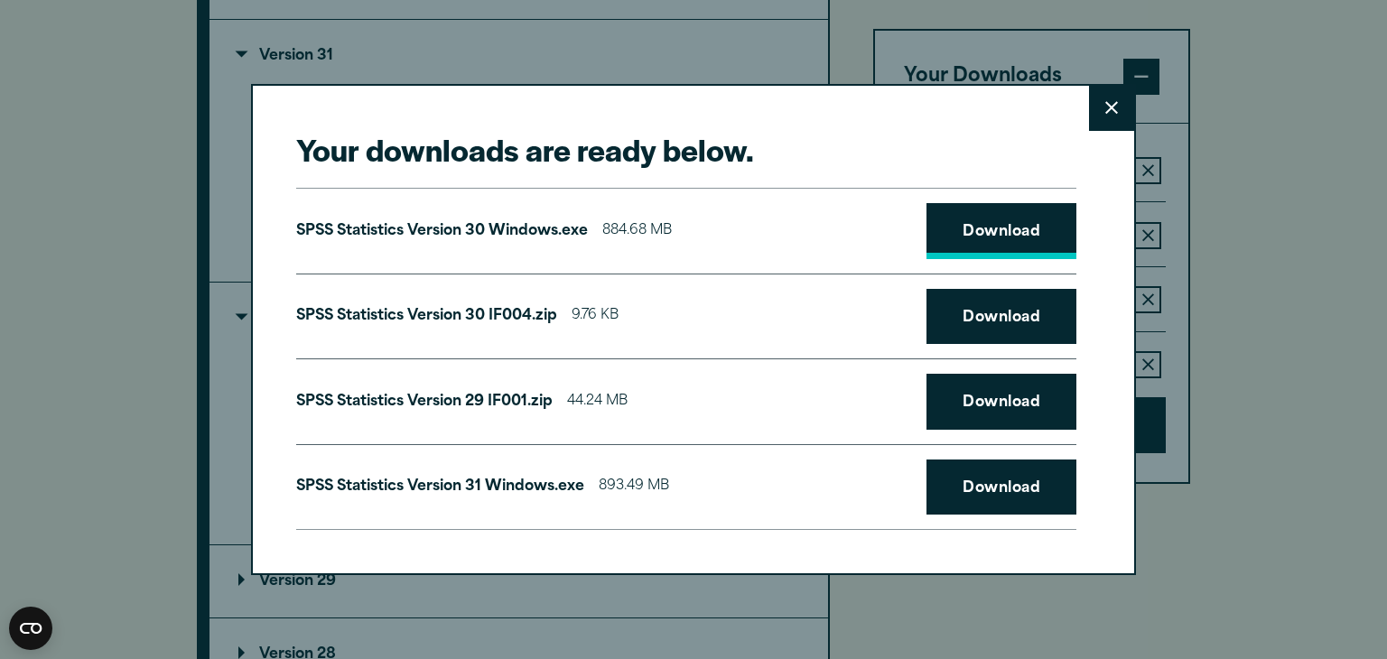
click at [977, 234] on link "Download" at bounding box center [1001, 231] width 150 height 56
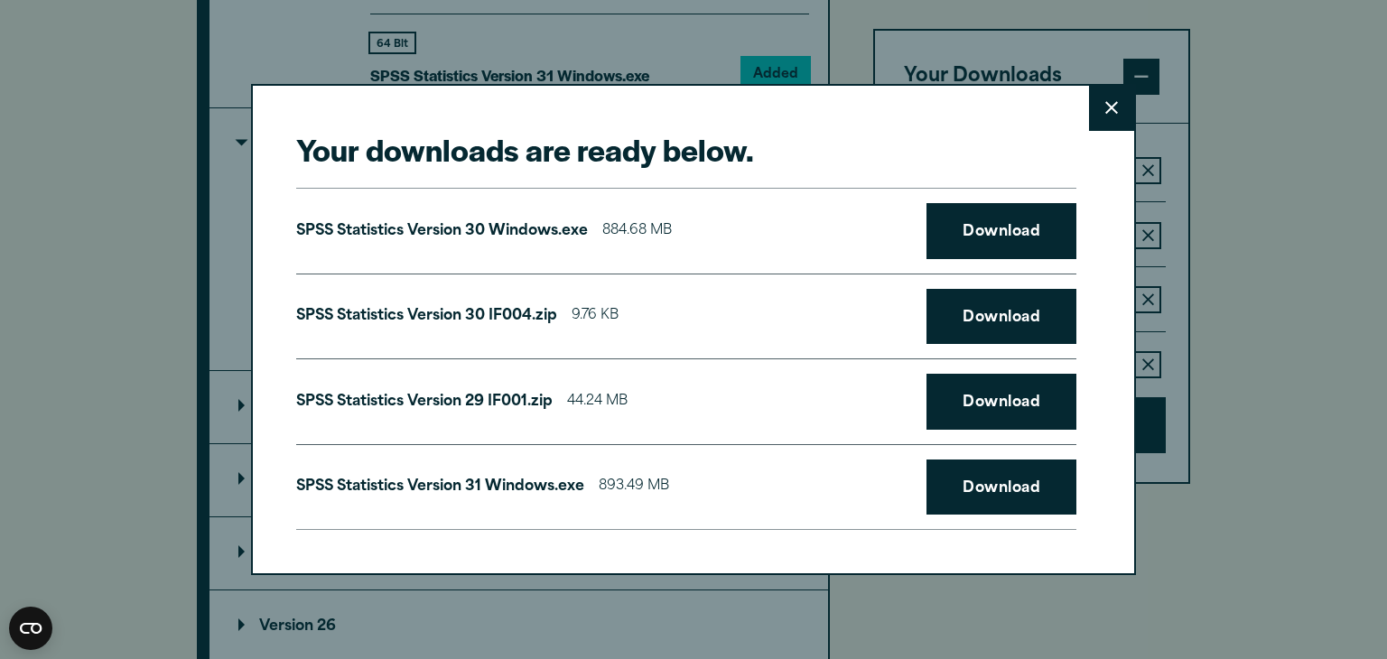
scroll to position [1814, 0]
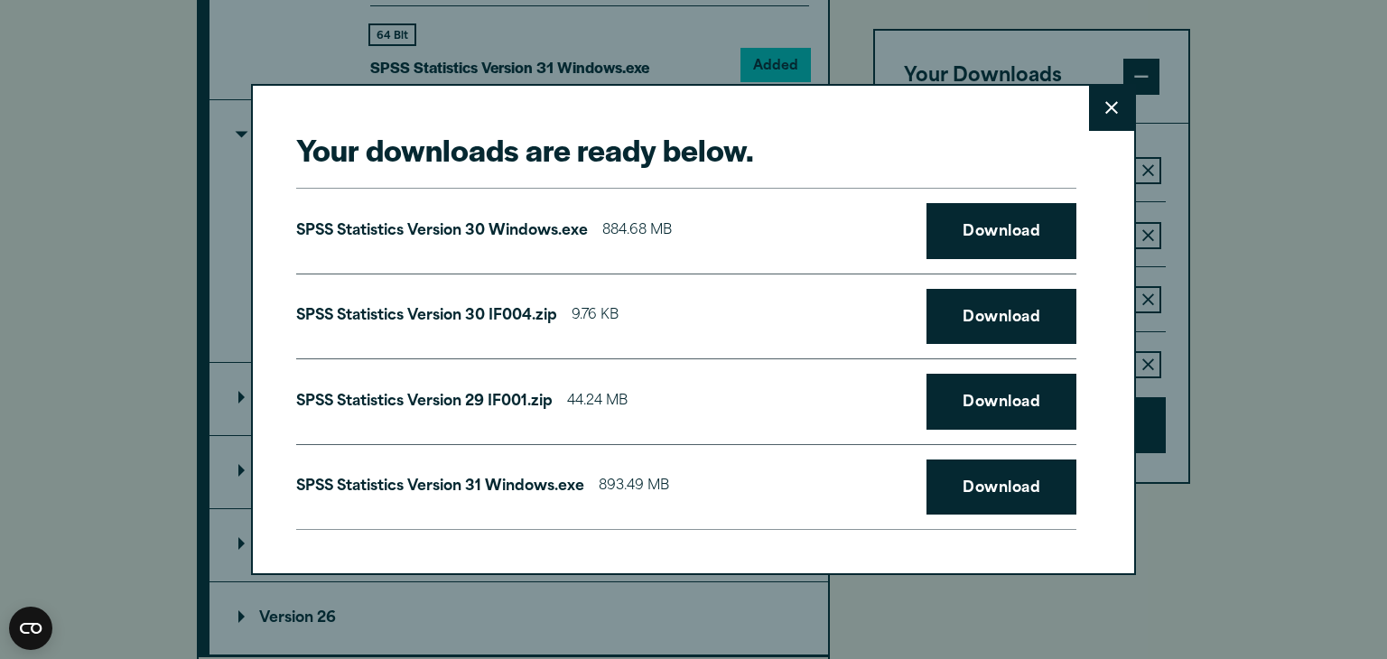
click at [558, 219] on p "SPSS Statistics Version 30 Windows.exe" at bounding box center [442, 232] width 292 height 26
click at [1006, 224] on link "Download" at bounding box center [1001, 231] width 150 height 56
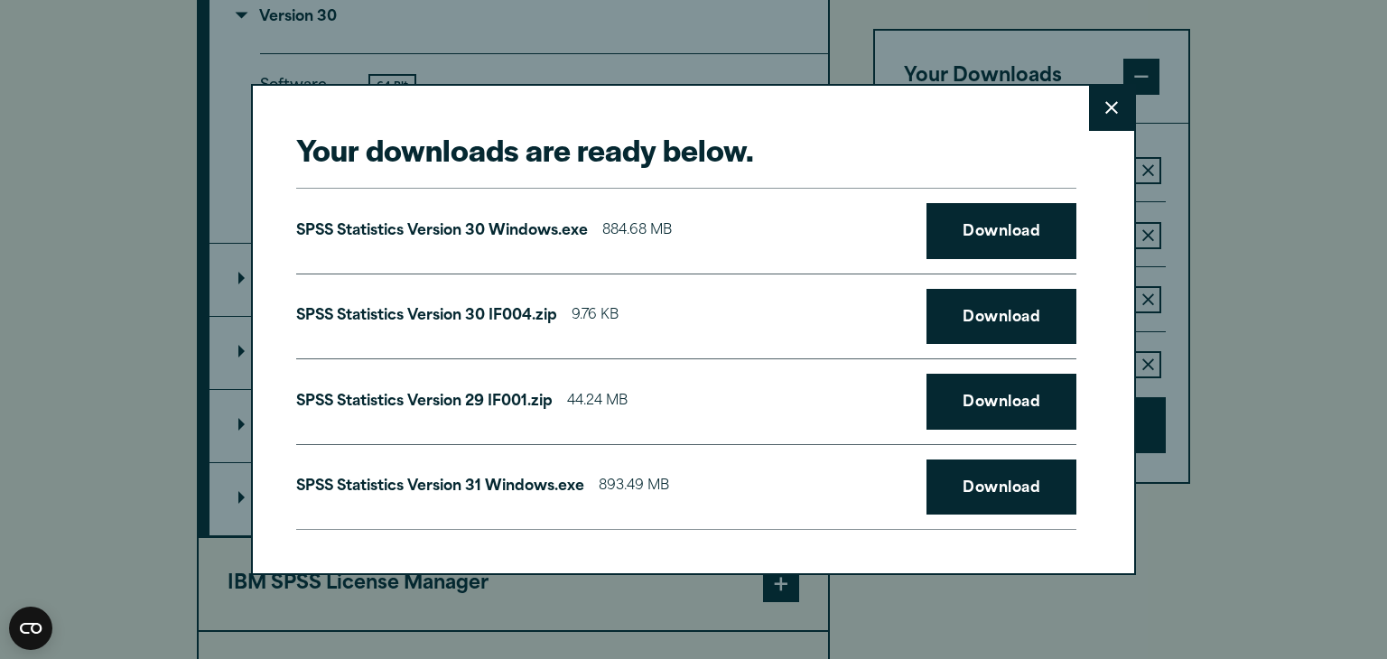
scroll to position [1946, 0]
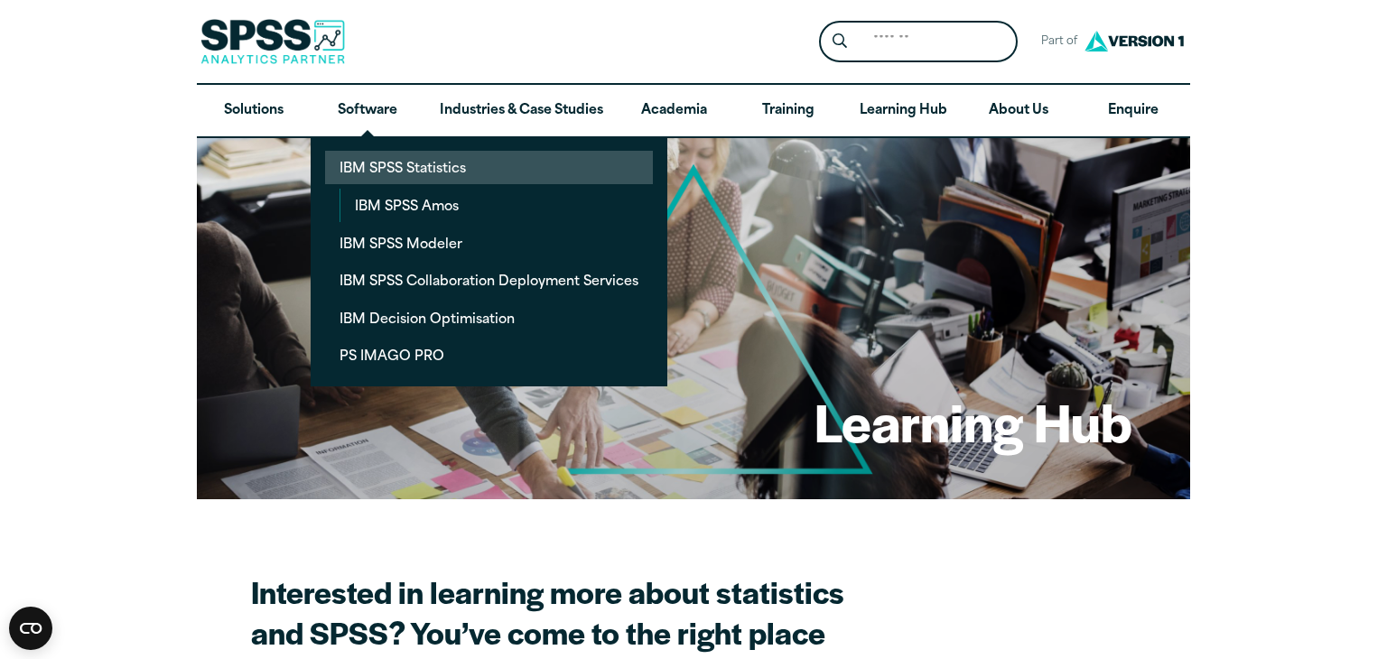
click at [404, 170] on link "IBM SPSS Statistics" at bounding box center [489, 167] width 328 height 33
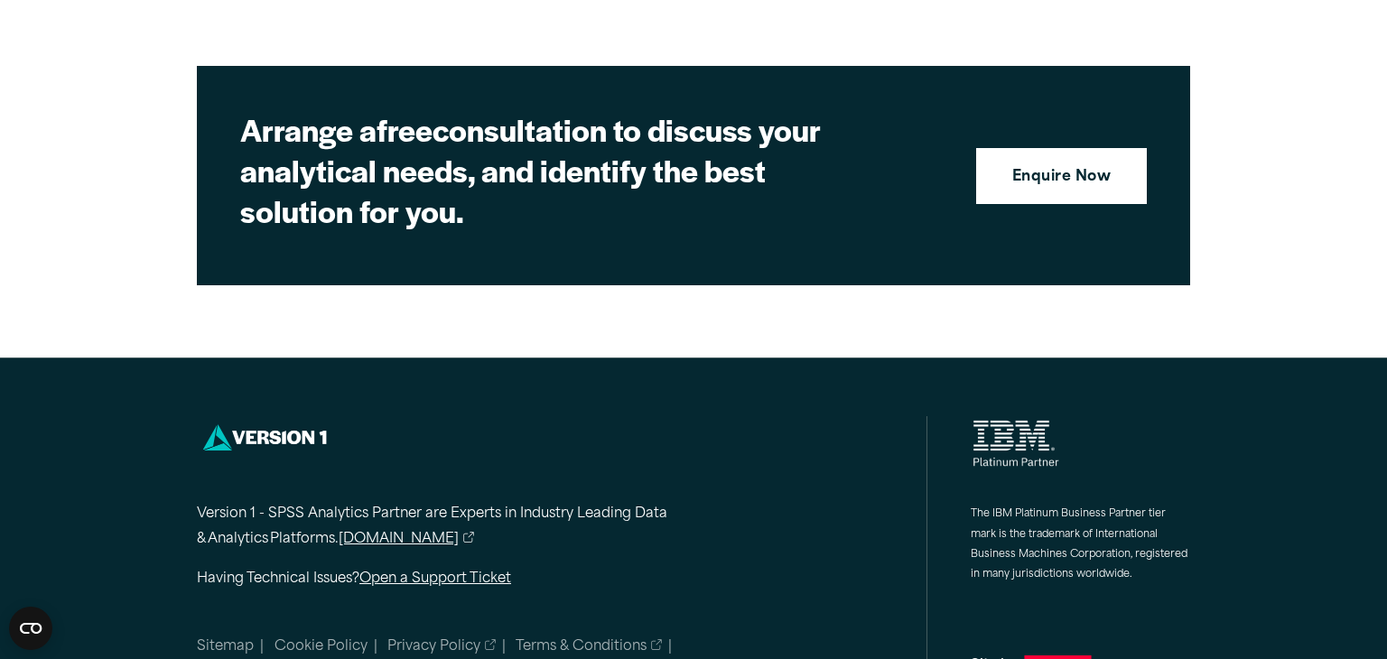
scroll to position [8320, 0]
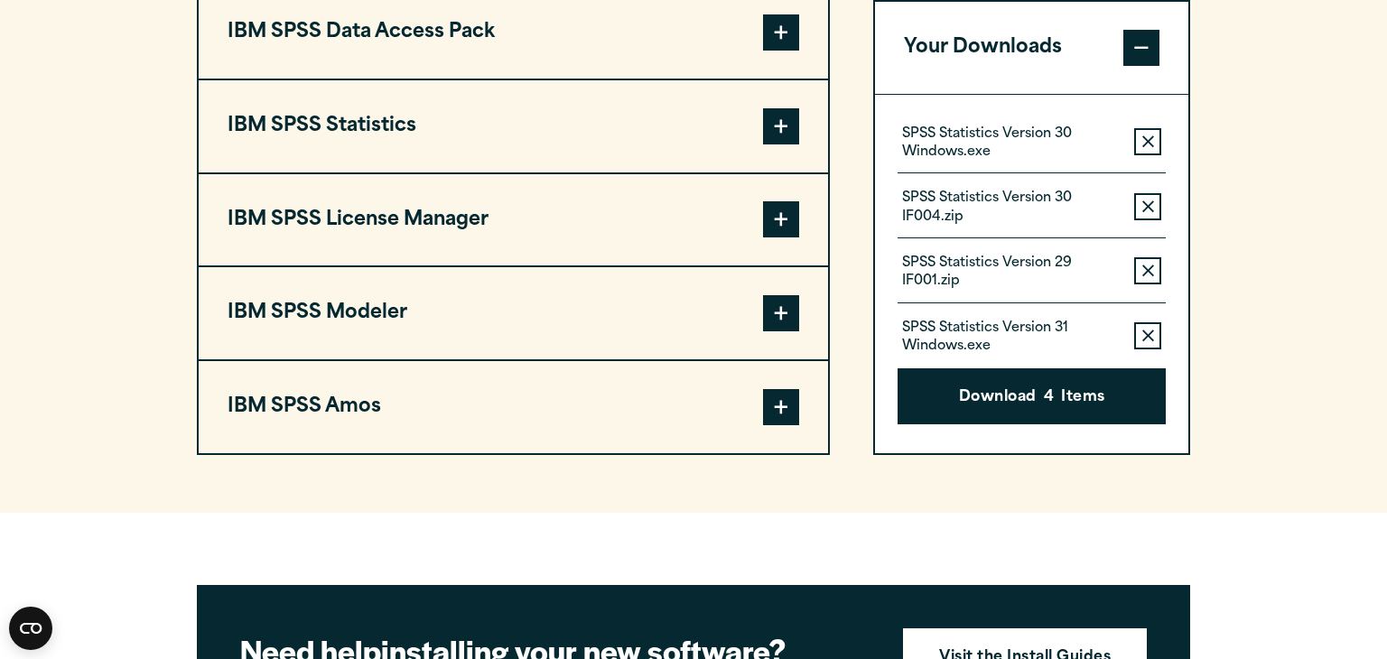
scroll to position [1479, 0]
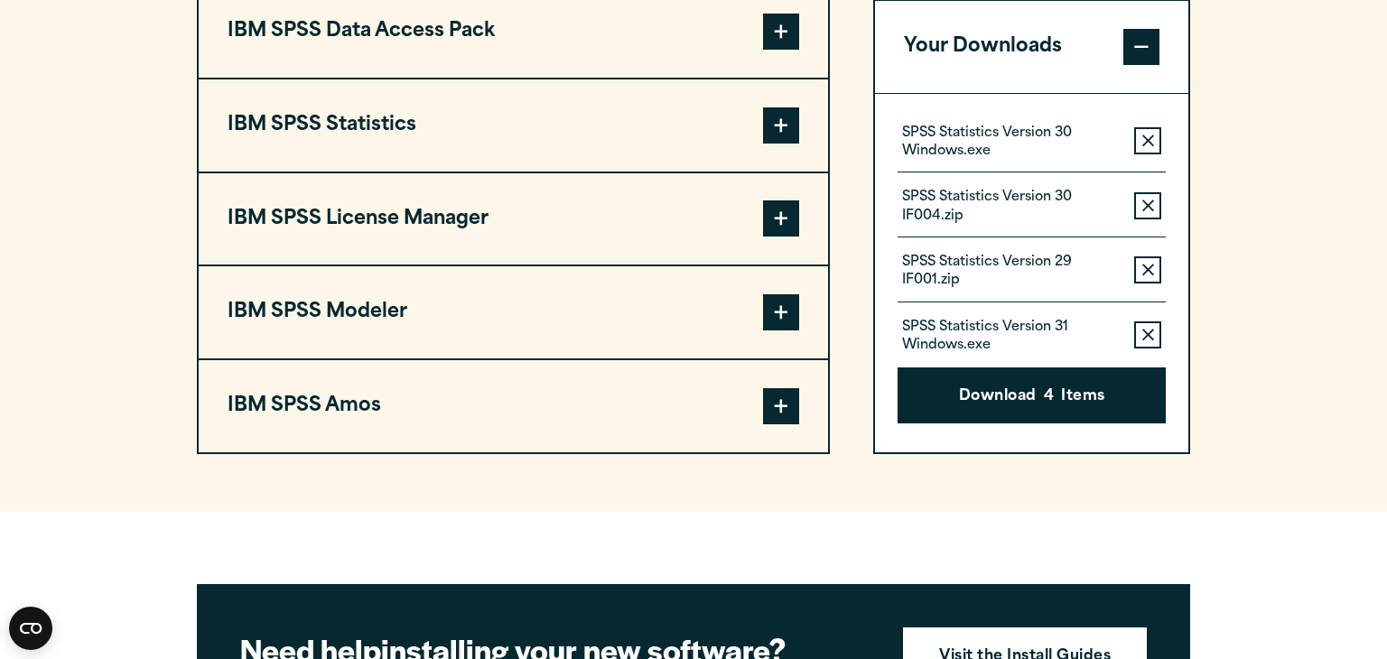
click at [769, 322] on span at bounding box center [781, 312] width 36 height 36
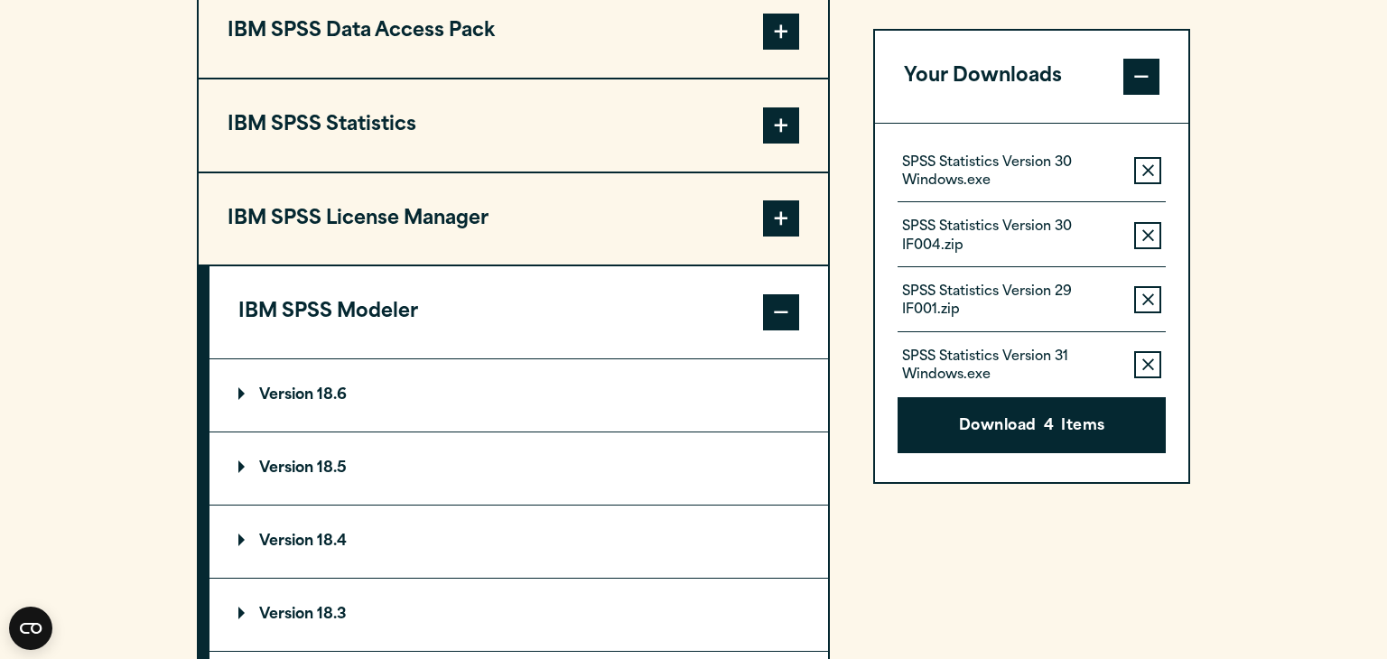
click at [769, 322] on span at bounding box center [781, 312] width 36 height 36
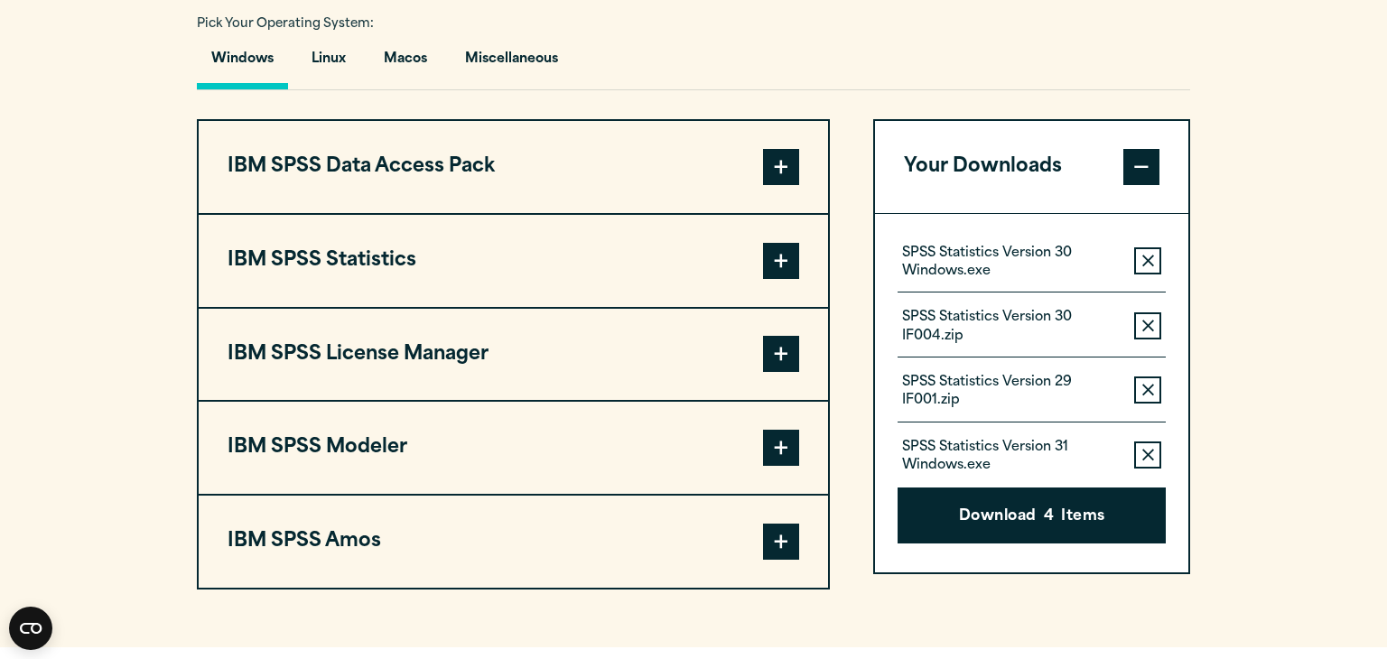
scroll to position [1332, 0]
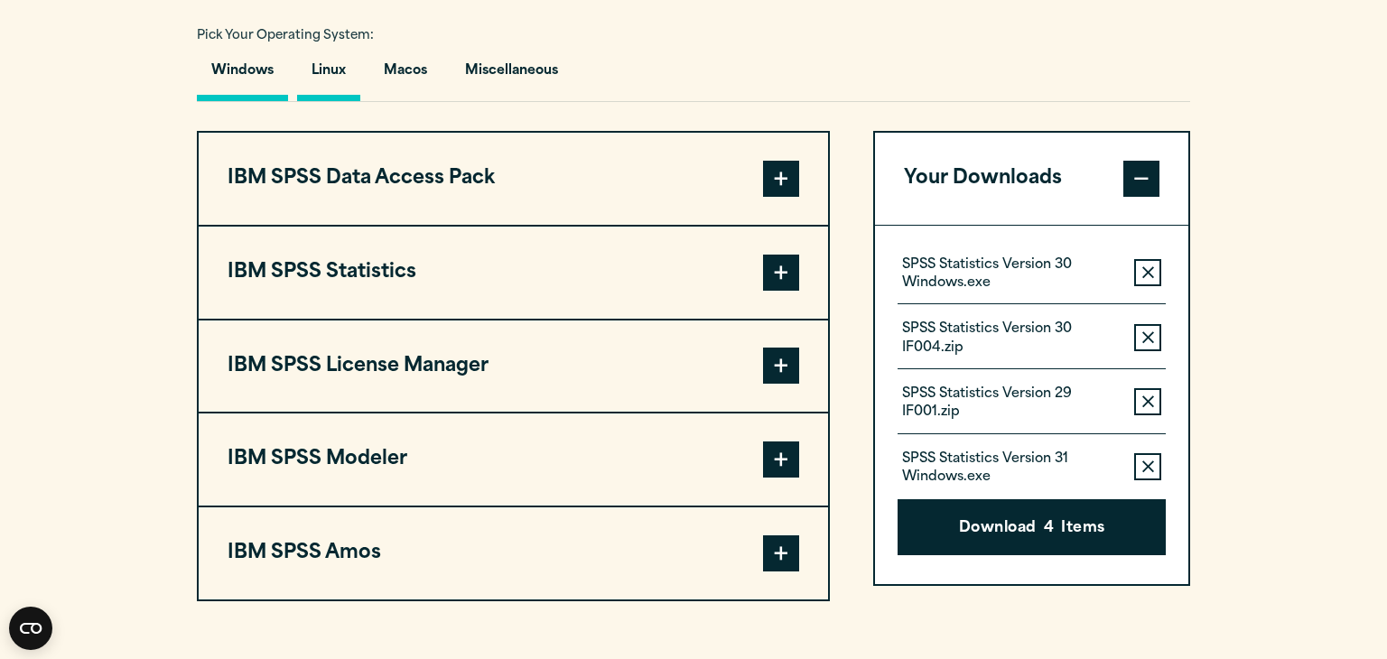
click at [327, 89] on button "Linux" at bounding box center [328, 75] width 63 height 51
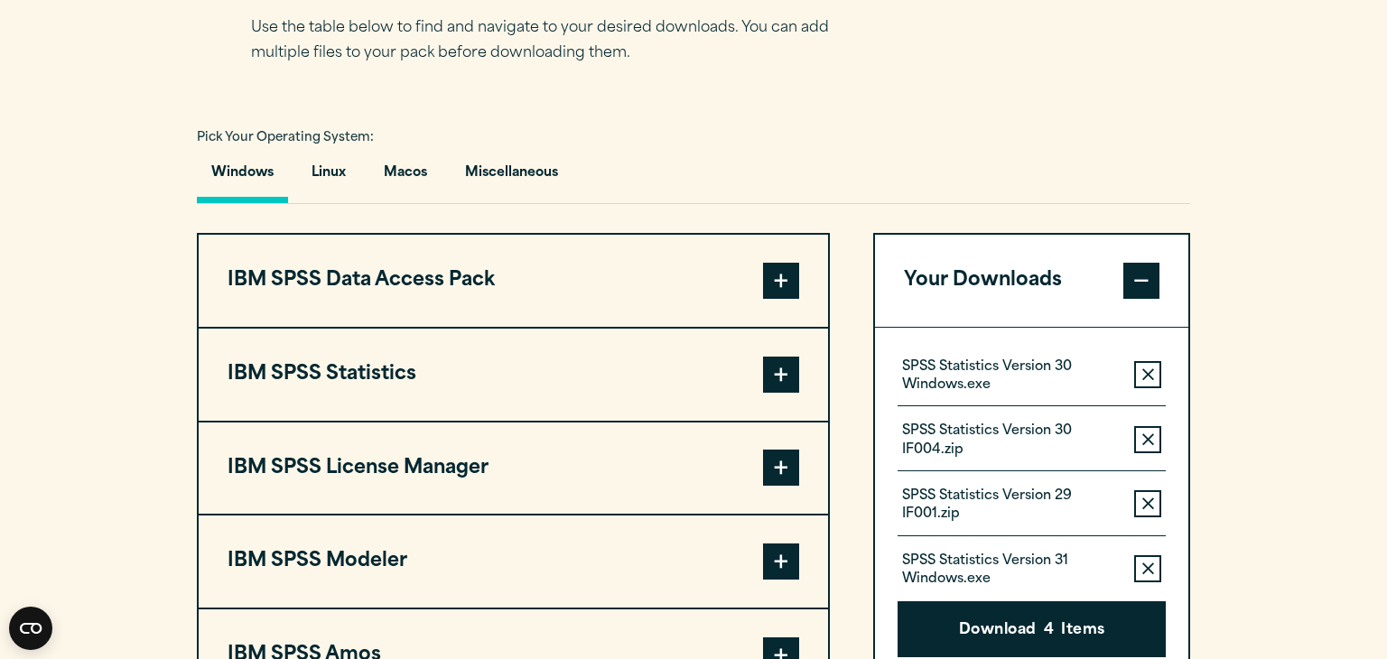
scroll to position [1221, 0]
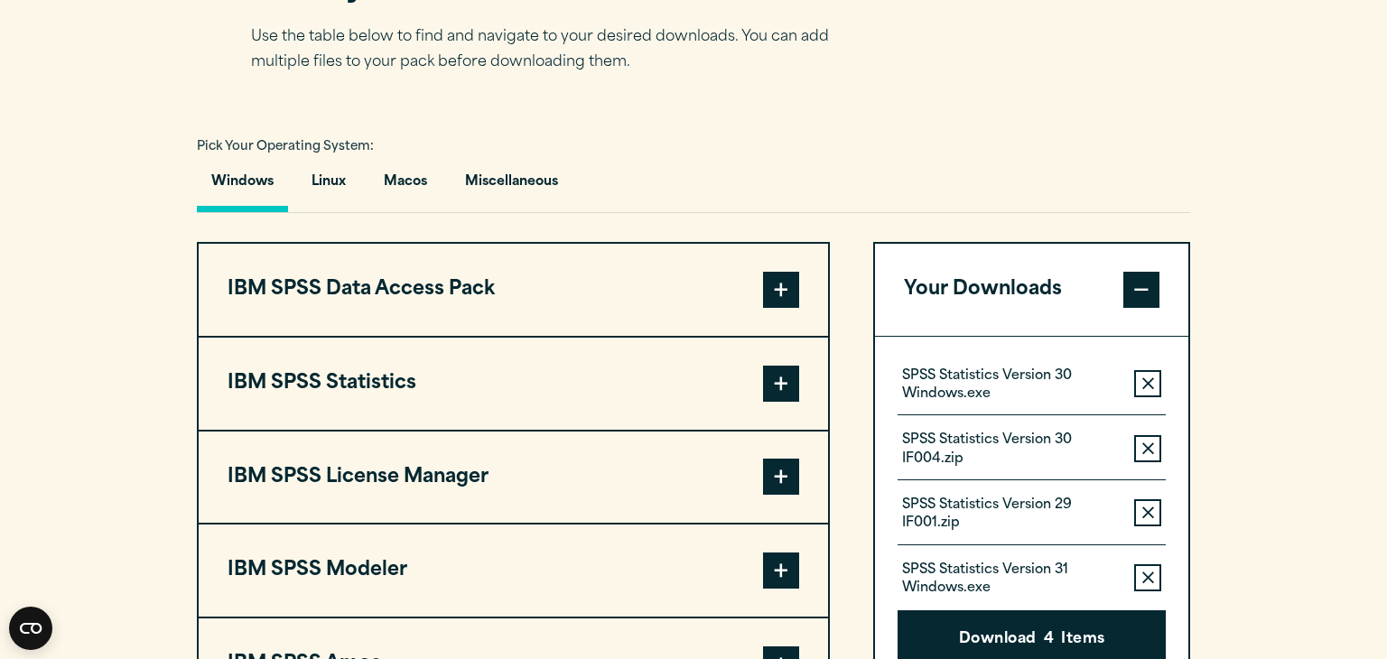
click at [1129, 293] on span at bounding box center [1141, 290] width 36 height 36
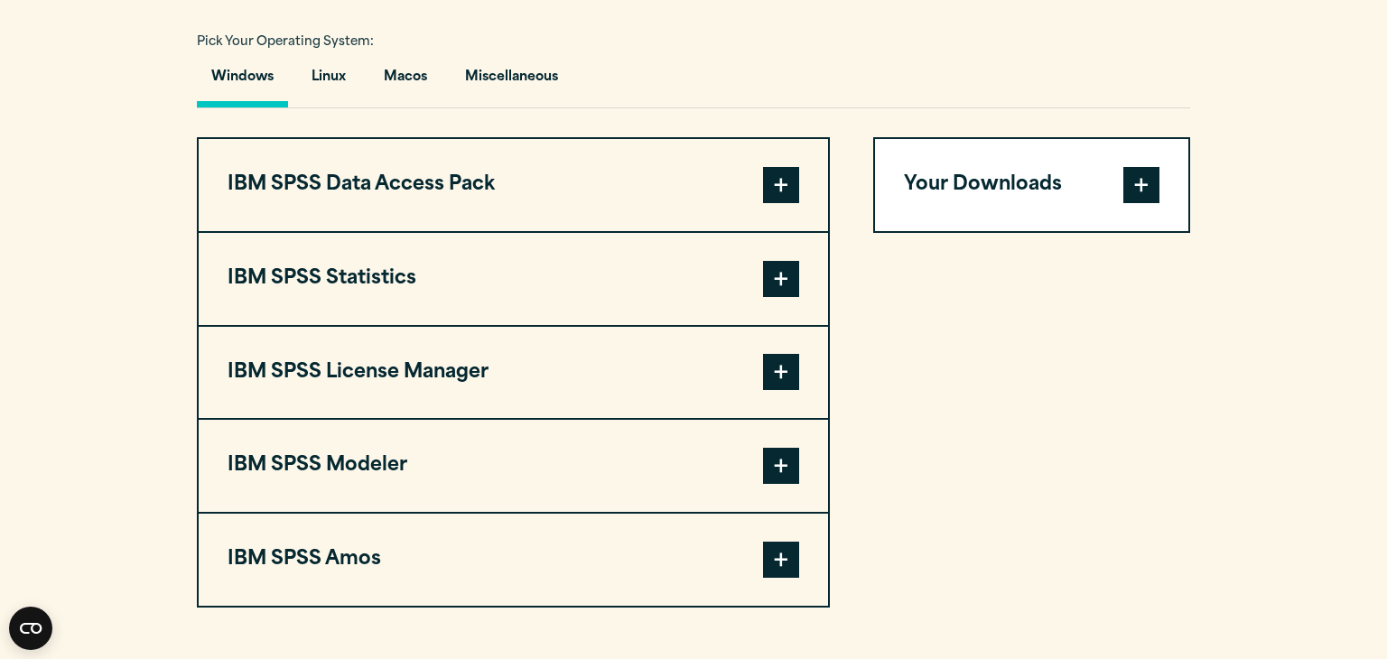
scroll to position [1328, 0]
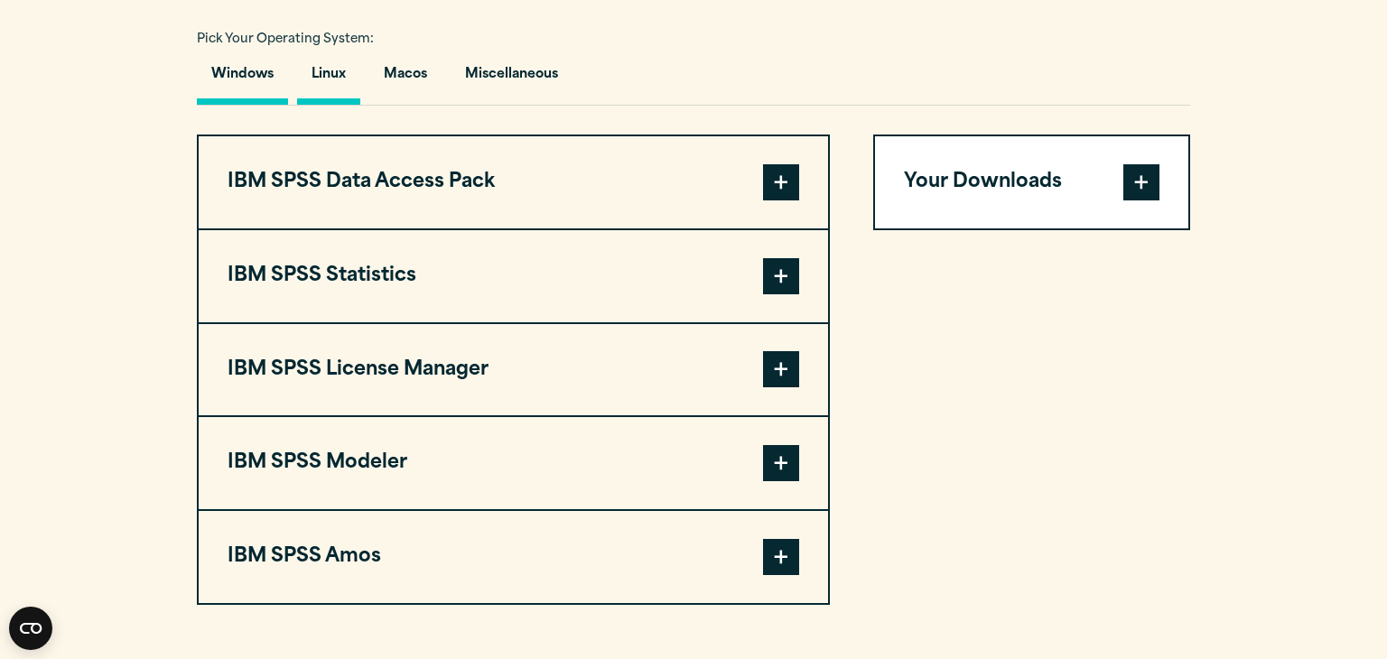
click at [355, 85] on button "Linux" at bounding box center [328, 78] width 63 height 51
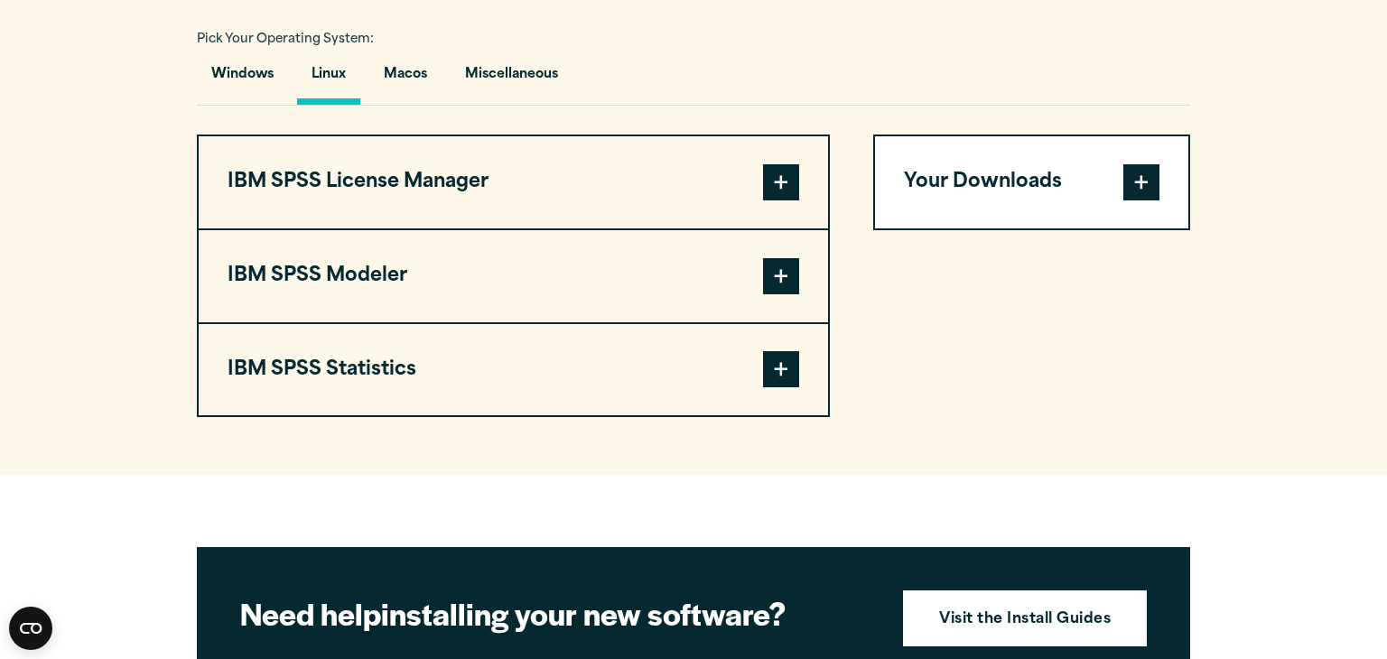
click at [775, 198] on span at bounding box center [781, 182] width 36 height 36
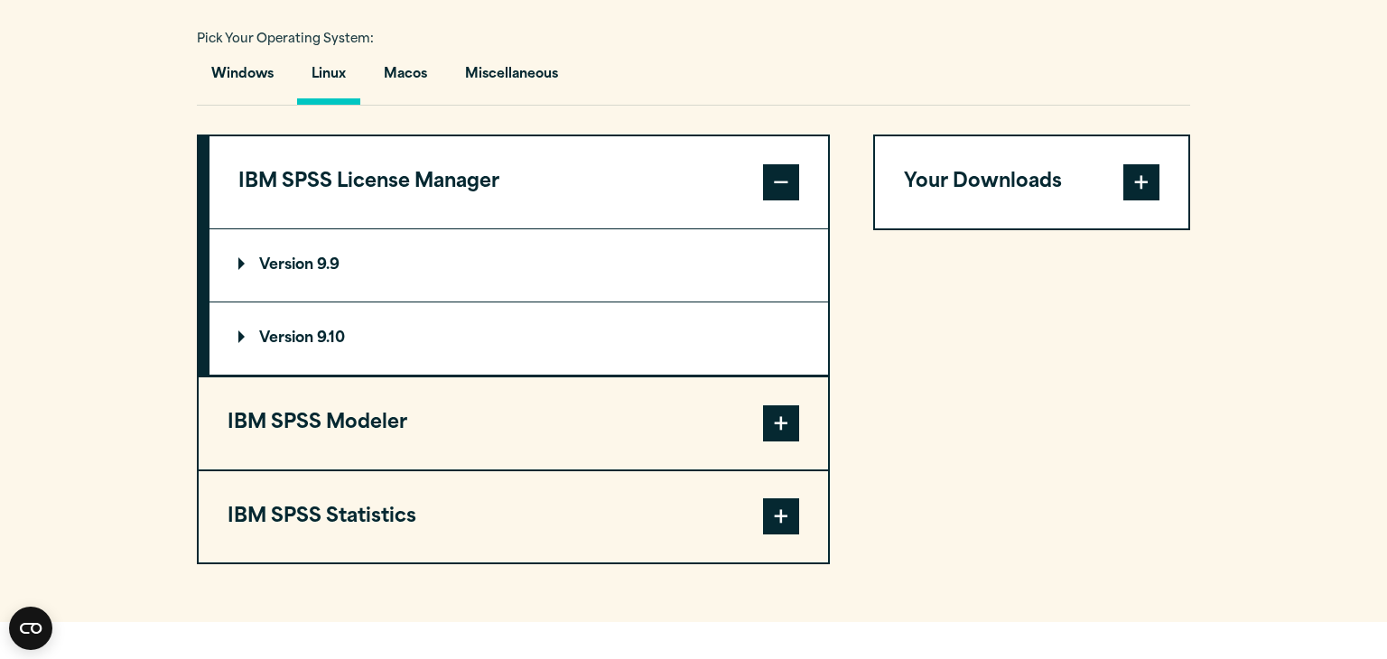
click at [772, 427] on span at bounding box center [781, 423] width 36 height 36
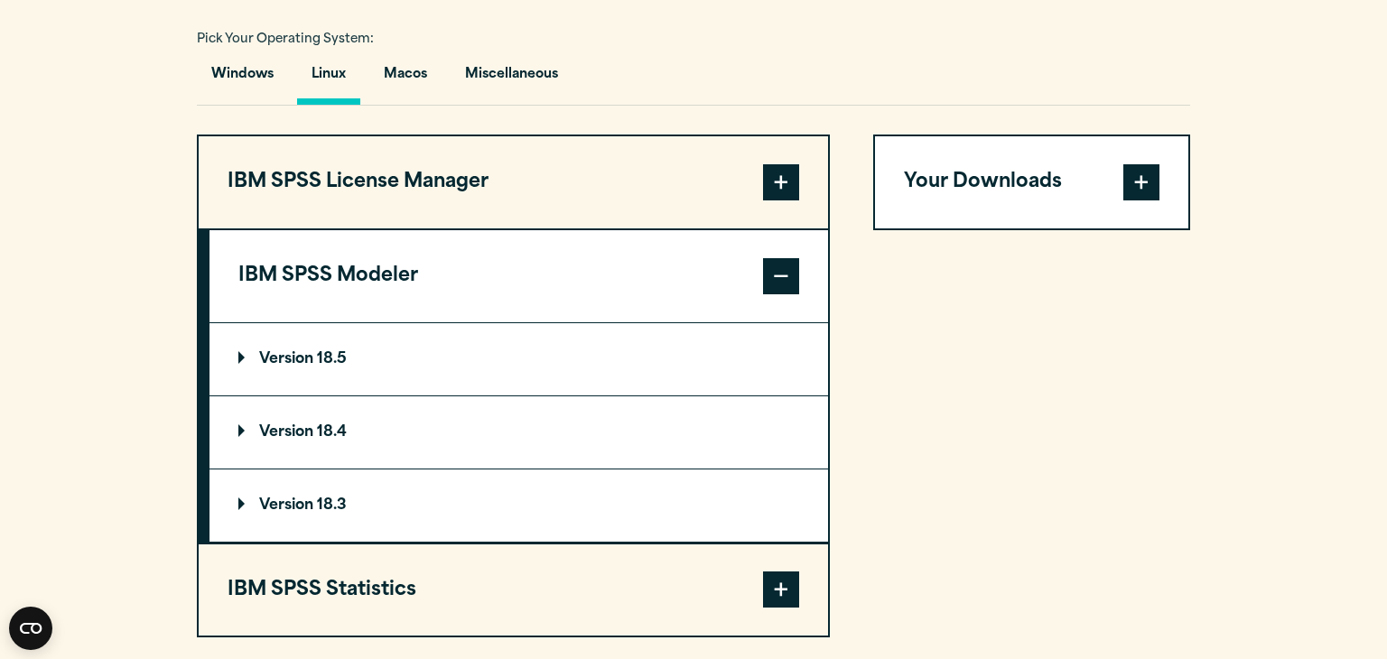
click at [320, 382] on summary "Version 18.5" at bounding box center [518, 359] width 619 height 72
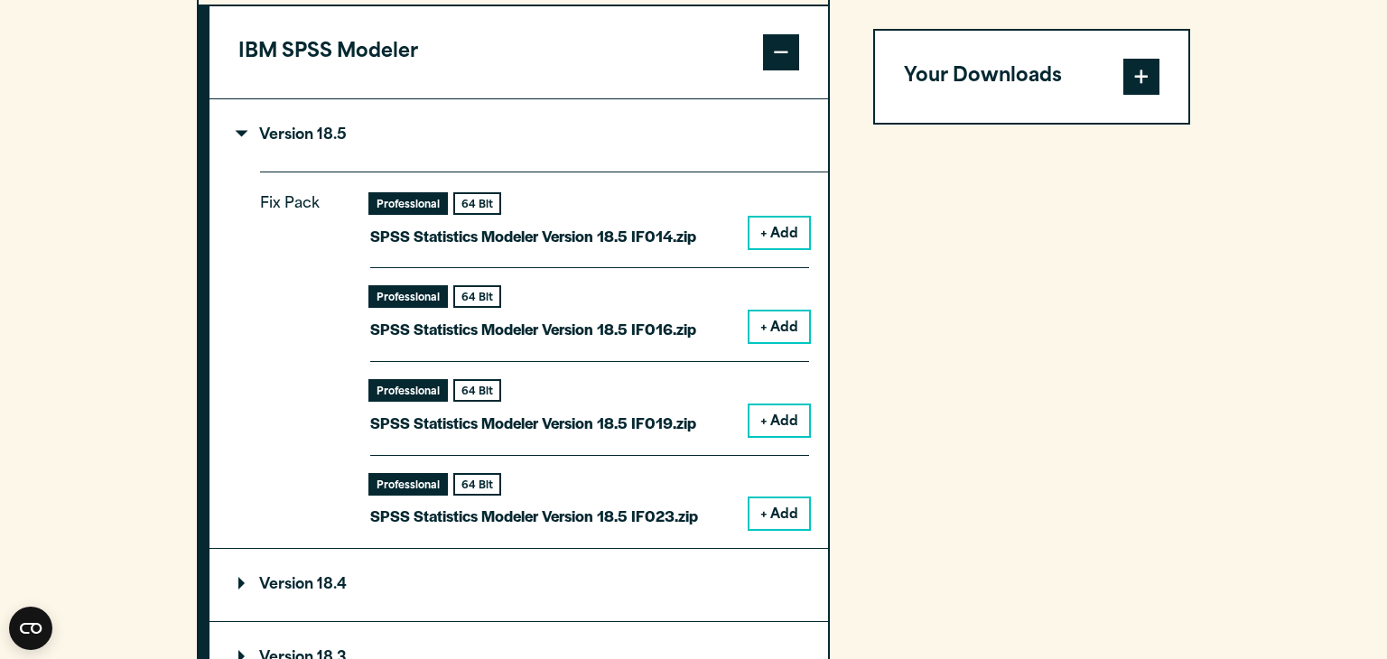
scroll to position [1555, 0]
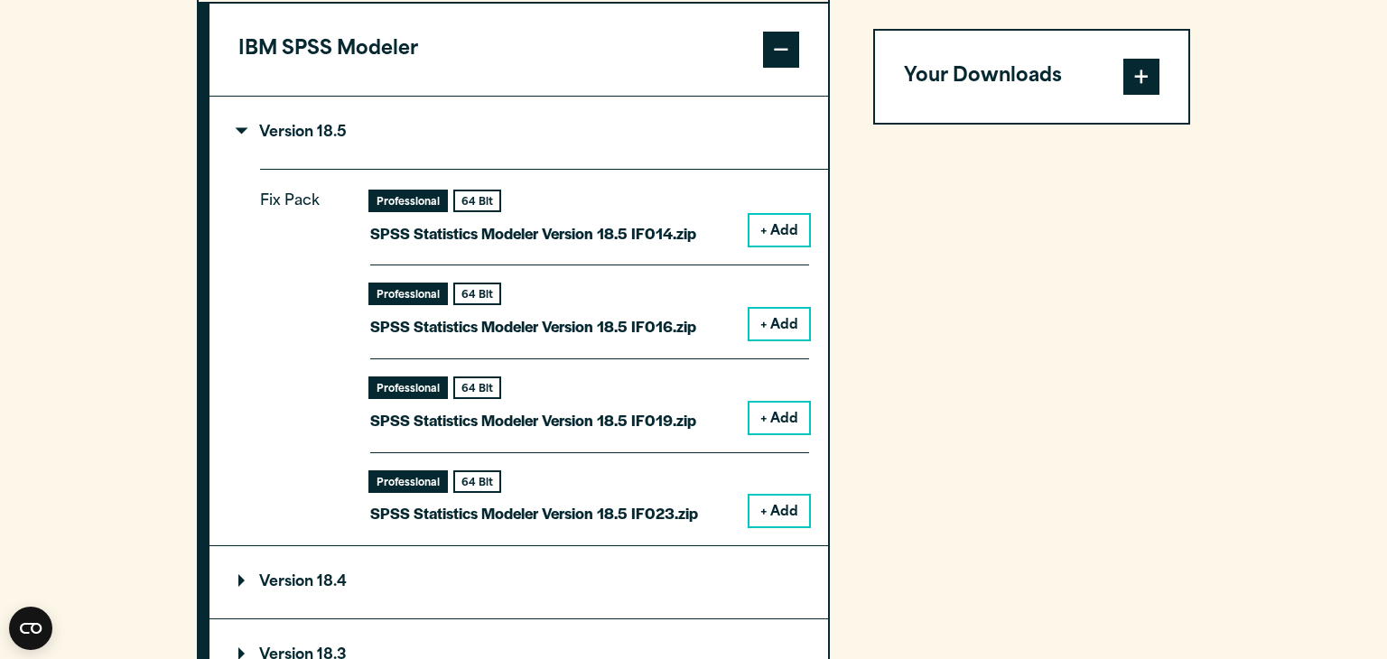
click at [523, 234] on p "SPSS Statistics Modeler Version 18.5 IF014.zip" at bounding box center [533, 233] width 326 height 26
click at [771, 220] on button "+ Add" at bounding box center [779, 230] width 60 height 31
click at [778, 236] on button "+ Add" at bounding box center [779, 230] width 60 height 31
click at [775, 236] on button "+ Add" at bounding box center [779, 230] width 60 height 31
click at [791, 234] on button "+ Add" at bounding box center [779, 230] width 60 height 31
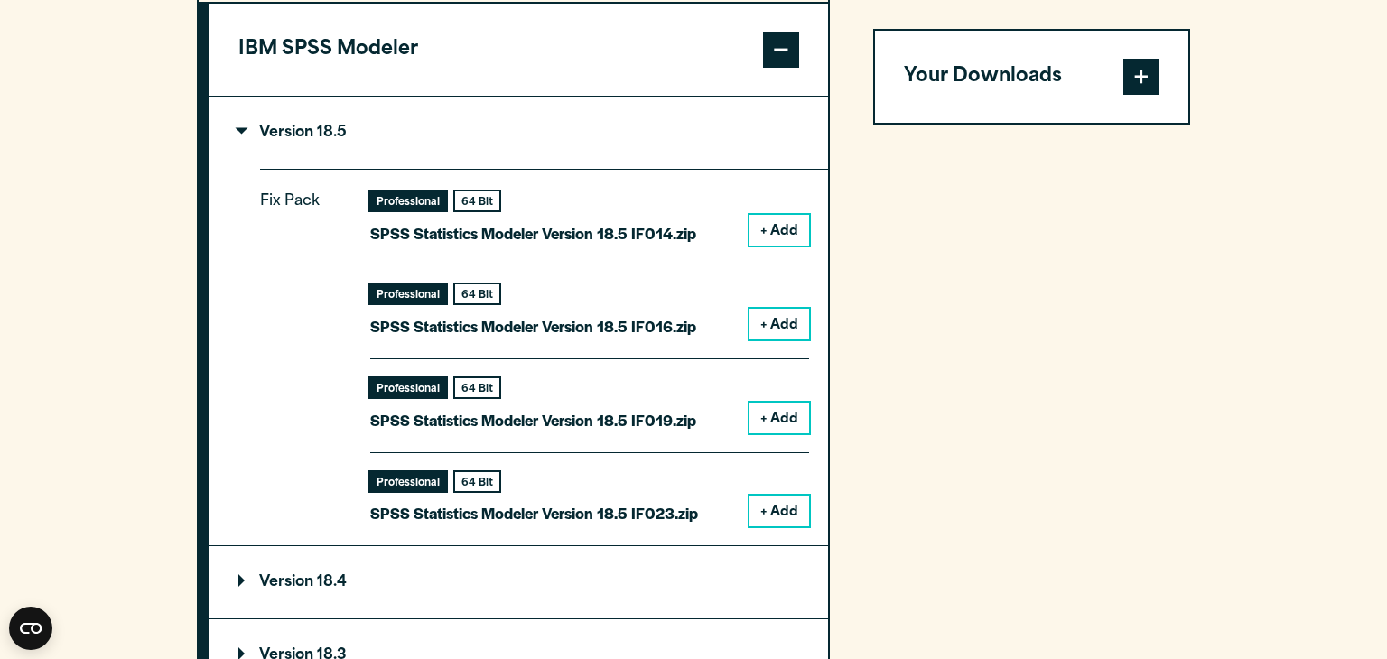
click at [791, 234] on button "+ Add" at bounding box center [779, 230] width 60 height 31
click at [770, 231] on button "+ Add" at bounding box center [779, 230] width 60 height 31
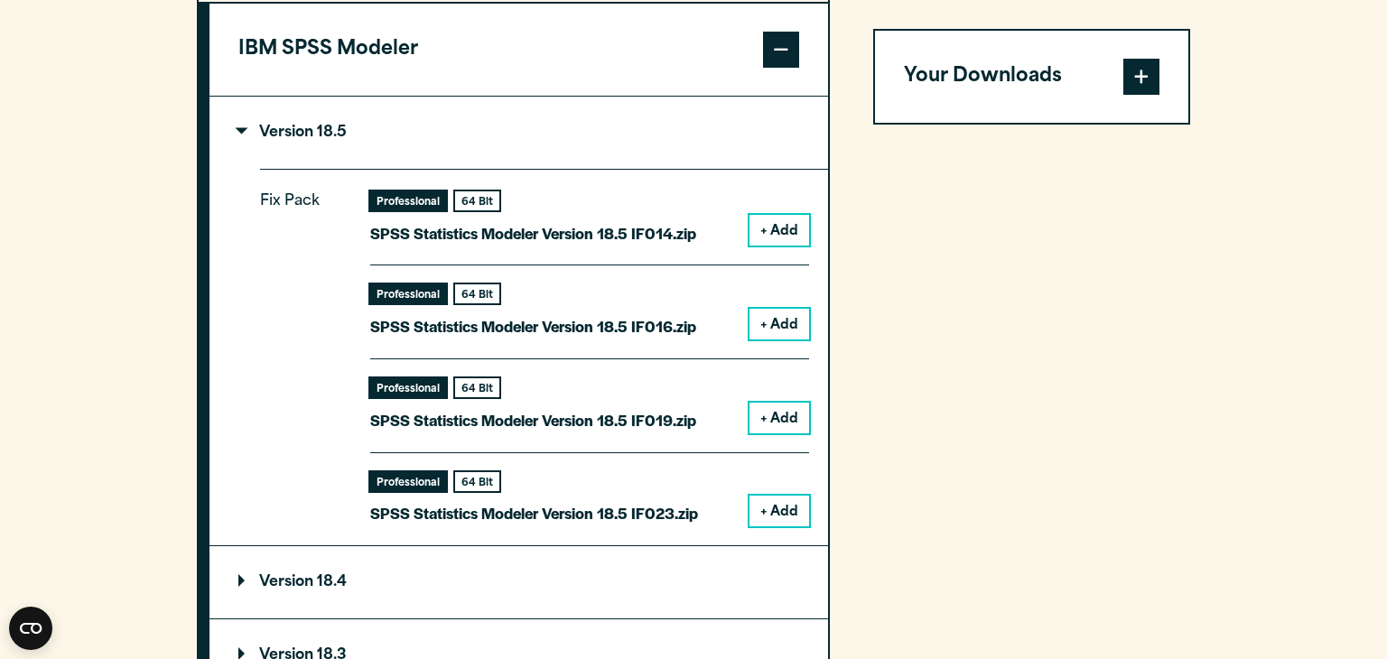
click at [770, 231] on button "+ Add" at bounding box center [779, 230] width 60 height 31
click at [423, 205] on div "Professional" at bounding box center [408, 200] width 76 height 19
click at [444, 225] on p "SPSS Statistics Modeler Version 18.5 IF014.zip" at bounding box center [533, 233] width 326 height 26
type textarea "**********"
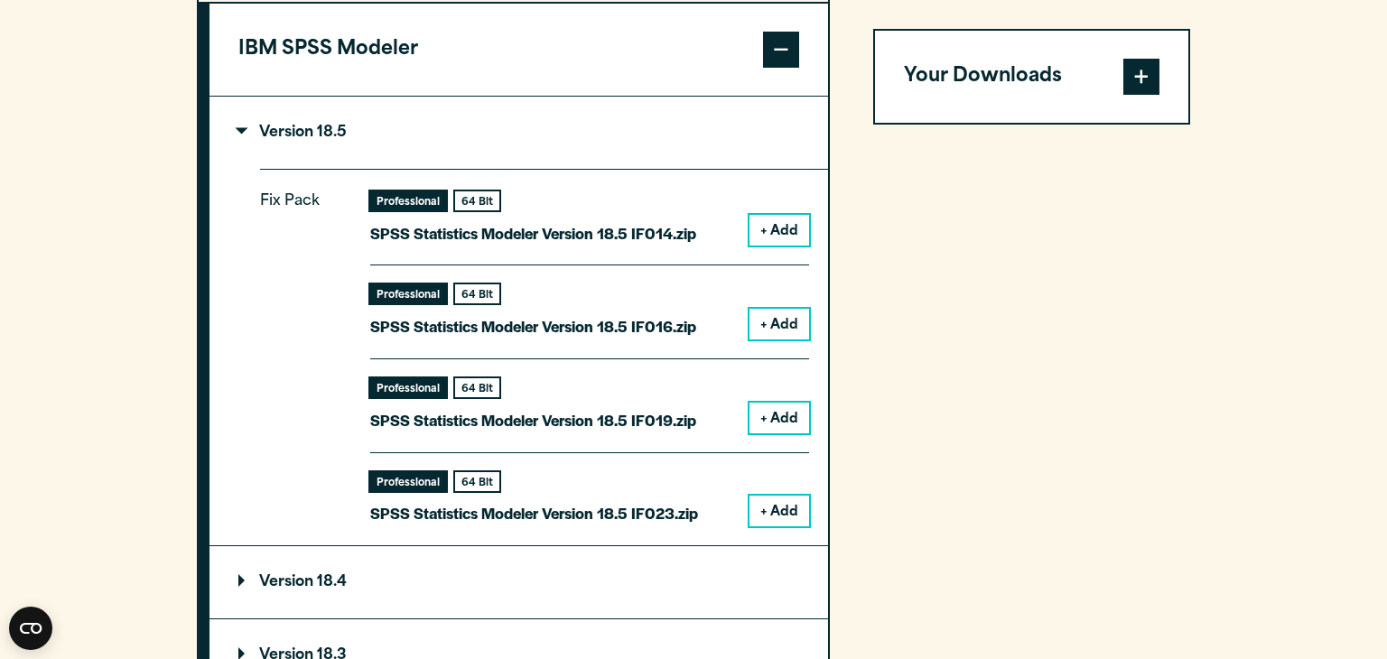
click at [444, 225] on p "SPSS Statistics Modeler Version 18.5 IF014.zip" at bounding box center [533, 233] width 326 height 26
click at [794, 237] on button "+ Add" at bounding box center [779, 230] width 60 height 31
click at [785, 320] on button "+ Add" at bounding box center [779, 324] width 60 height 31
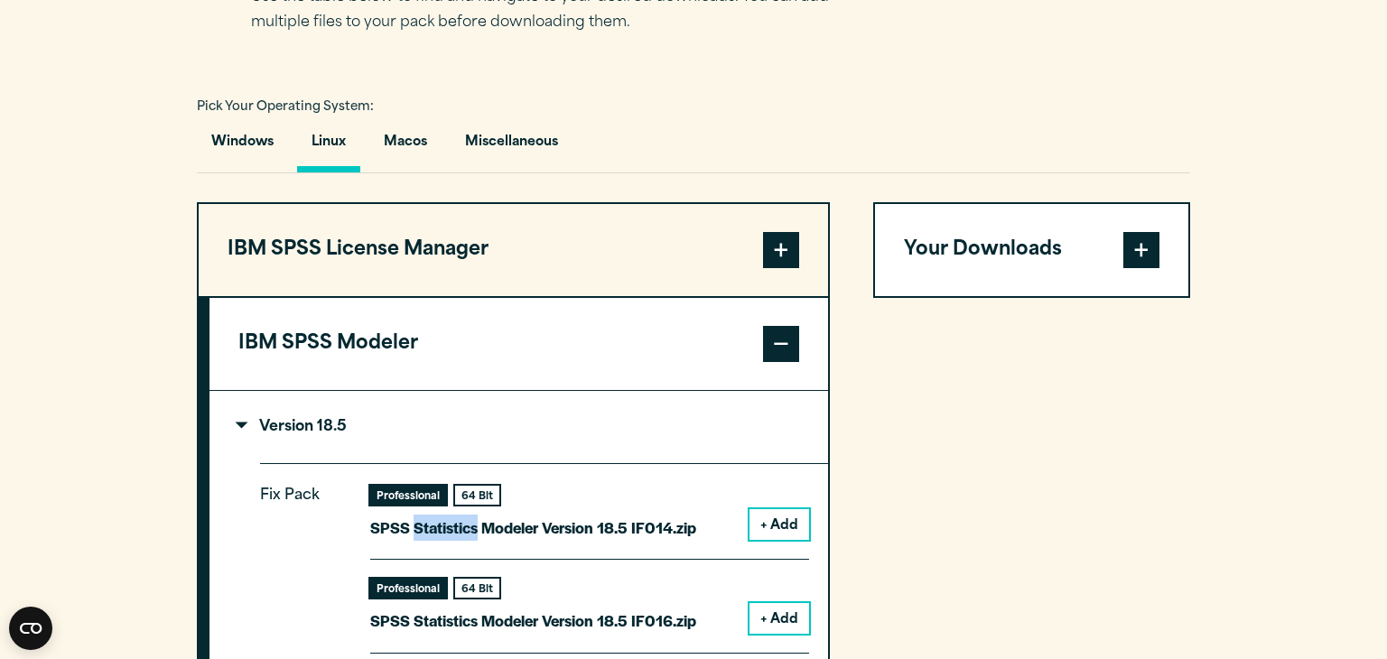
scroll to position [1262, 0]
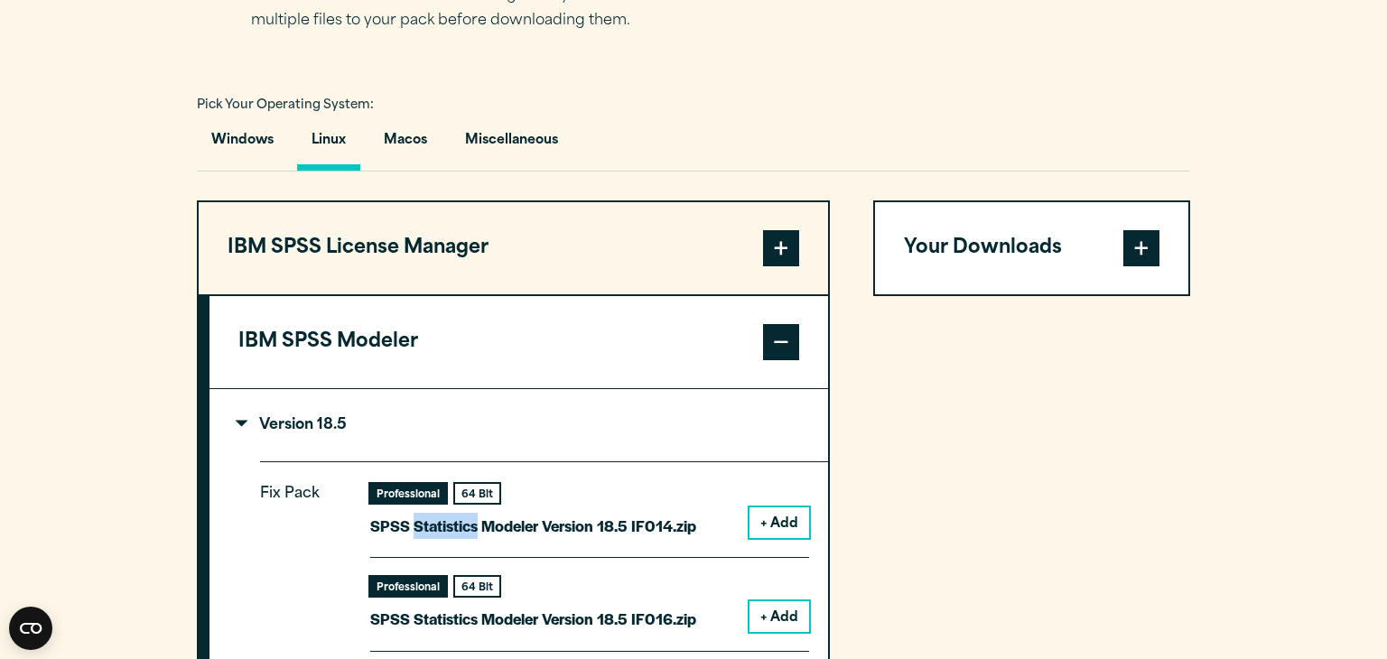
click at [785, 346] on span at bounding box center [781, 342] width 36 height 36
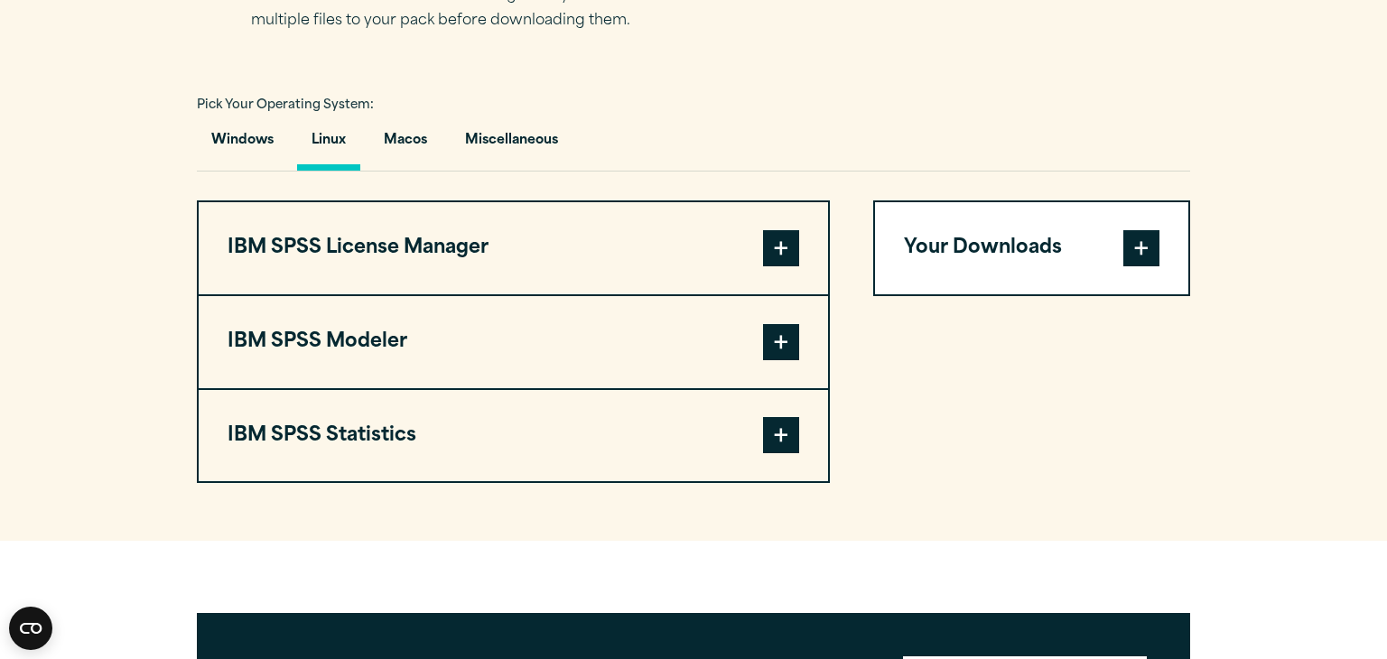
click at [771, 443] on span at bounding box center [781, 435] width 36 height 36
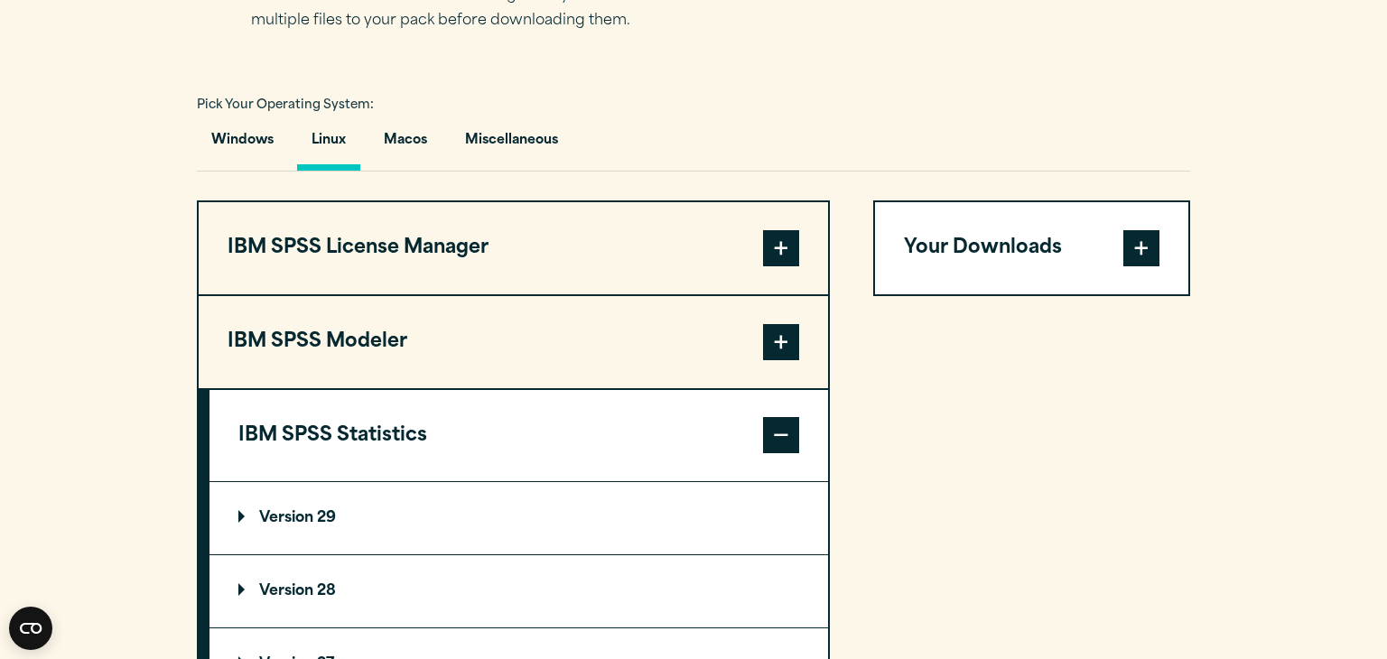
click at [577, 521] on summary "Version 29" at bounding box center [518, 518] width 619 height 72
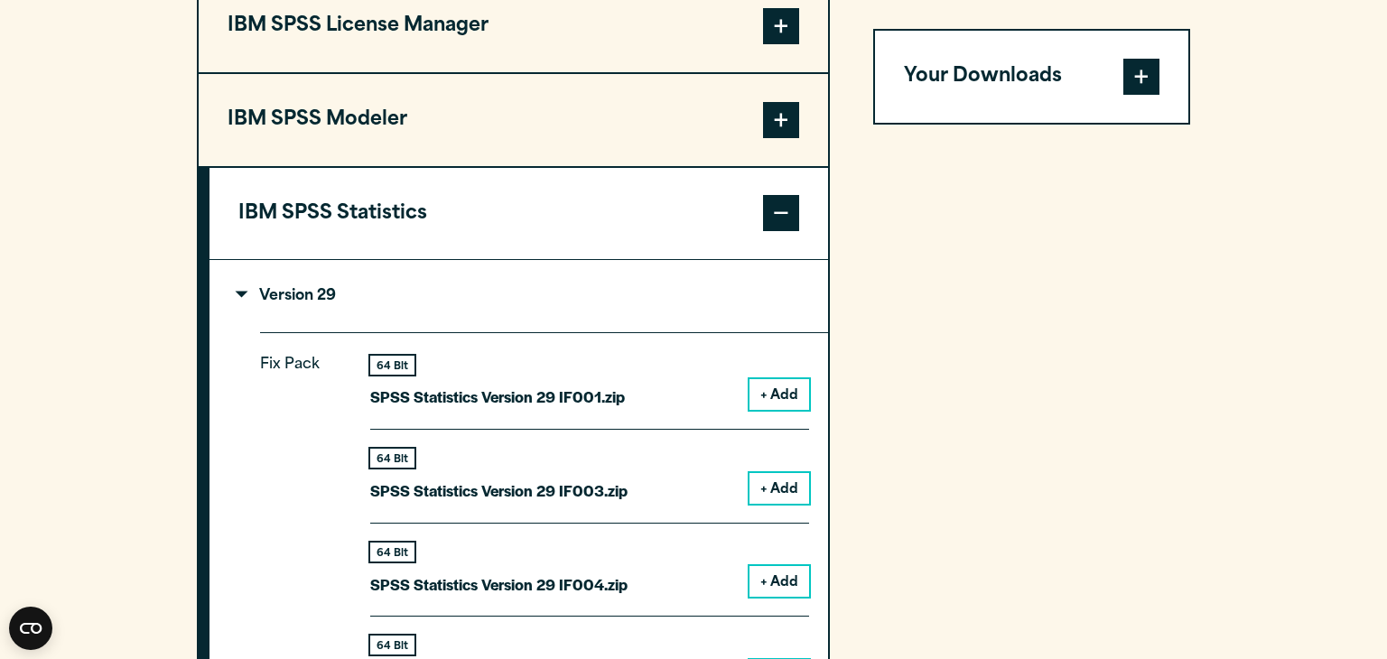
scroll to position [1486, 0]
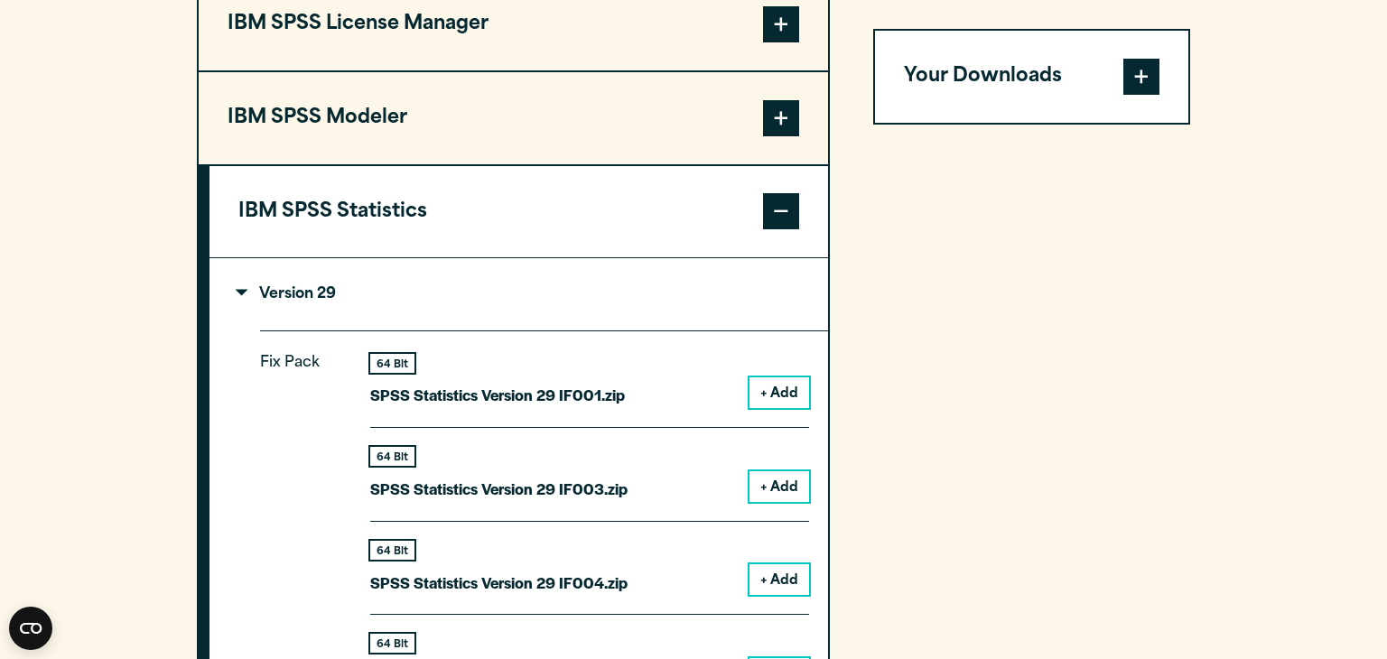
click at [798, 395] on button "+ Add" at bounding box center [779, 392] width 60 height 31
click at [777, 395] on button "+ Add" at bounding box center [779, 392] width 60 height 31
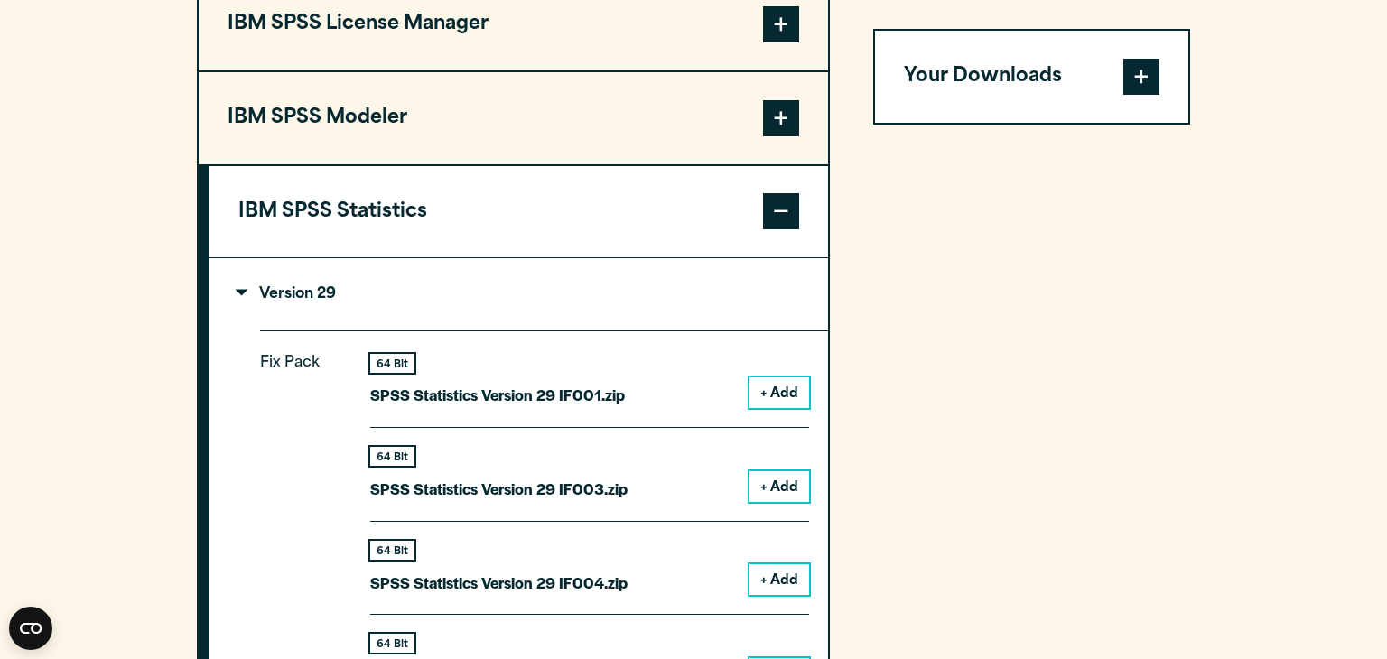
click at [777, 395] on button "+ Add" at bounding box center [779, 392] width 60 height 31
click at [765, 395] on button "+ Add" at bounding box center [779, 392] width 60 height 31
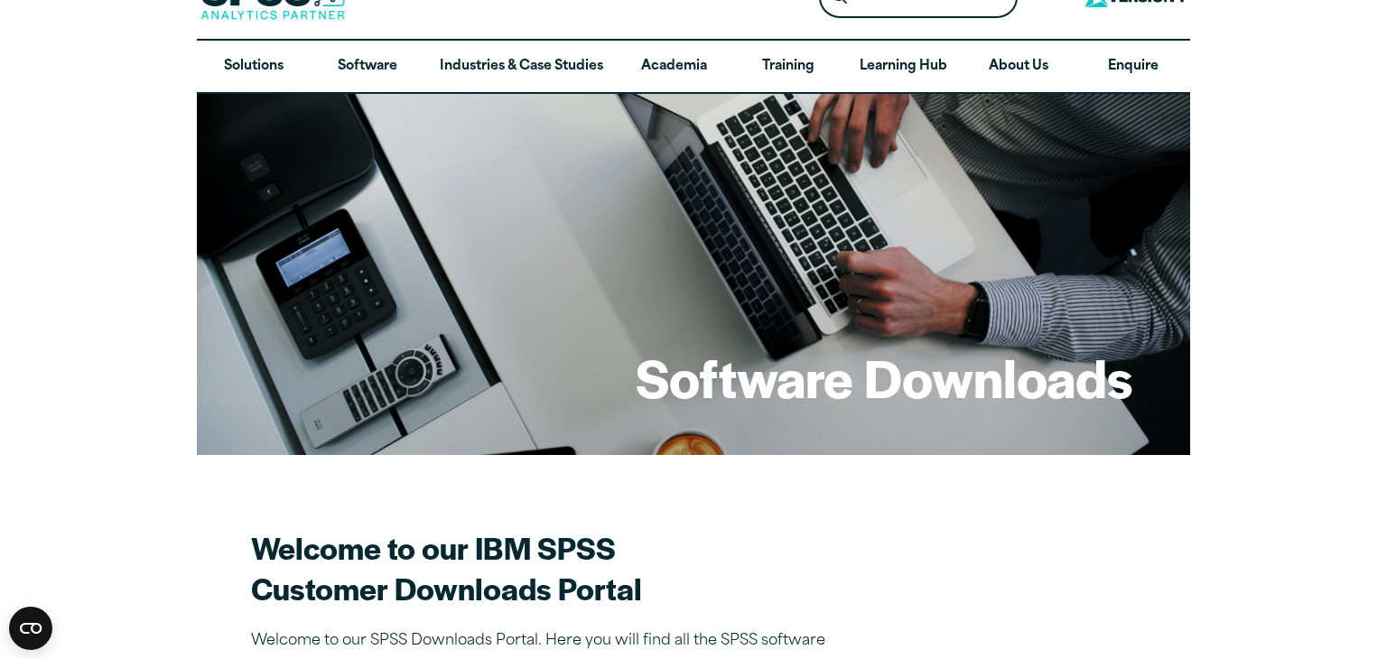
scroll to position [0, 0]
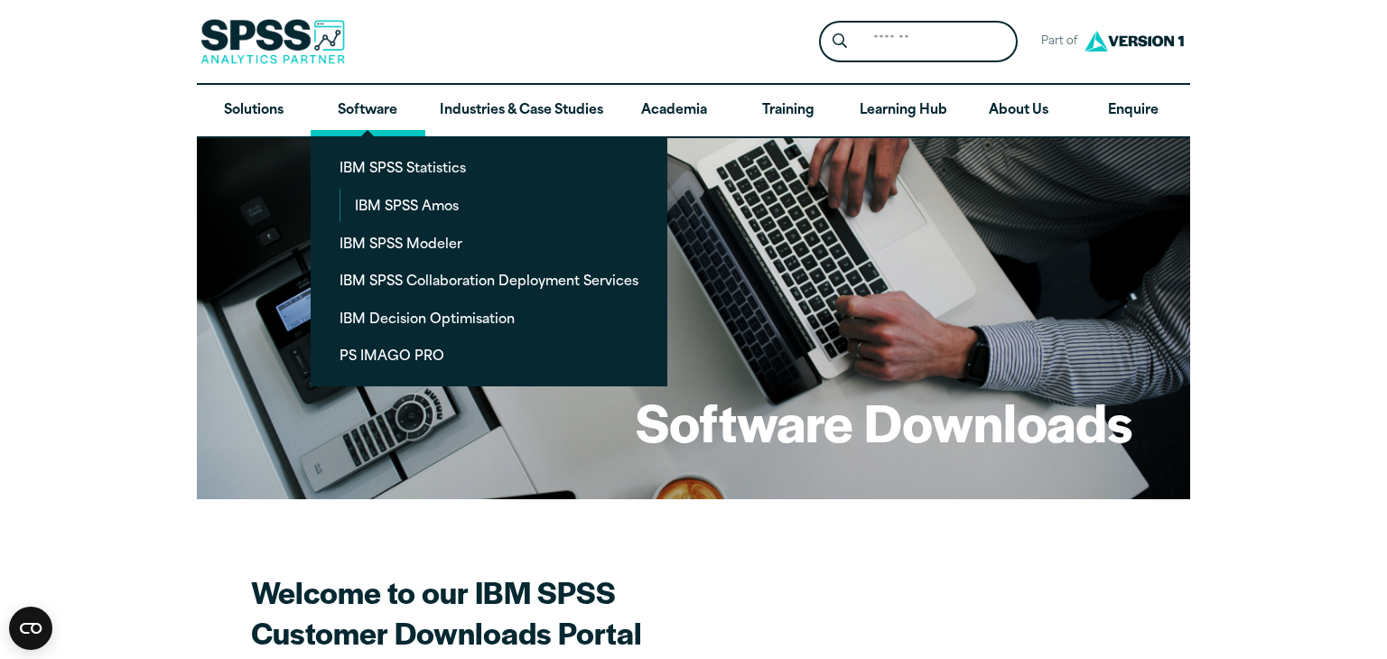
click at [370, 118] on link "Software" at bounding box center [368, 111] width 114 height 52
